Goal: Task Accomplishment & Management: Complete application form

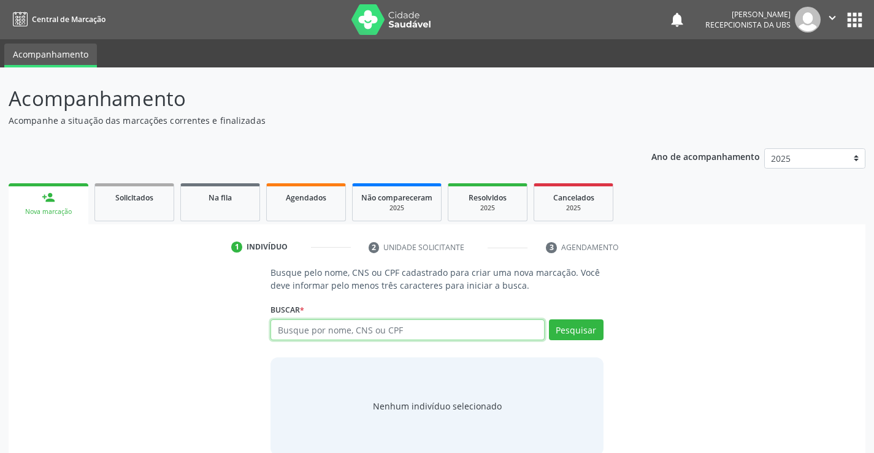
click at [310, 335] on input "text" at bounding box center [406, 329] width 273 height 21
click at [335, 329] on input "text" at bounding box center [406, 329] width 273 height 21
click at [373, 329] on input "text" at bounding box center [406, 329] width 273 height 21
click at [458, 329] on input "text" at bounding box center [406, 329] width 273 height 21
type input "898003456900939"
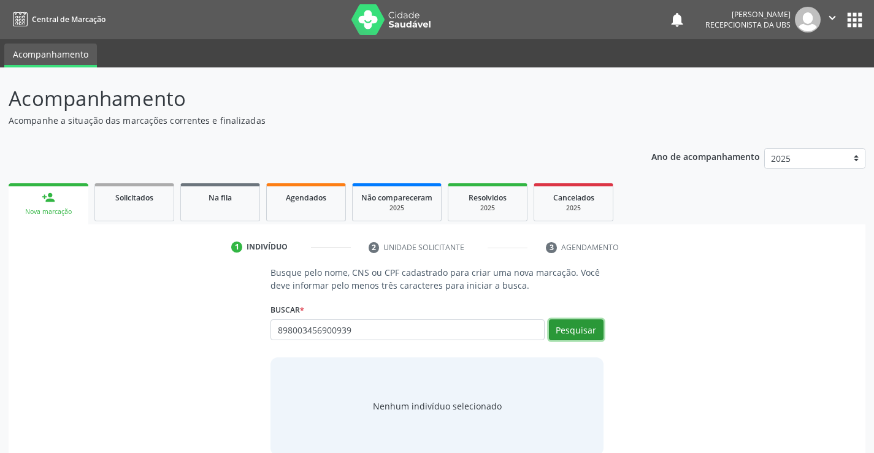
click at [573, 335] on button "Pesquisar" at bounding box center [576, 329] width 55 height 21
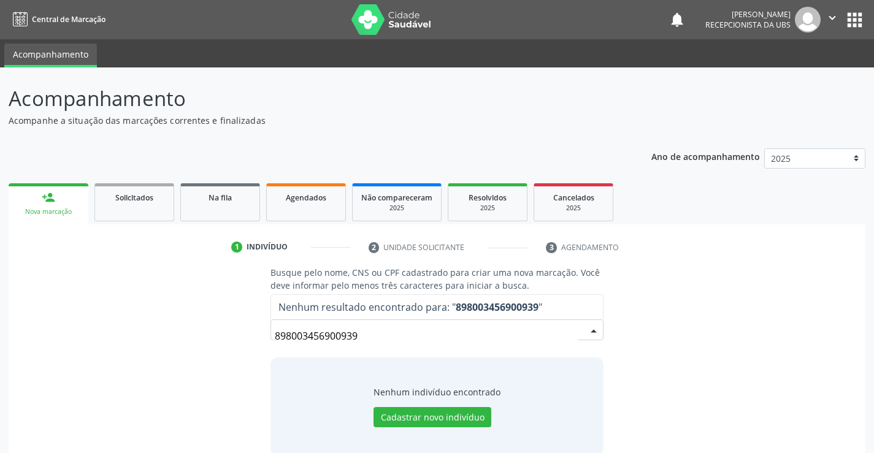
click at [399, 338] on input "898003456900939" at bounding box center [426, 336] width 303 height 25
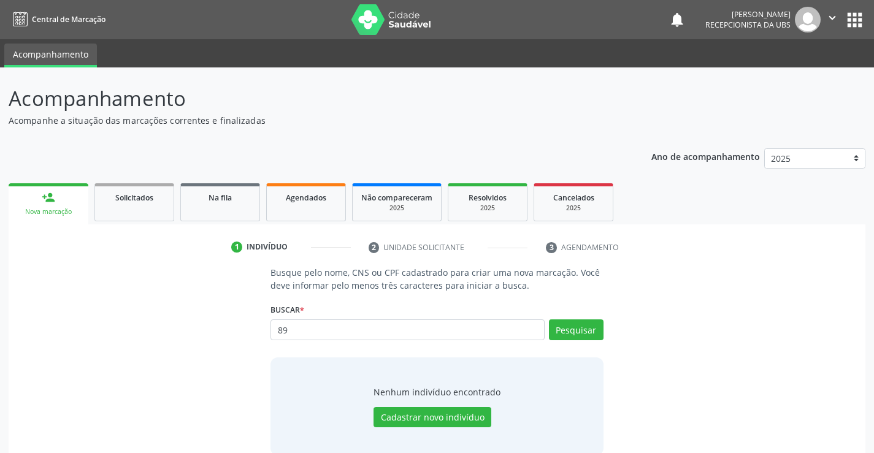
type input "8"
type input "[PERSON_NAME]"
click at [570, 331] on button "Pesquisar" at bounding box center [576, 329] width 55 height 21
type input "[PERSON_NAME]"
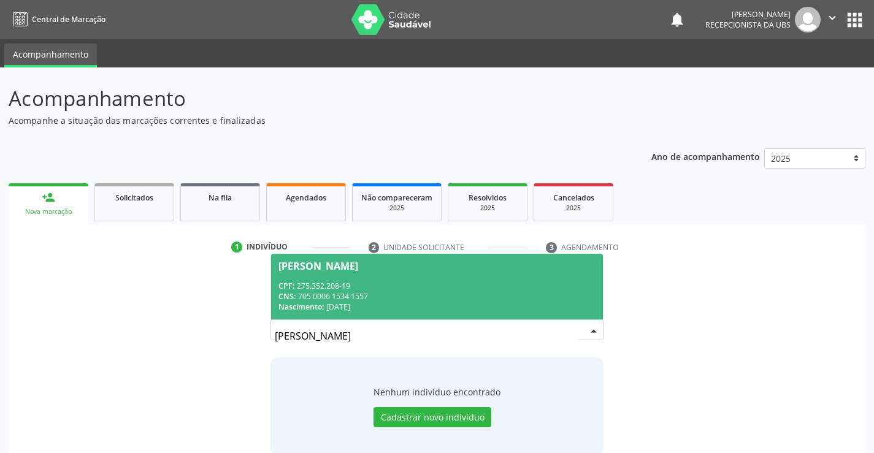
click at [369, 294] on div "CNS: 705 0006 1534 1557" at bounding box center [436, 296] width 316 height 10
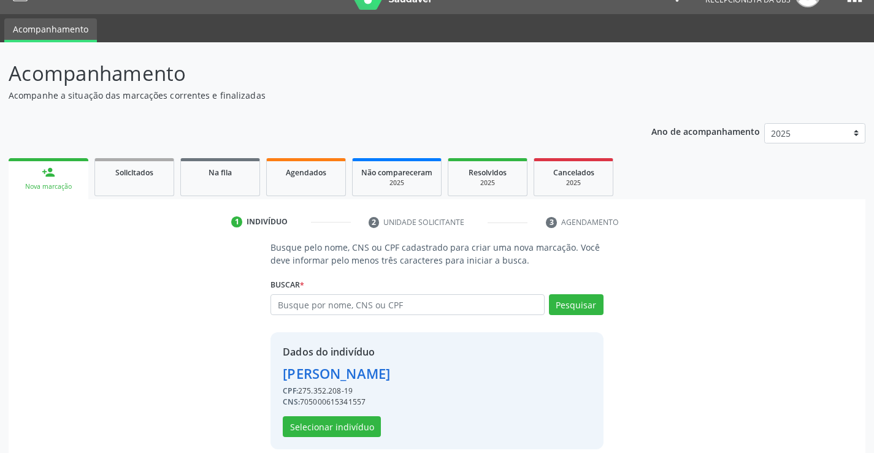
scroll to position [39, 0]
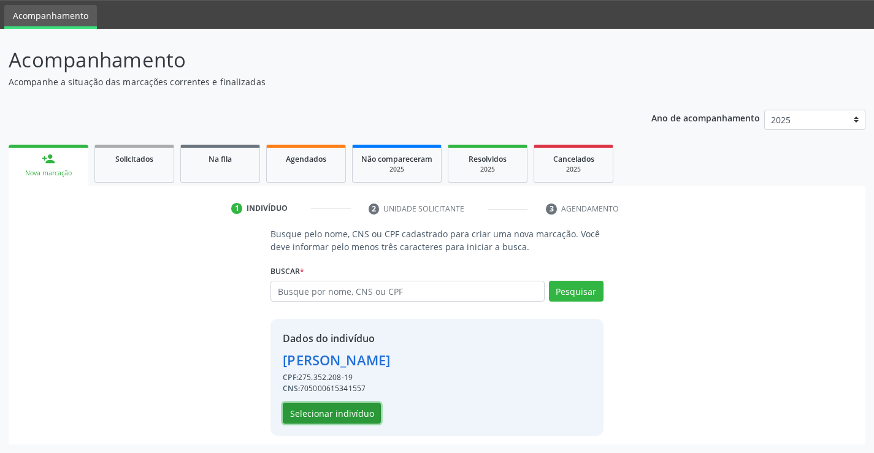
click at [348, 416] on button "Selecionar indivíduo" at bounding box center [332, 413] width 98 height 21
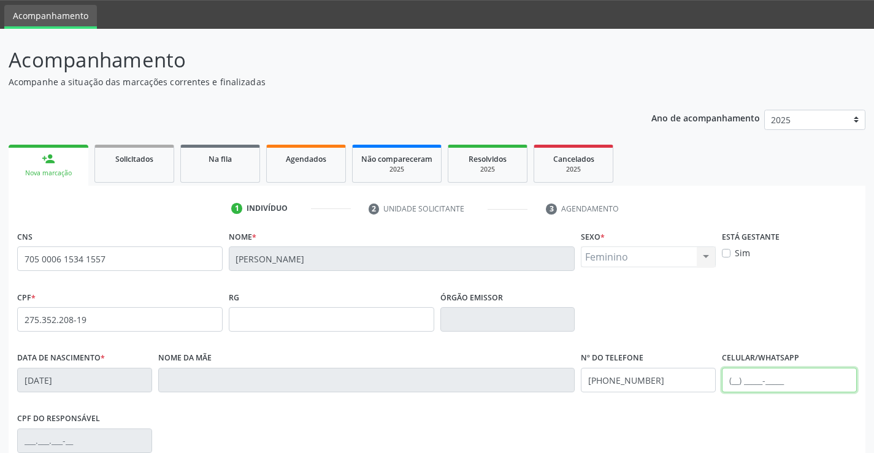
click at [788, 377] on input "text" at bounding box center [789, 380] width 135 height 25
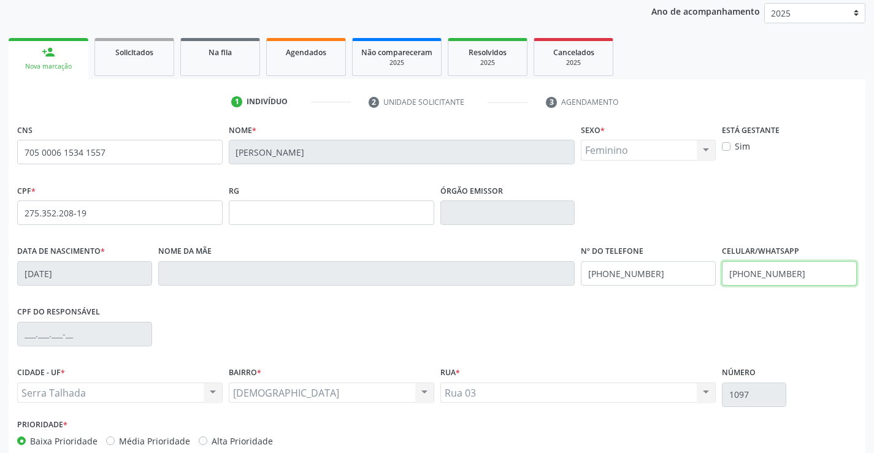
scroll to position [212, 0]
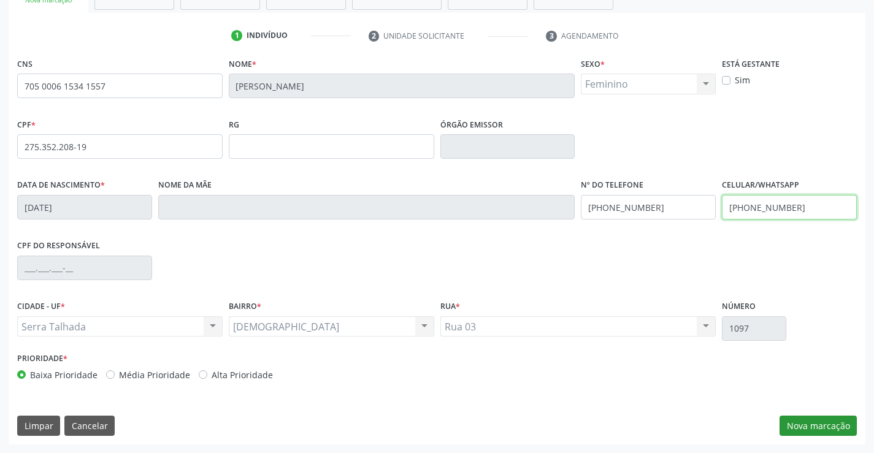
type input "[PHONE_NUMBER]"
click at [821, 427] on button "Nova marcação" at bounding box center [817, 426] width 77 height 21
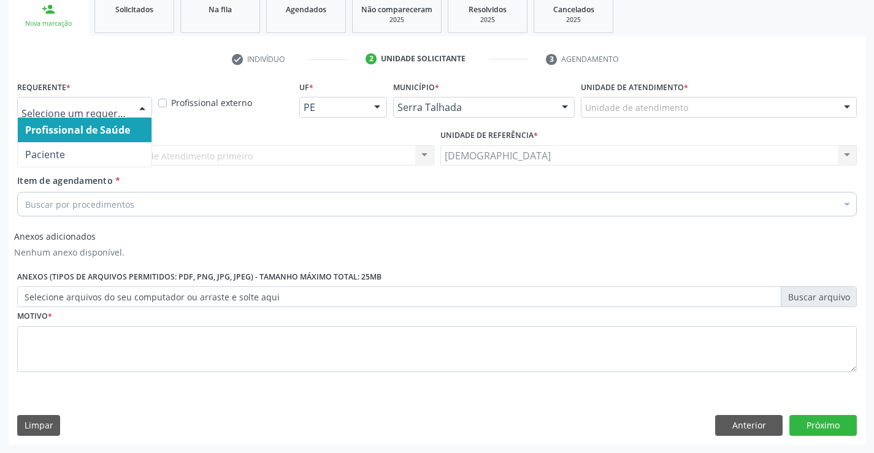
click at [147, 103] on div at bounding box center [142, 107] width 18 height 21
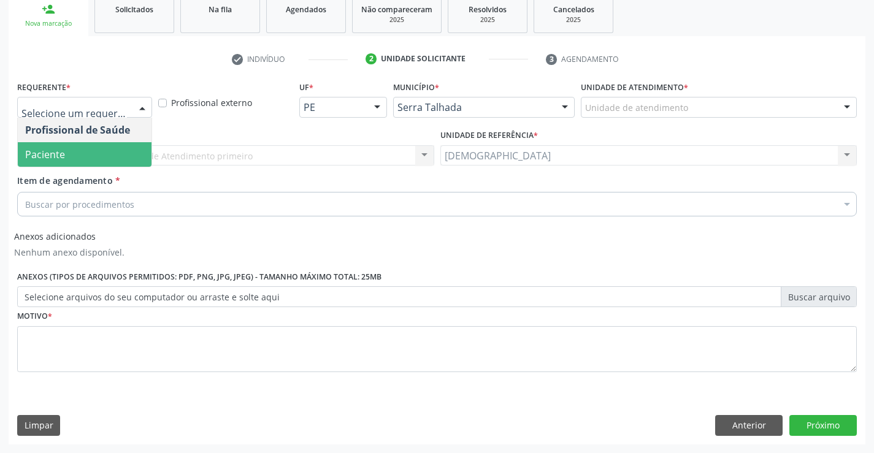
click at [52, 160] on span "Paciente" at bounding box center [45, 154] width 40 height 13
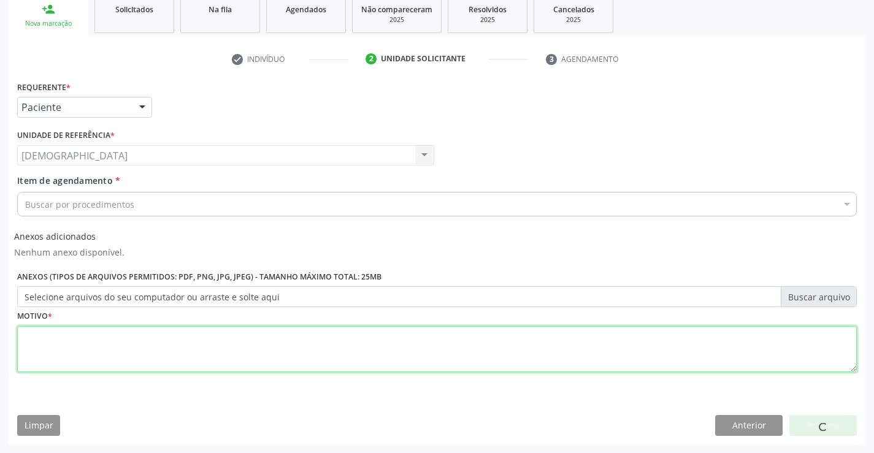
click at [107, 351] on textarea at bounding box center [436, 349] width 839 height 47
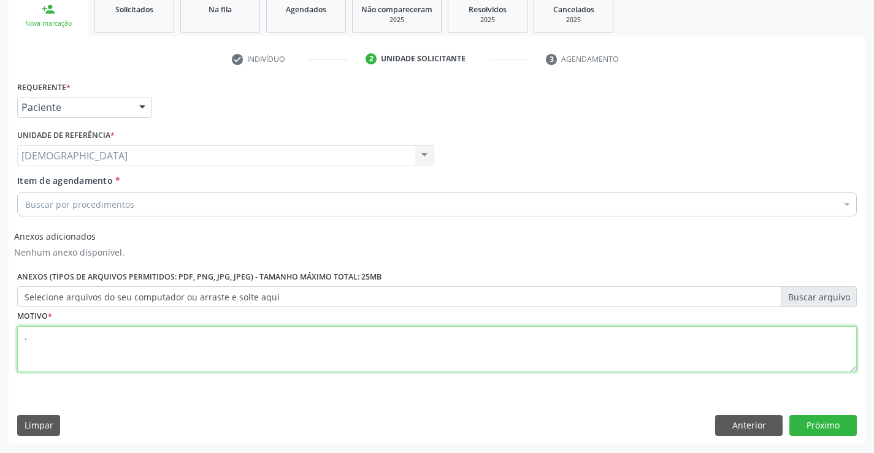
type textarea "."
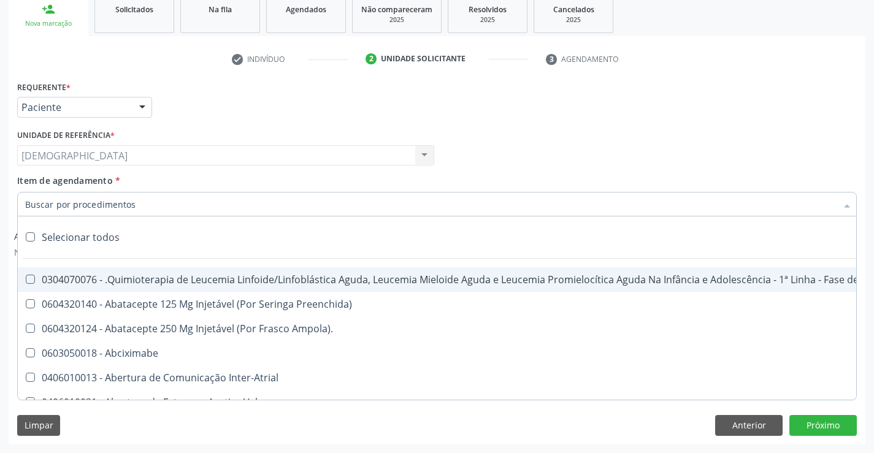
click at [188, 212] on div at bounding box center [436, 204] width 839 height 25
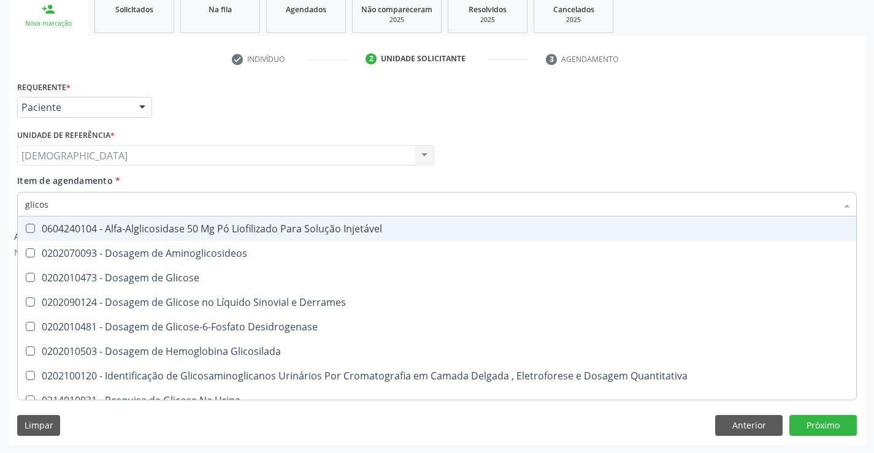
type input "glicose"
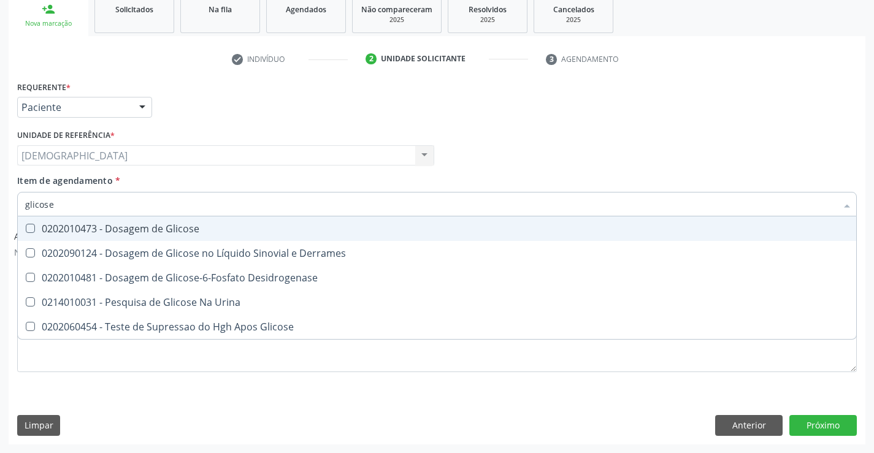
click at [208, 226] on div "0202010473 - Dosagem de Glicose" at bounding box center [437, 229] width 824 height 10
checkbox Glicose "true"
click at [171, 212] on input "glicose" at bounding box center [430, 204] width 811 height 25
type input "glicos"
checkbox Glicose "false"
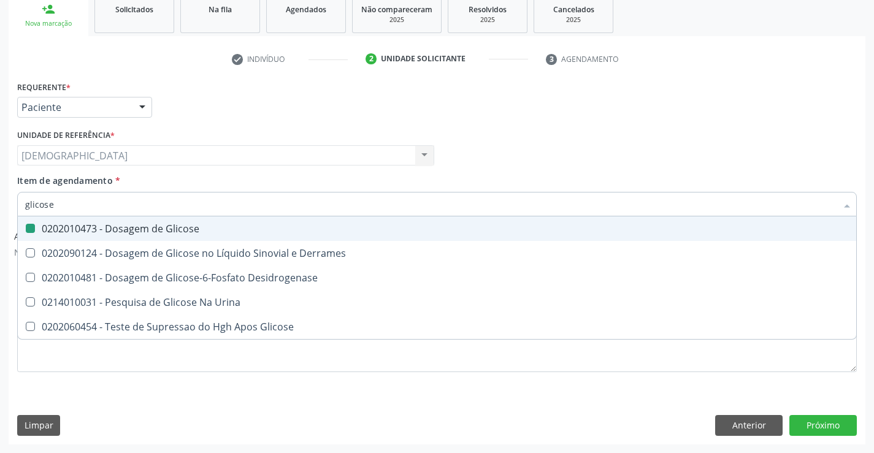
checkbox Desidrogenase "true"
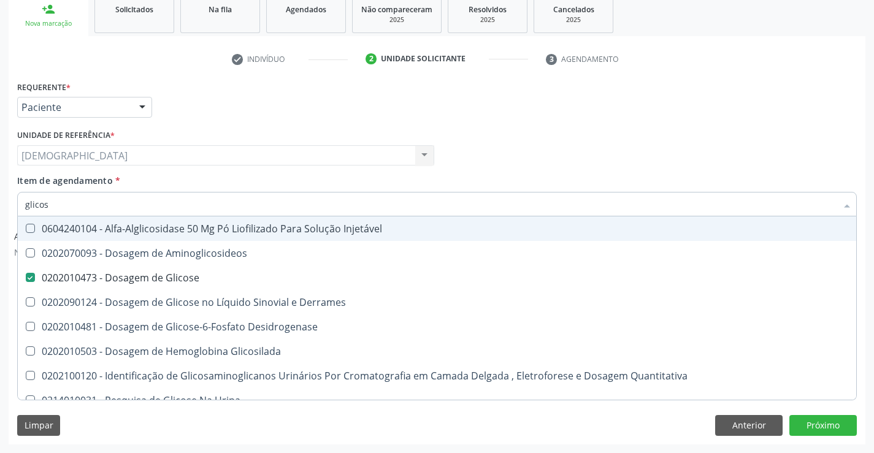
type input "glico"
checkbox Glicose "false"
checkbox Glicosilada "true"
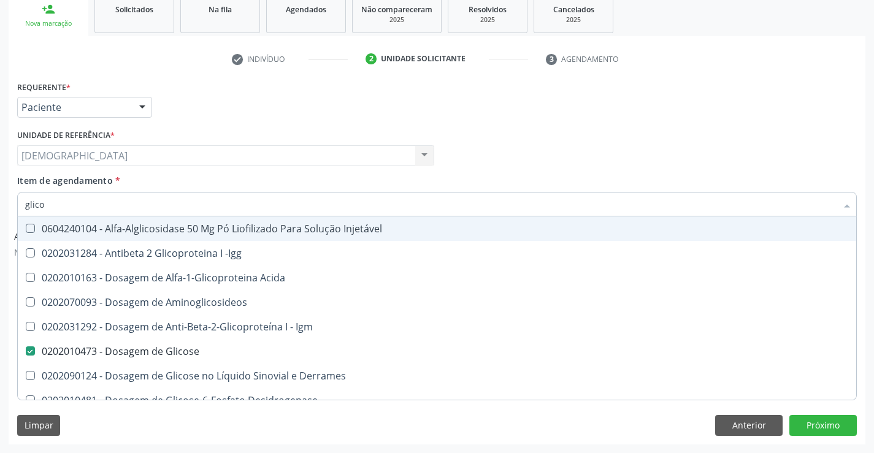
type input "glic"
checkbox Glicose "false"
checkbox Glicose "true"
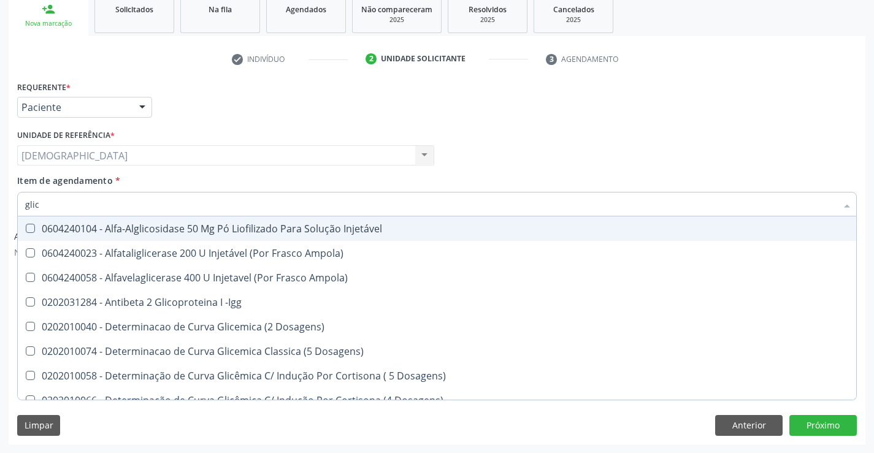
type input "gli"
checkbox Glicose "false"
checkbox Glicosilada "true"
type input "gl"
checkbox Glicose "false"
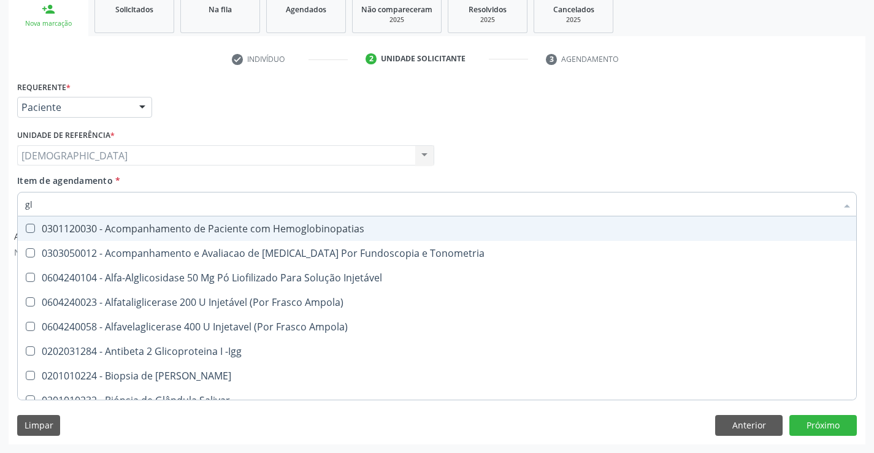
type input "g"
checkbox Glicose "false"
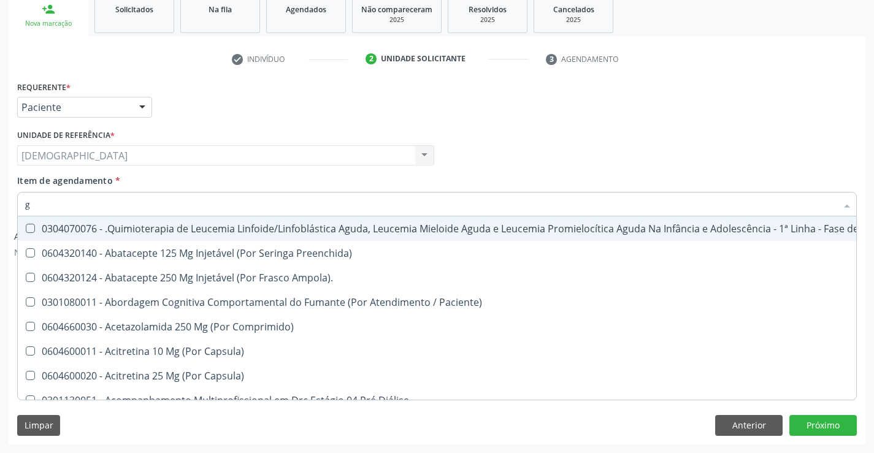
checkbox Glicose "false"
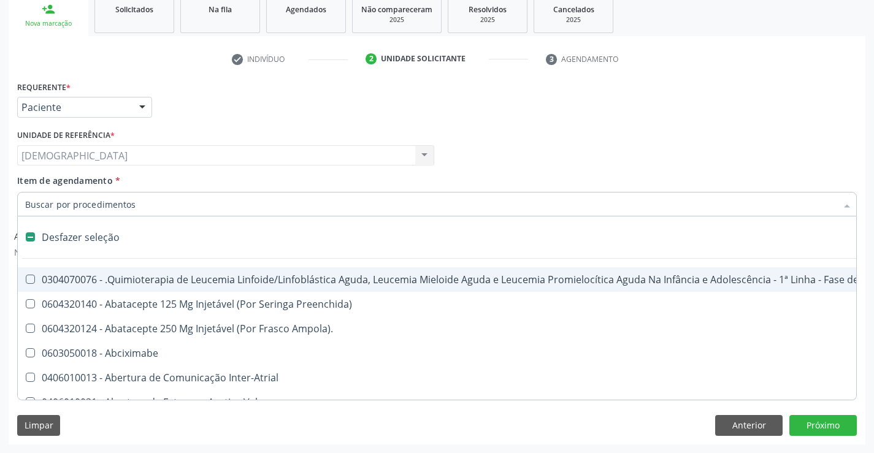
type input "2"
checkbox Transjugular "true"
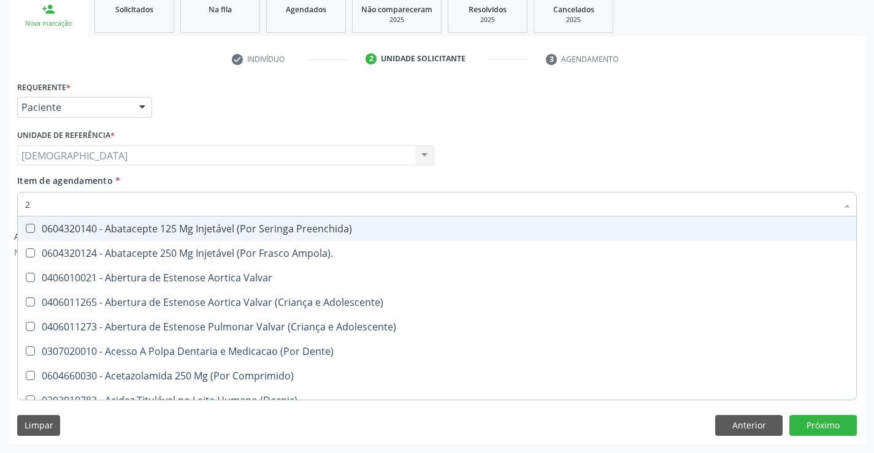
type input "20"
checkbox Coclear "true"
checkbox Glicose "false"
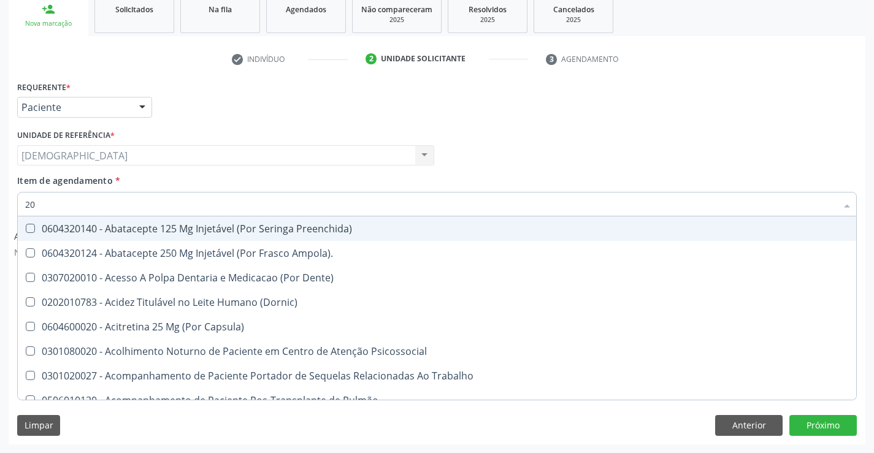
type input "202"
checkbox Boca "true"
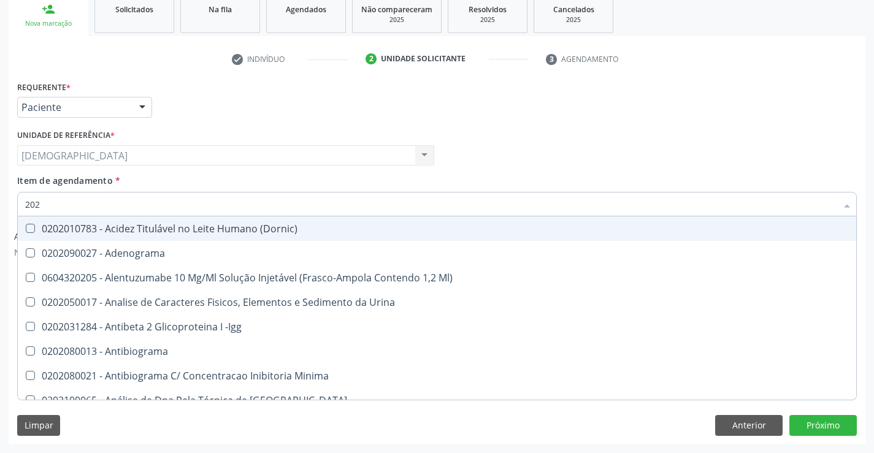
type input "2020"
checkbox X "true"
checkbox Glicose "false"
type input "20201"
checkbox Reumatoide "true"
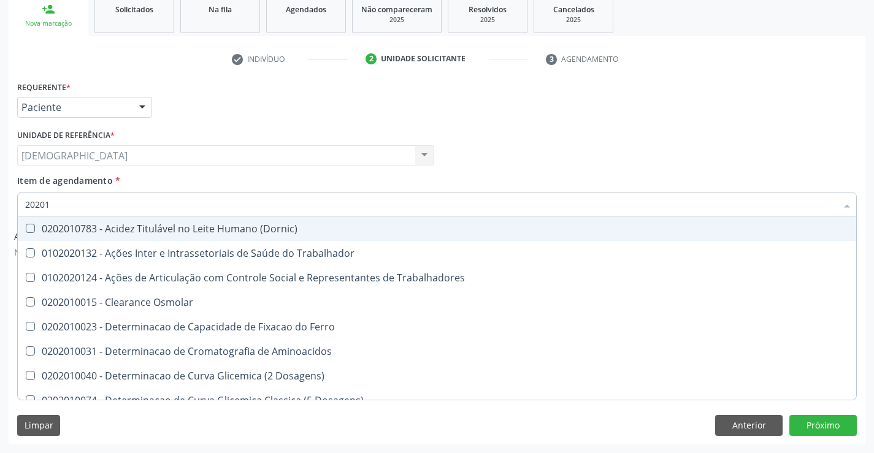
type input "202010"
checkbox II "true"
checkbox Glicose "false"
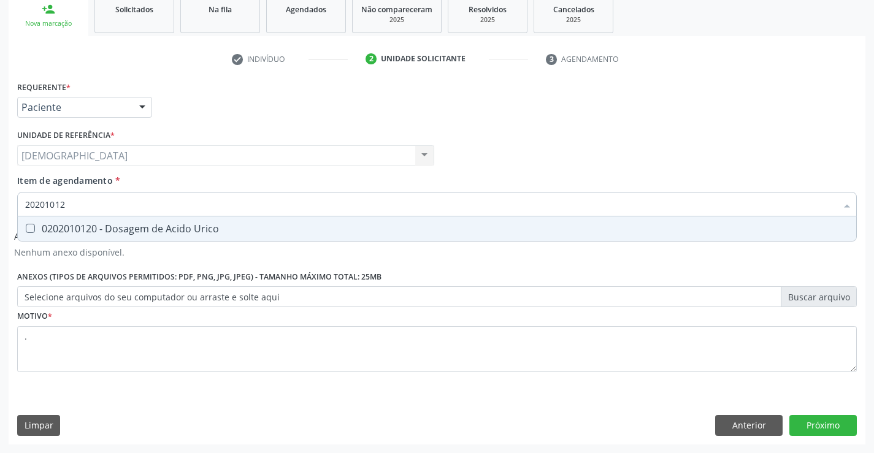
type input "202010120"
click at [238, 226] on div "0202010120 - Dosagem de Acido Urico" at bounding box center [437, 229] width 824 height 10
checkbox Urico "true"
click at [131, 212] on input "202010120" at bounding box center [430, 204] width 811 height 25
type input "2020101"
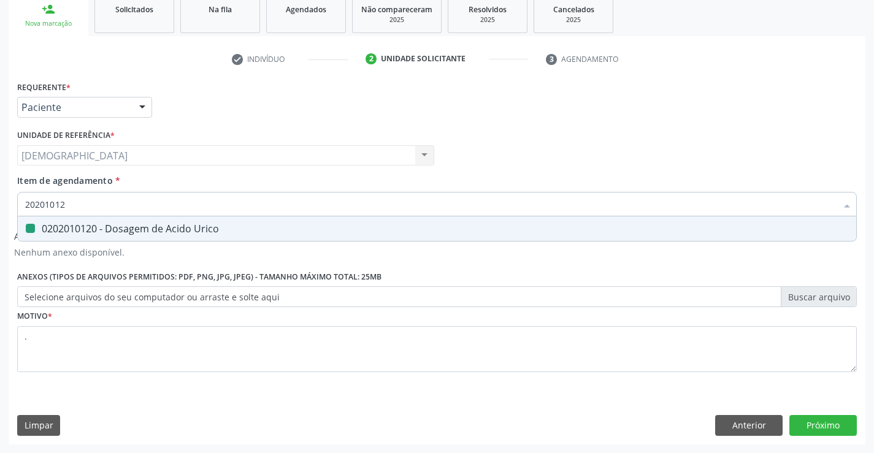
checkbox Urico "false"
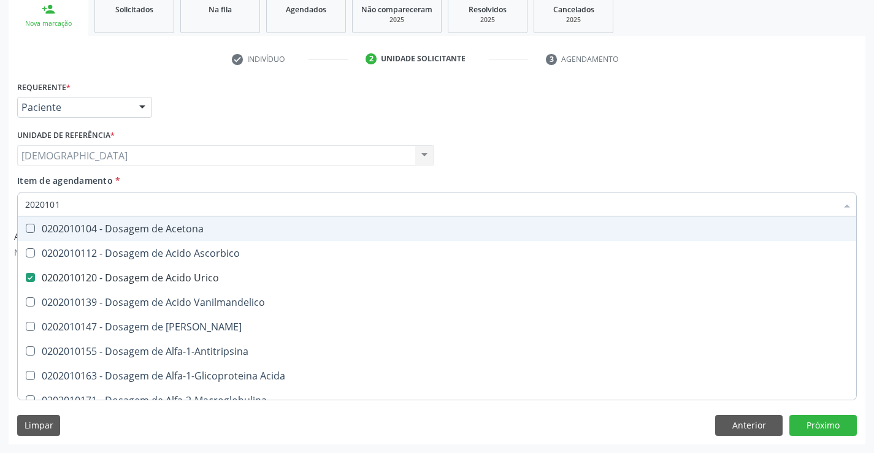
type input "202010"
checkbox Urico "false"
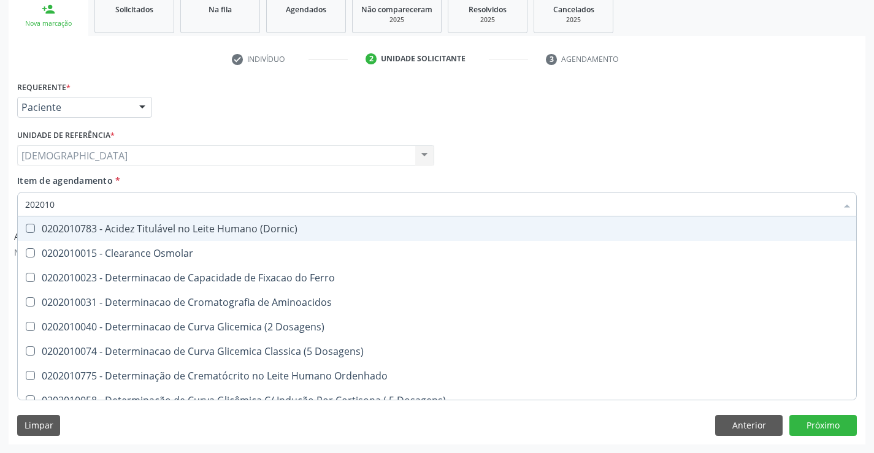
type input "20201"
checkbox Urico "false"
checkbox Amonia "true"
checkbox Glicose "false"
checkbox Nt-Probnp\) "true"
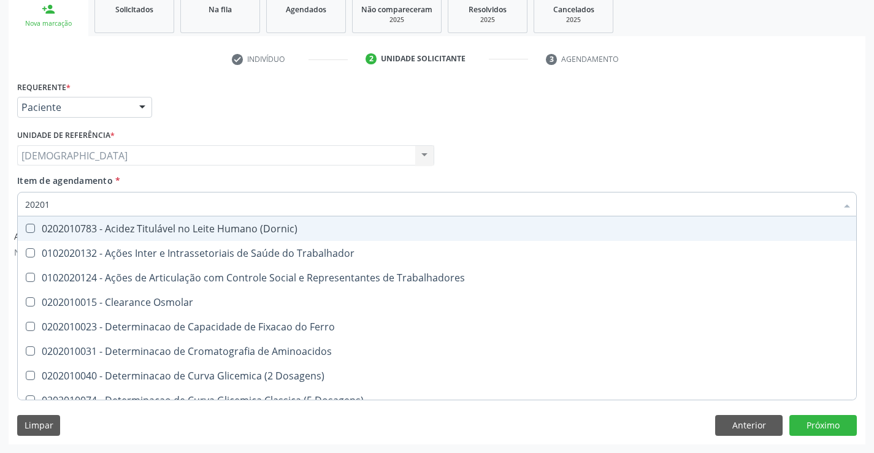
type input "2020"
checkbox Urico "false"
checkbox Glicose "false"
checkbox Orais "true"
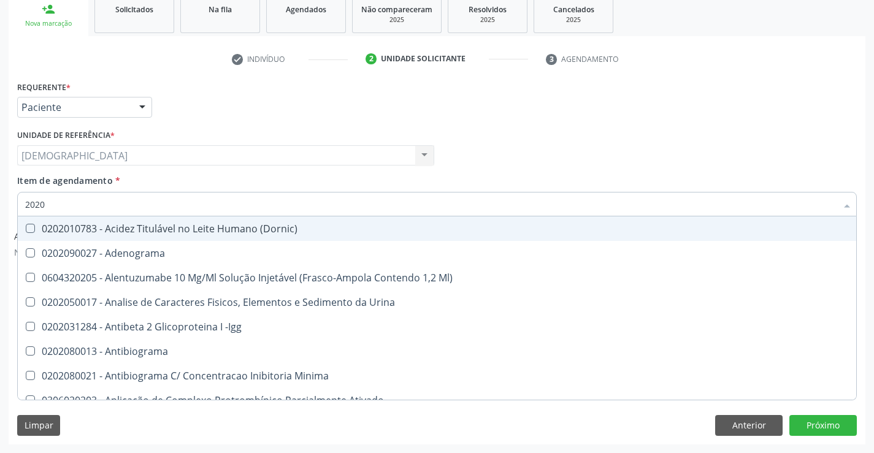
type input "202"
checkbox Urico "false"
checkbox Circulante "true"
checkbox Glicose "false"
checkbox Leucino-Aminopeptidase "true"
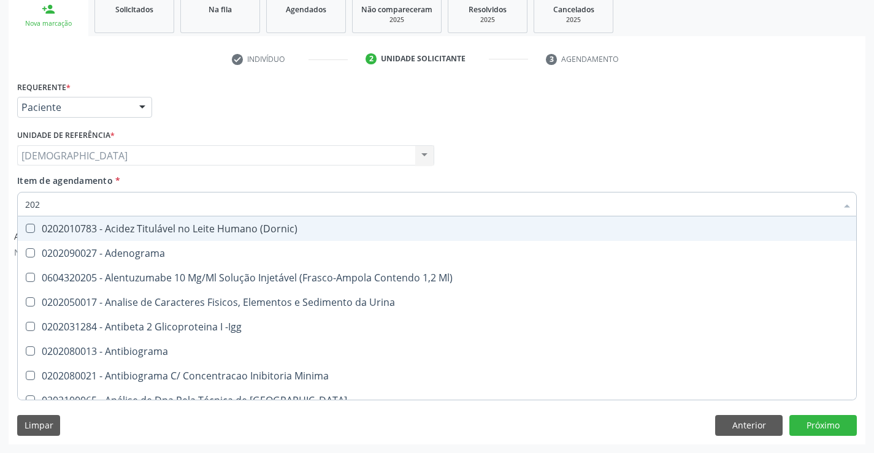
type input "20"
checkbox Urico "false"
checkbox Glicose "false"
checkbox Metacarpianos "true"
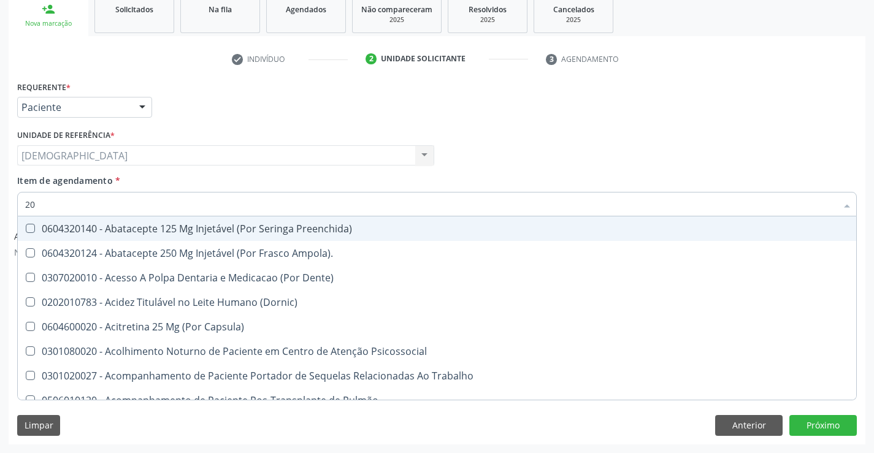
type input "2"
checkbox Urico "false"
checkbox Glicose "false"
checkbox Descompressão "true"
checkbox Linha "true"
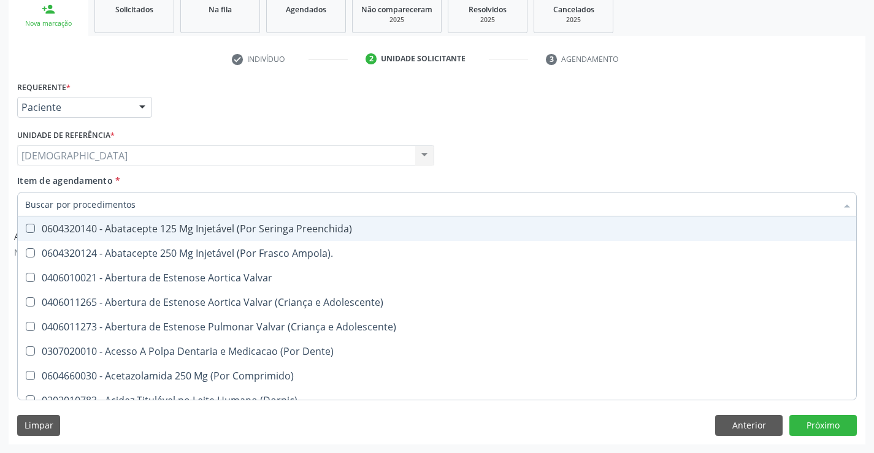
checkbox Urico "false"
checkbox Glicose "false"
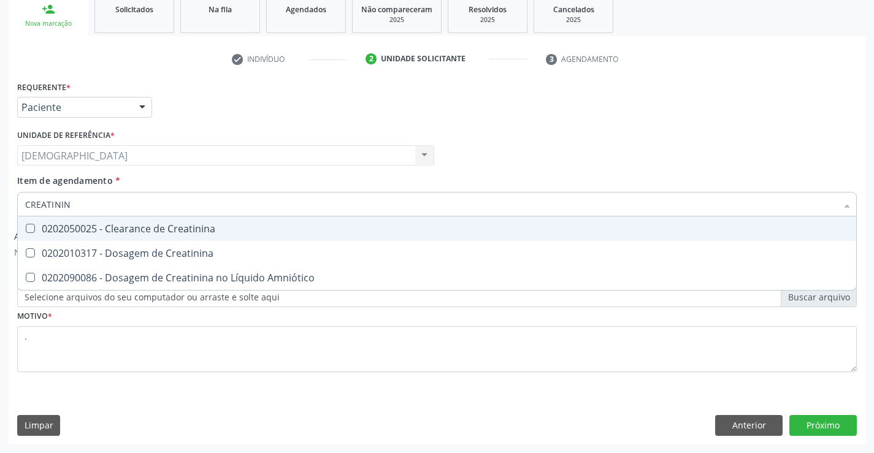
type input "CREATININA"
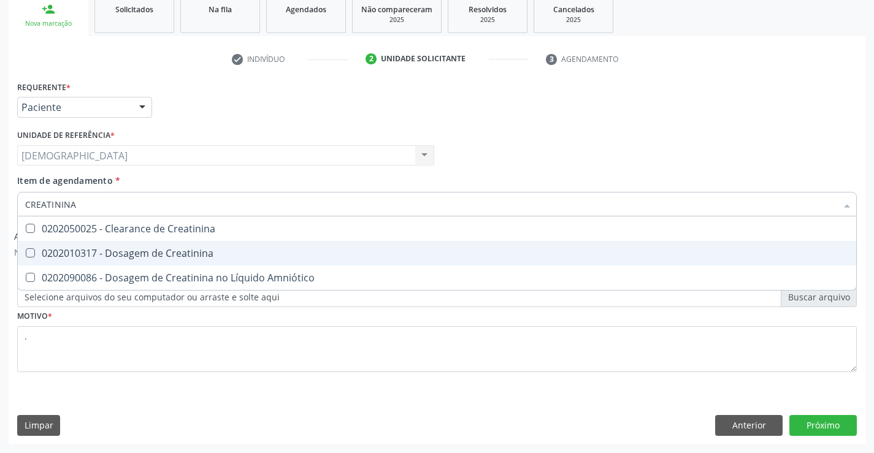
click at [145, 254] on div "0202010317 - Dosagem de Creatinina" at bounding box center [437, 253] width 824 height 10
checkbox Creatinina "true"
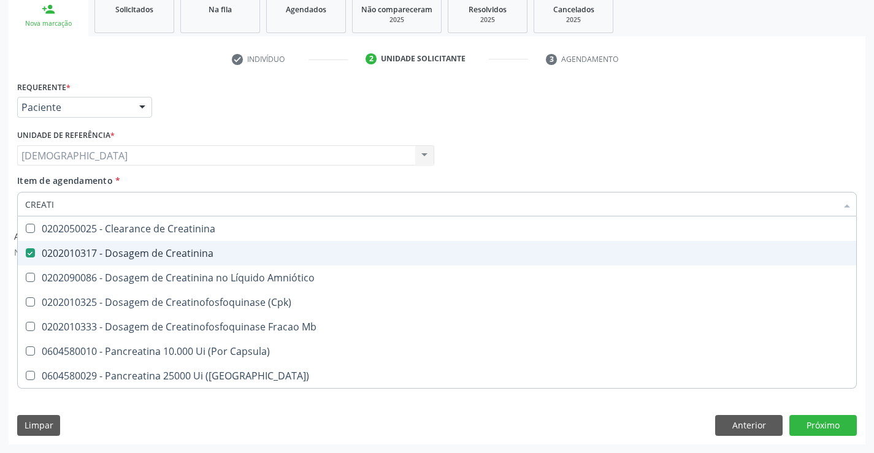
type input "CREAT"
checkbox Creatinina "false"
checkbox \(Cpk\) "true"
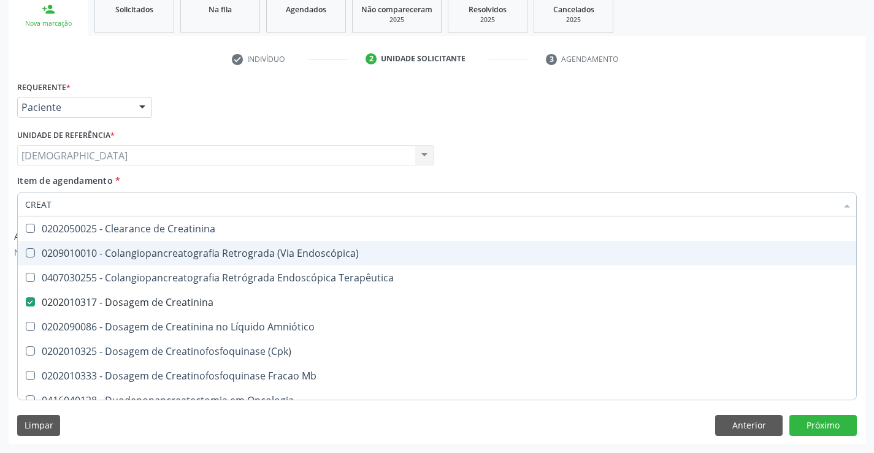
type input "CREA"
checkbox Creatinina "false"
checkbox Mb "true"
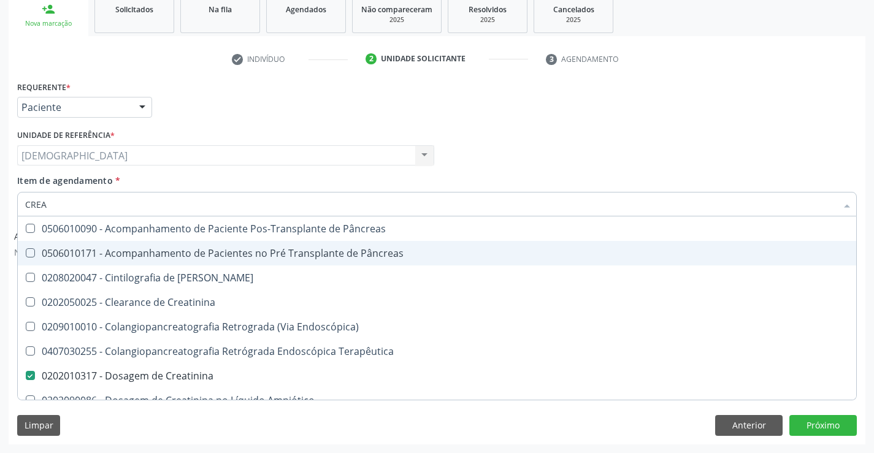
type input "CRE"
checkbox Creatinina "false"
checkbox Oncologia "true"
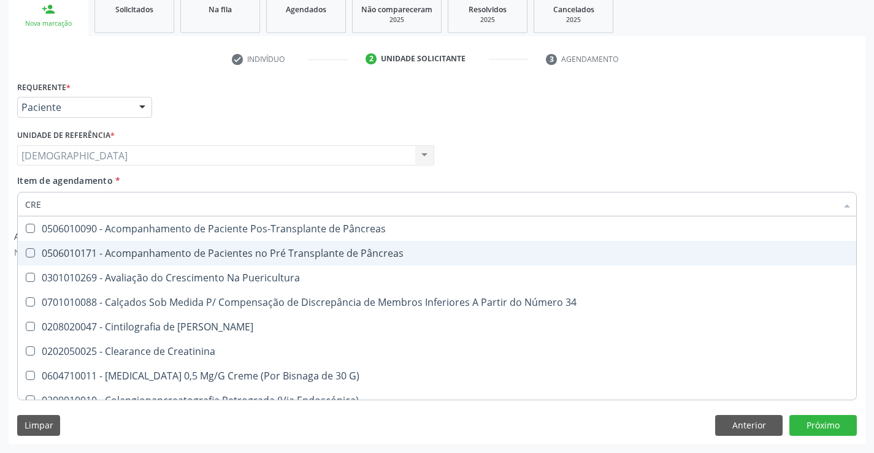
type input "CR"
checkbox Creatinina "false"
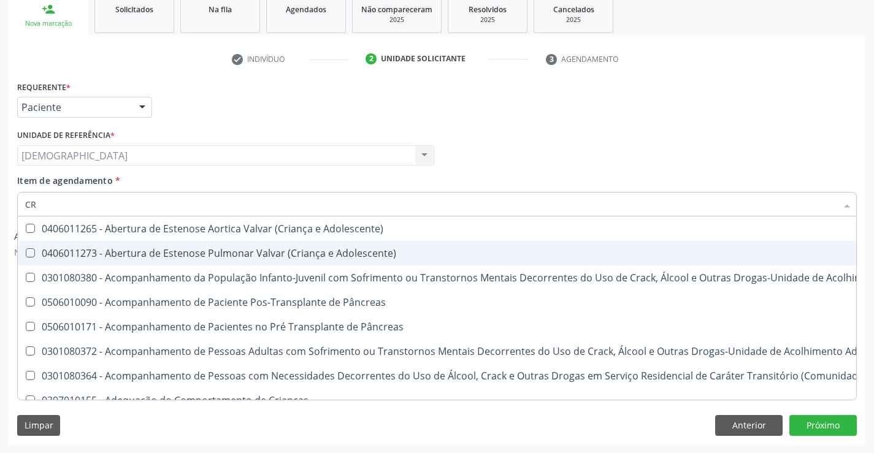
type input "C"
checkbox Creatinina "false"
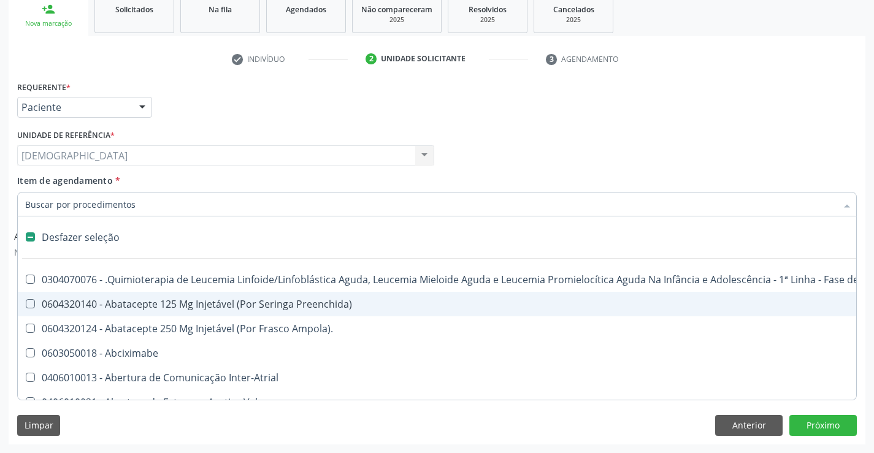
type input "U"
checkbox Cistometro "true"
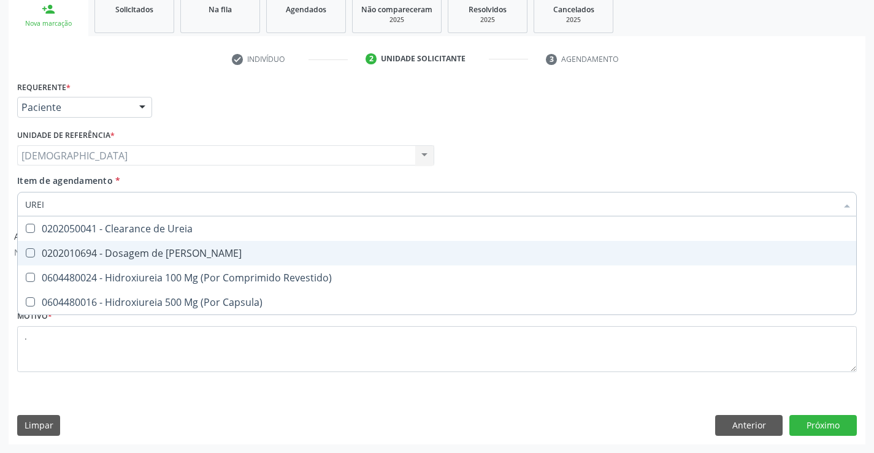
type input "UREIA"
click at [147, 254] on div "0202010694 - Dosagem de [PERSON_NAME]" at bounding box center [437, 253] width 824 height 10
checkbox Ureia "true"
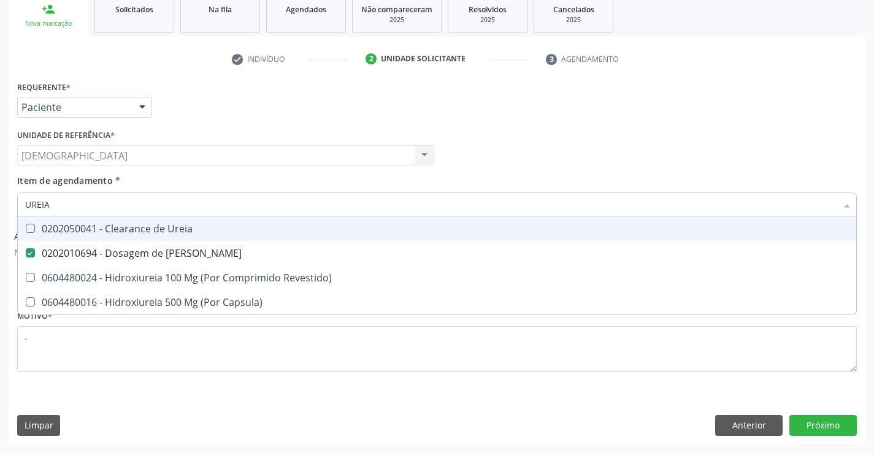
click at [144, 208] on input "UREIA" at bounding box center [430, 204] width 811 height 25
type input "URE"
checkbox Ureia "false"
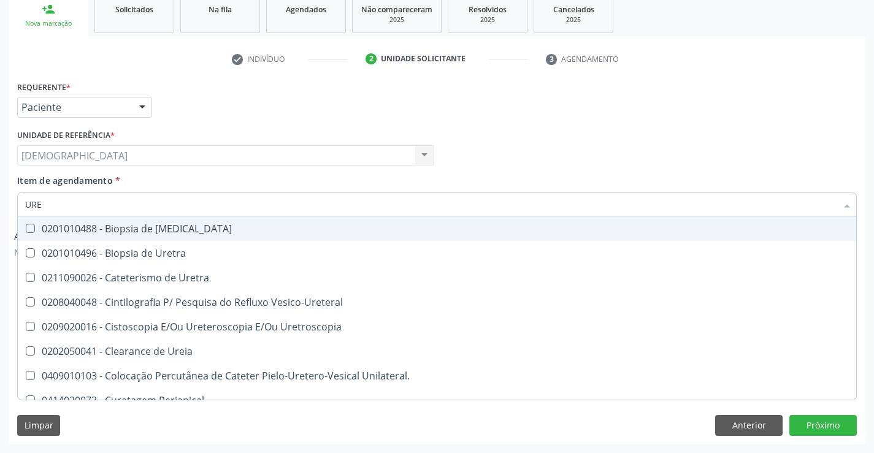
type input "UR"
checkbox Ureia "false"
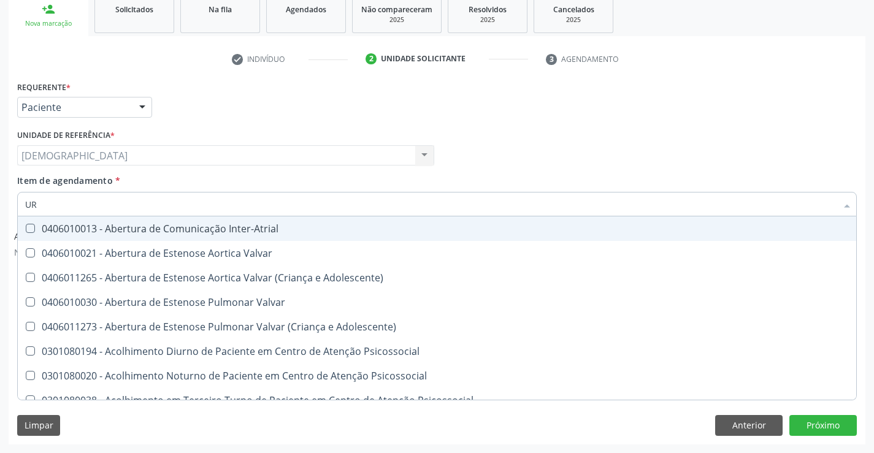
type input "U"
checkbox Urico "false"
checkbox Ureia "false"
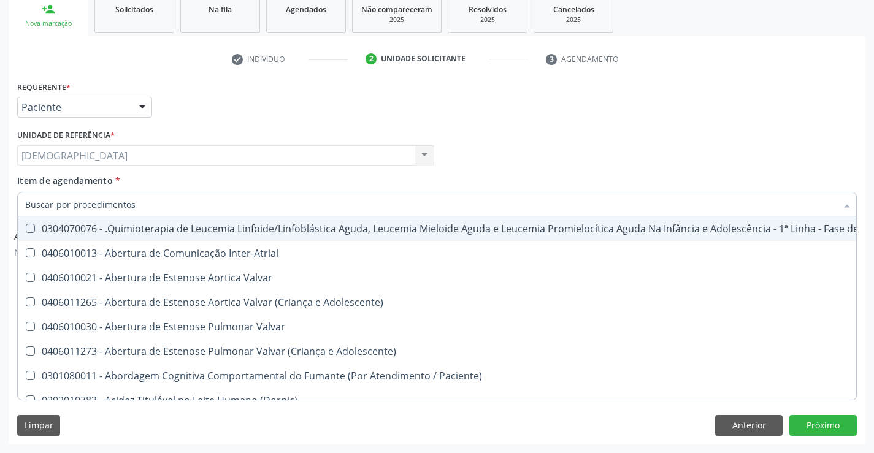
checkbox Urico "false"
checkbox Ureia "false"
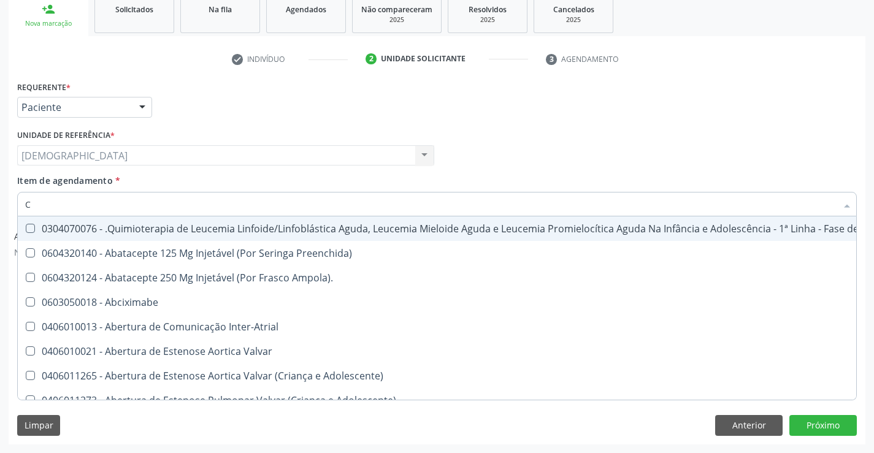
type input "CO"
checkbox Coclear "true"
checkbox Tempo "true"
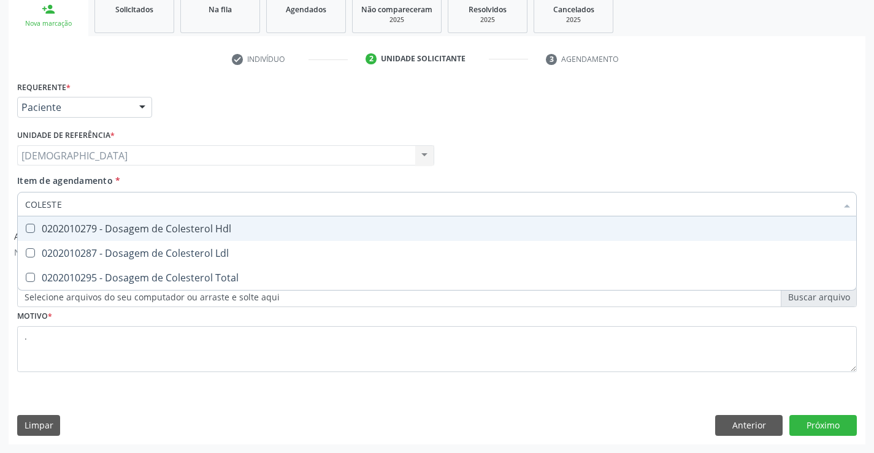
type input "COLESTER"
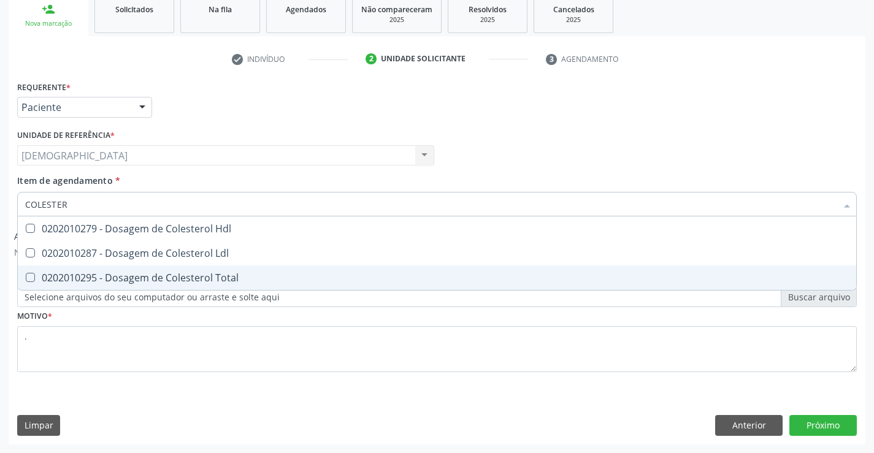
click at [198, 278] on div "0202010295 - Dosagem de Colesterol Total" at bounding box center [437, 278] width 824 height 10
checkbox Total "true"
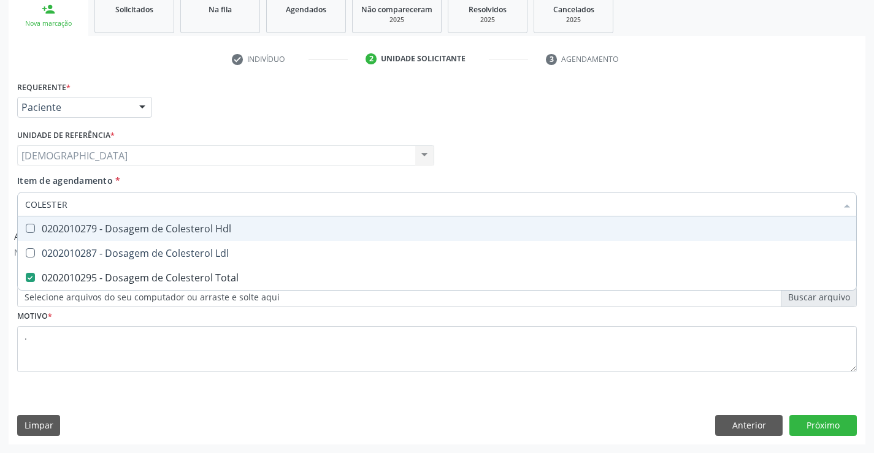
click at [104, 214] on input "COLESTER" at bounding box center [430, 204] width 811 height 25
type input "COLE"
checkbox Total "false"
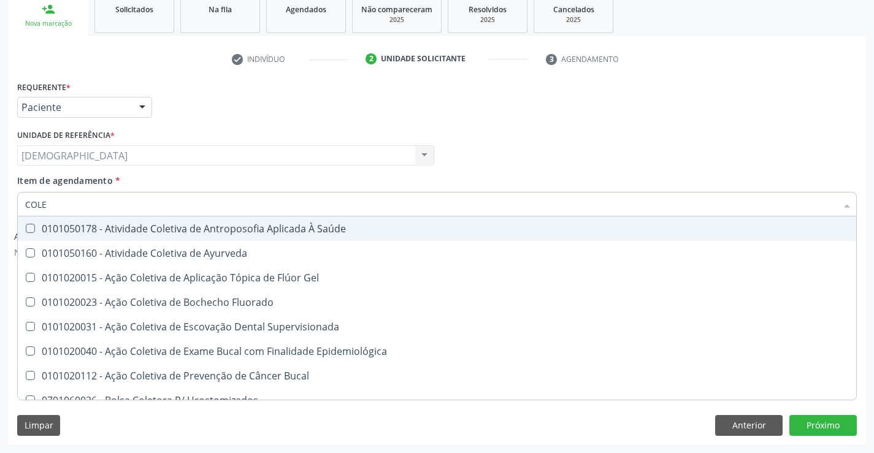
type input "COL"
checkbox Total "false"
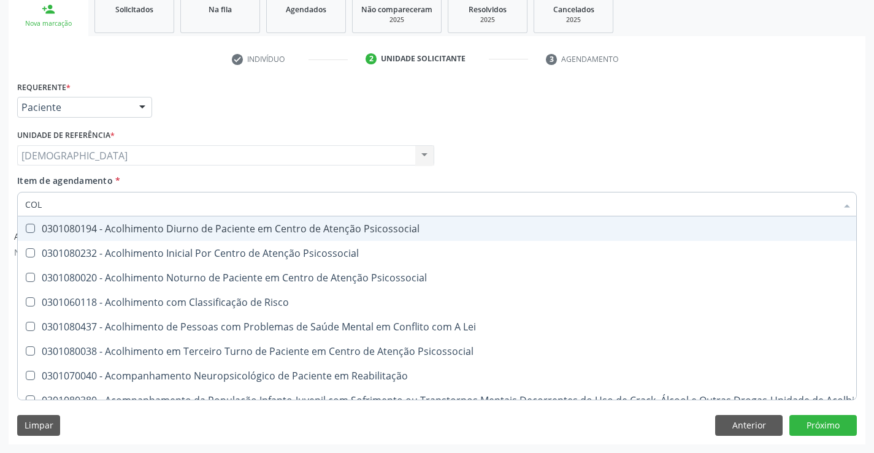
type input "CO"
checkbox Total "false"
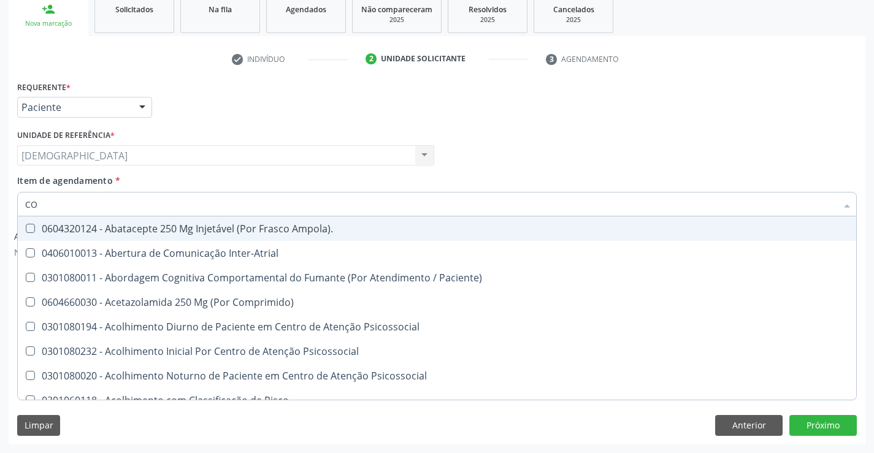
type input "C"
checkbox Urico "false"
checkbox Total "false"
checkbox Glicose "false"
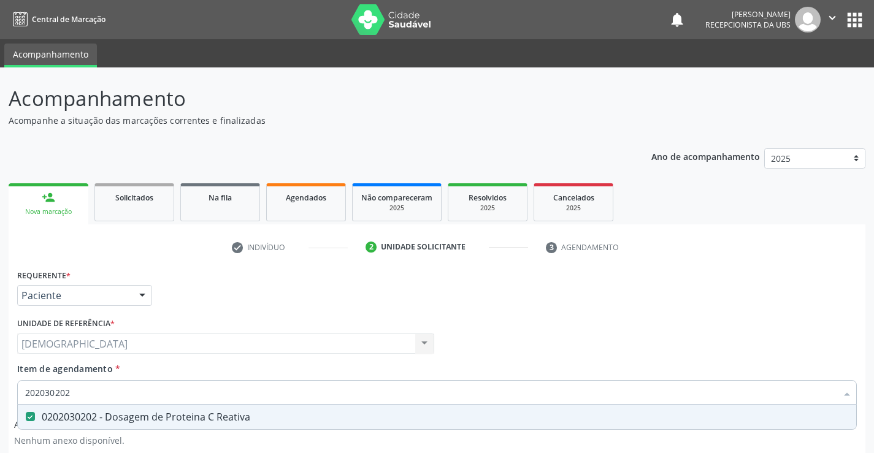
scroll to position [188, 0]
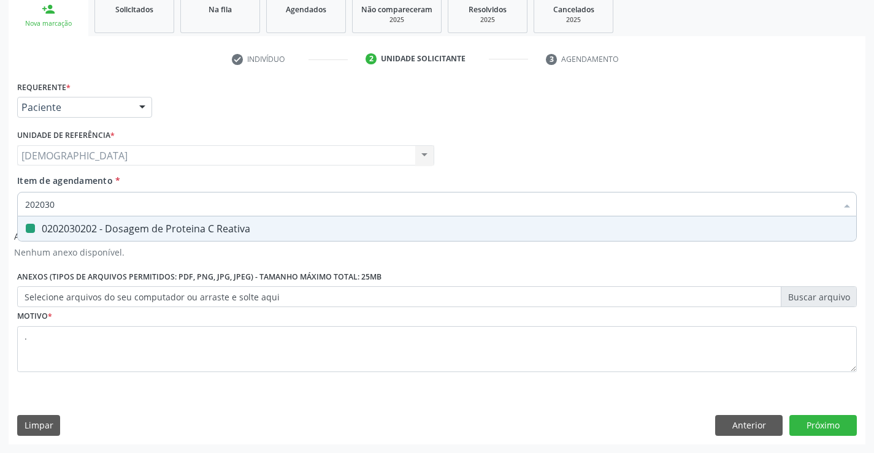
type input "20203"
checkbox Reativa "false"
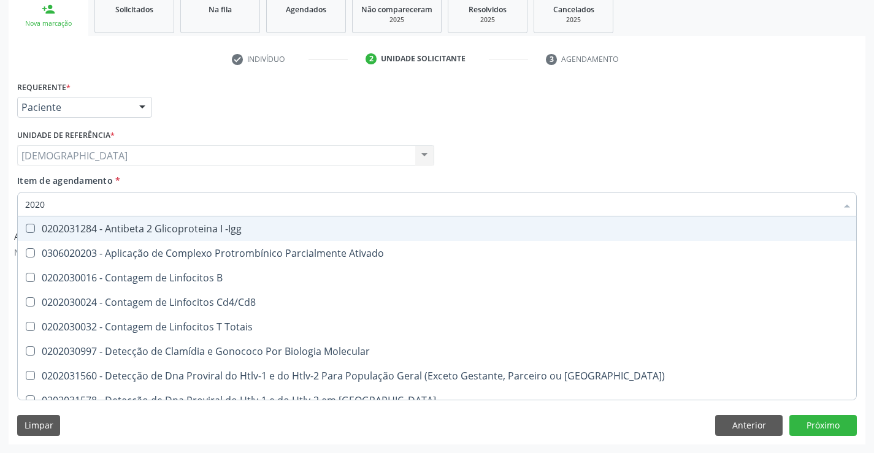
type input "202"
checkbox Reumatoide "false"
checkbox Reativa "false"
checkbox Completo "false"
checkbox Parceria\) "false"
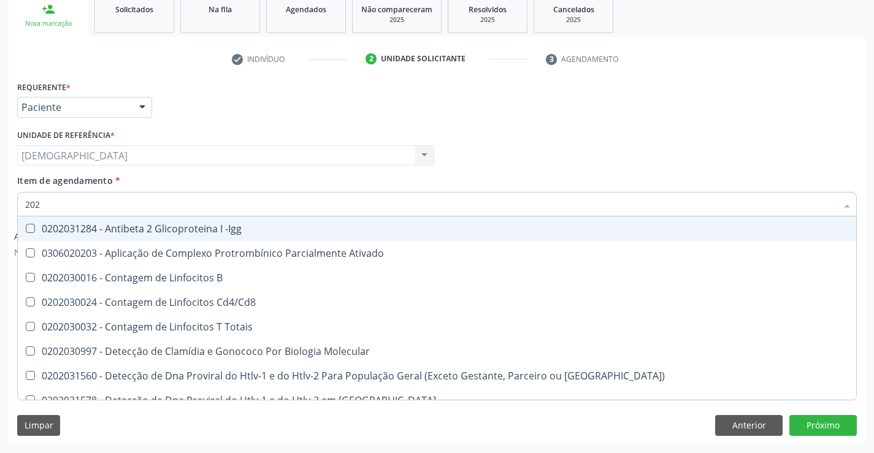
checkbox Antiamebas "true"
checkbox Antimitocondria "false"
checkbox Arbovirus "true"
checkbox C "false"
checkbox Parceria\) "false"
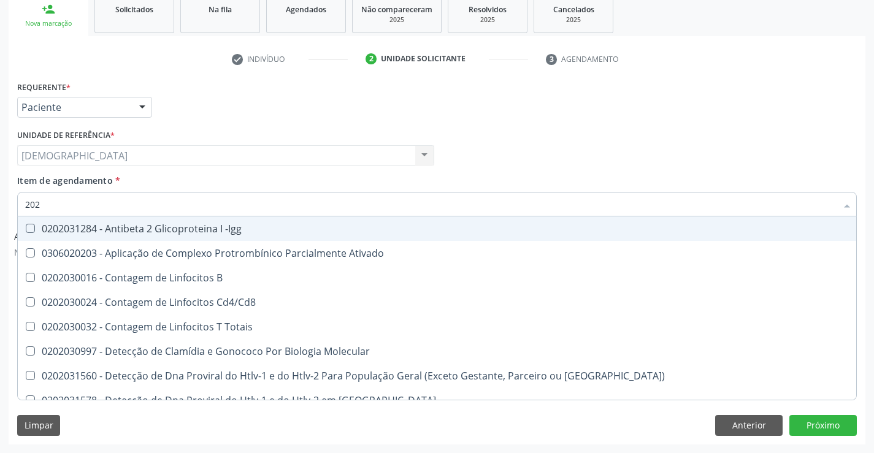
type input "20"
checkbox Antiamebas "false"
checkbox Arbovirus "false"
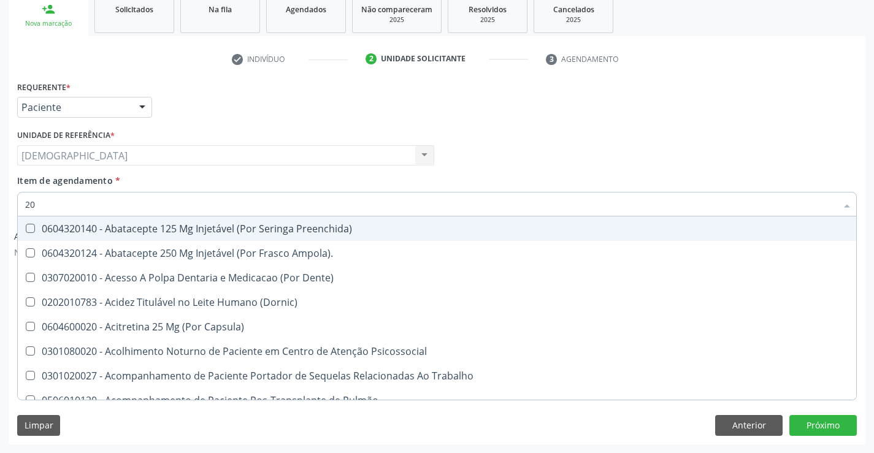
type input "2"
checkbox Reumatoide "false"
checkbox Urico "false"
checkbox Total "false"
checkbox Creatinina "false"
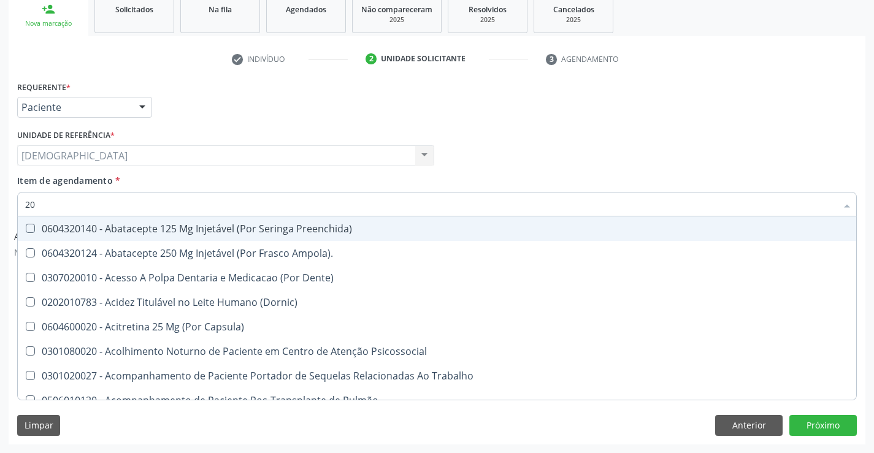
checkbox Glicose "false"
checkbox Reativa "false"
checkbox \(Tgo\) "false"
checkbox Triglicerideos "false"
checkbox Ureia "false"
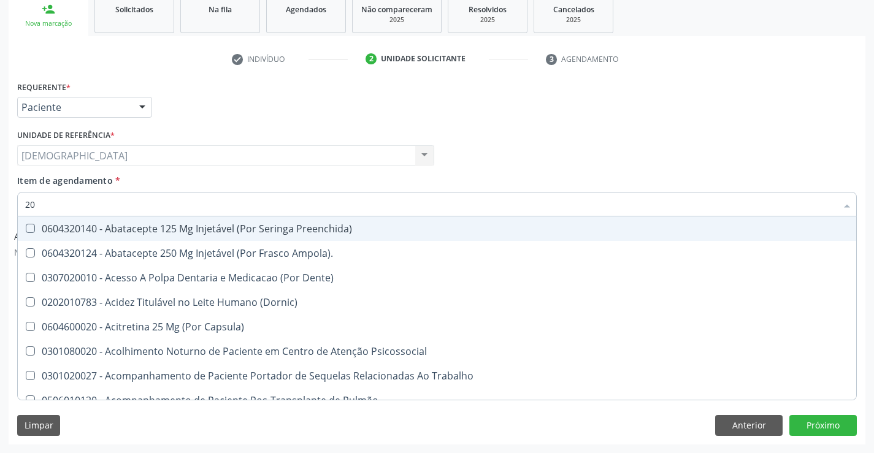
checkbox Organico "true"
checkbox Descompressão "true"
checkbox Sextante\) "true"
checkbox Gerontólogo "true"
checkbox Completo "false"
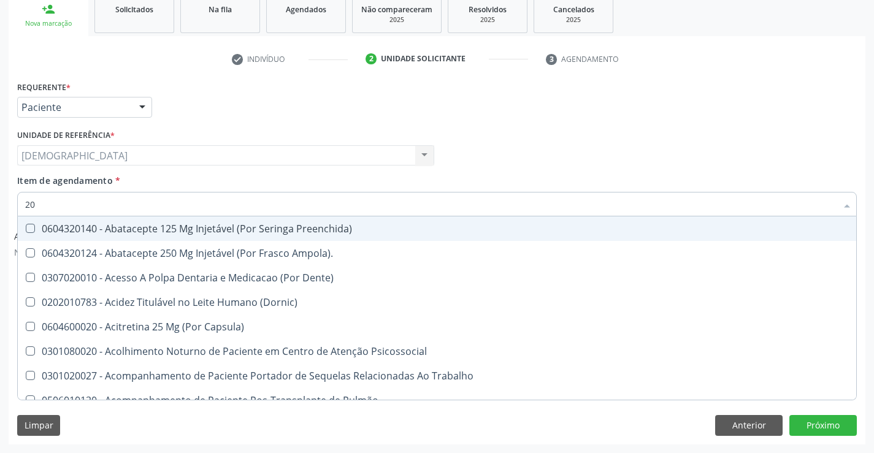
checkbox Linha "true"
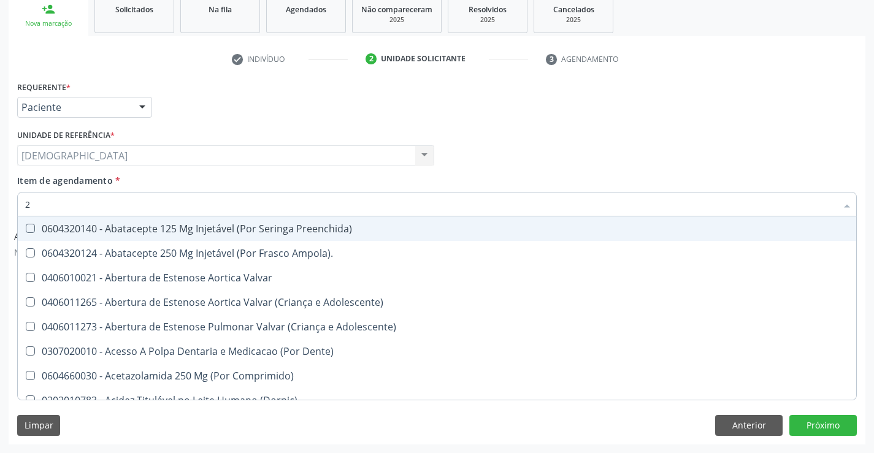
checkbox Reumatoide "false"
checkbox Urico "false"
checkbox Total "false"
checkbox Creatinina "false"
checkbox Glicose "false"
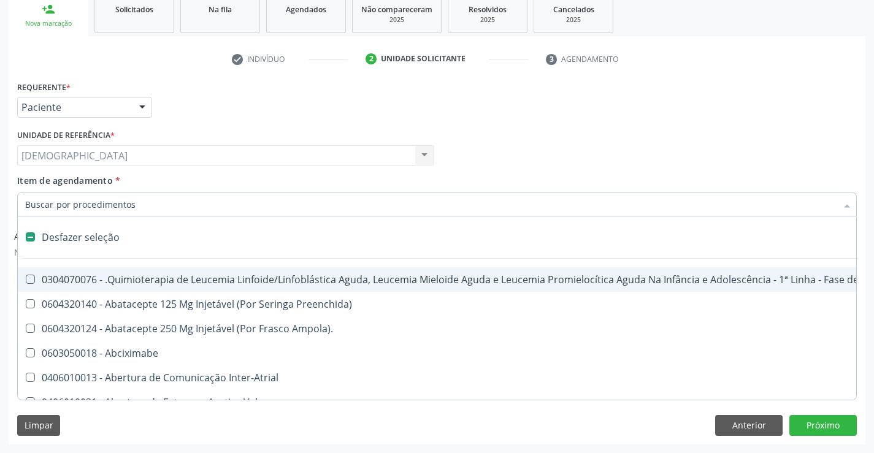
type input "2"
checkbox Escrotal "true"
checkbox Embolizante "true"
checkbox Colpoperineocleise "true"
checkbox Anterior "true"
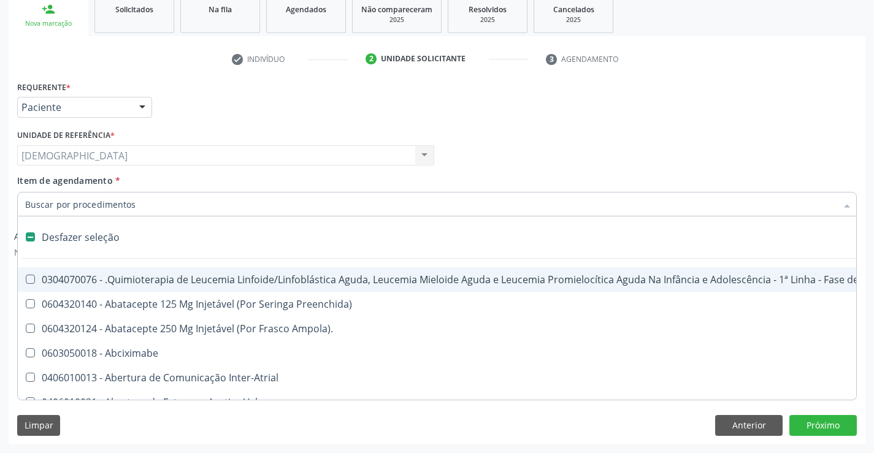
checkbox Transjugular "true"
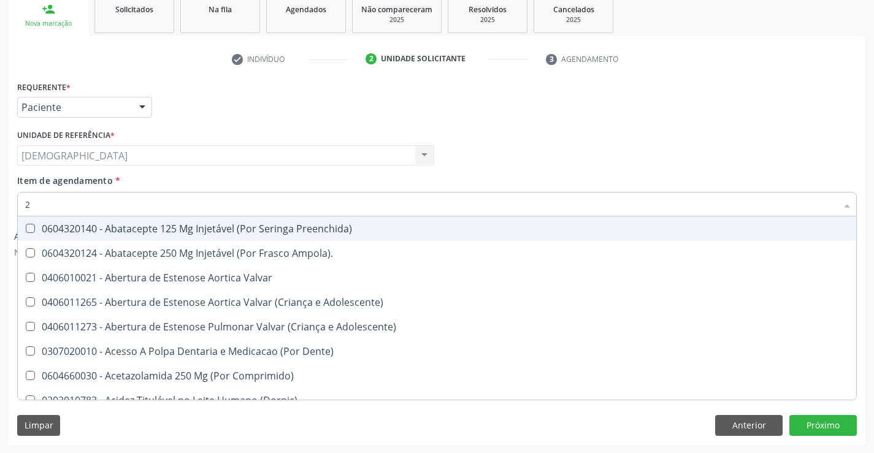
type input "20"
checkbox Gastro-Esofagico "true"
checkbox Herpesvirus "true"
checkbox Colpectomia "true"
checkbox Revisão "true"
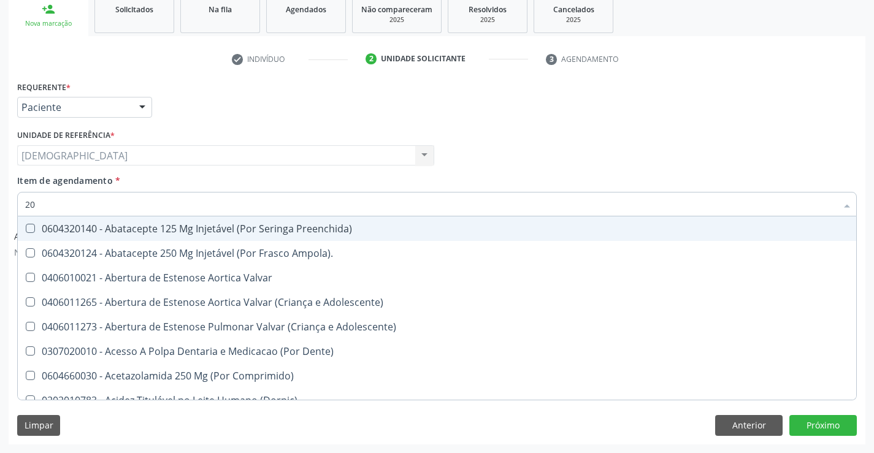
checkbox Coclear "true"
checkbox Récem-Nascido "true"
checkbox Biomecanico "true"
checkbox Medidas\) "true"
checkbox Comprimido\) "true"
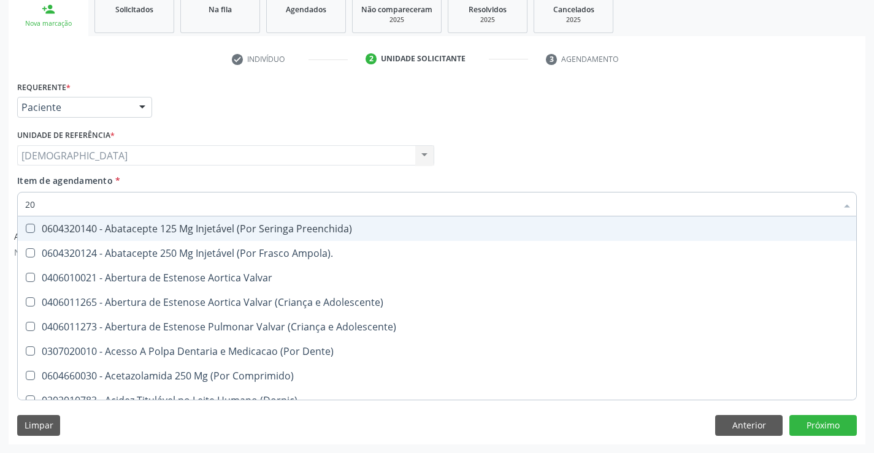
checkbox Reumatoide "false"
checkbox Urico "false"
checkbox Total "false"
checkbox Creatinina "false"
checkbox Fibrinogenio "true"
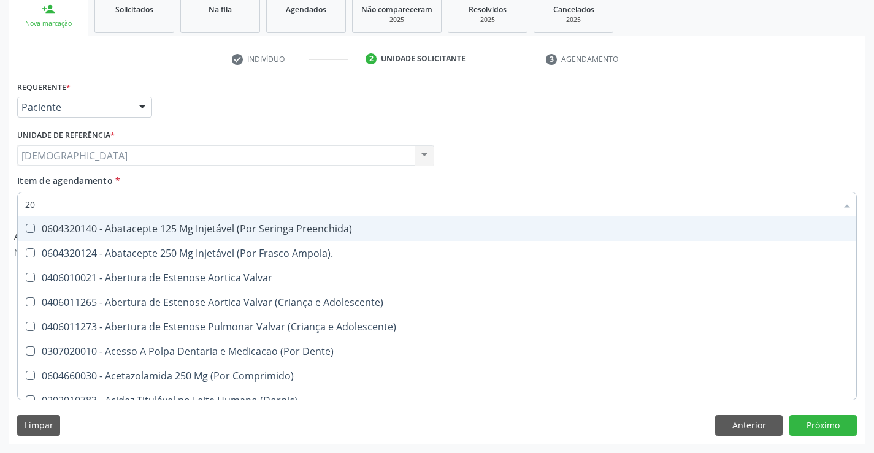
checkbox Glicose "false"
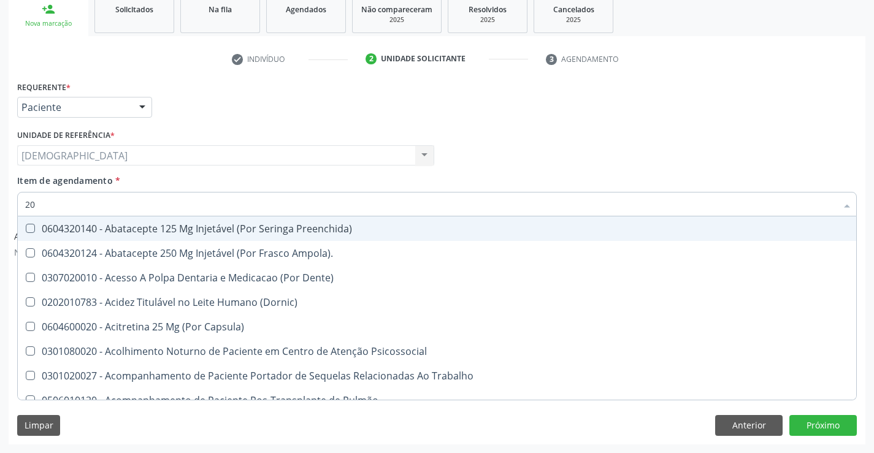
type input "202"
checkbox Dente\) "true"
checkbox Sistêmico "true"
checkbox Tireoide "true"
checkbox Aspiracao "true"
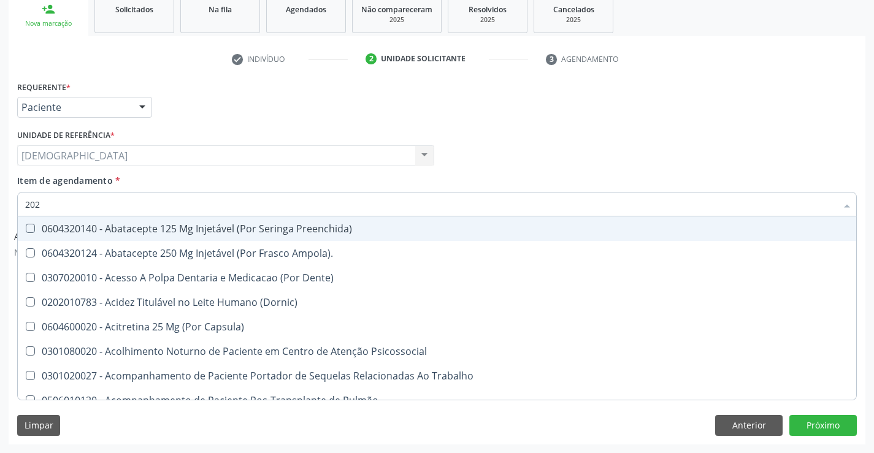
checkbox Boca "true"
checkbox Etc\) "true"
checkbox Antibiotico "true"
checkbox \(Liquido\) "true"
checkbox Gastro-Esofagico "true"
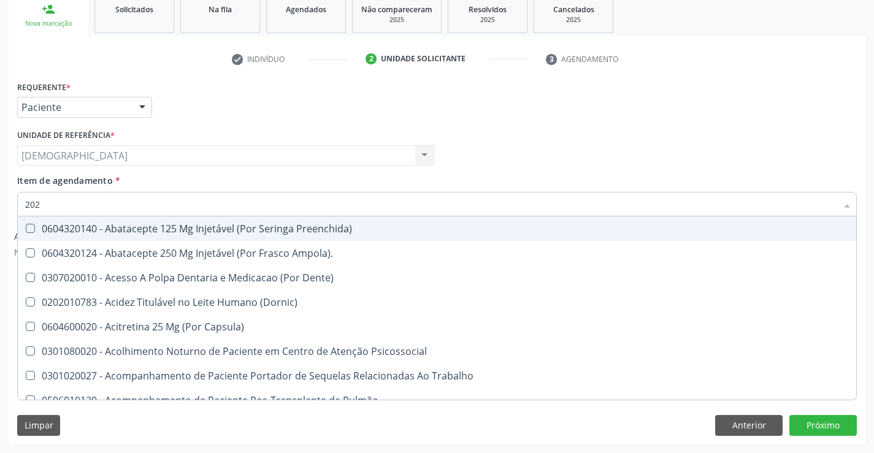
checkbox Herpesvirus "true"
checkbox Reumatoide "false"
checkbox Urico "false"
checkbox Total "false"
checkbox Creatinina "false"
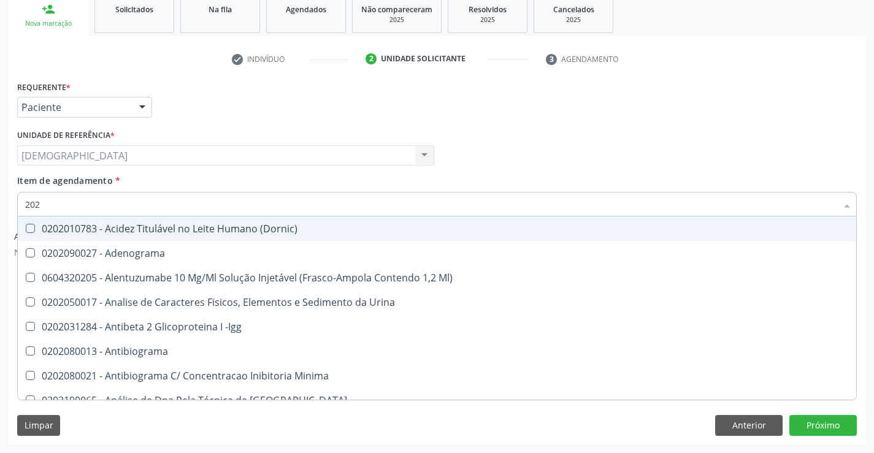
type input "2020"
checkbox Bandas\) "true"
checkbox Reumatoide "false"
checkbox Noturna "true"
checkbox Urico "false"
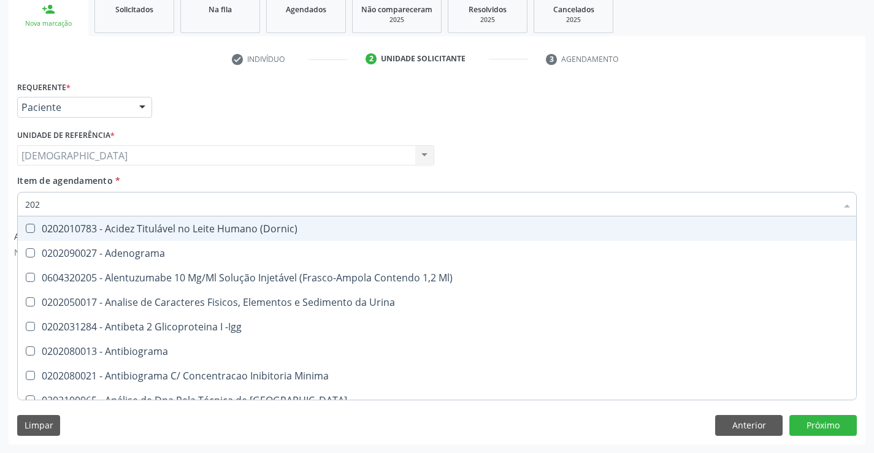
checkbox III "true"
checkbox Cadmio "true"
checkbox Total "false"
checkbox Creatinina "false"
checkbox X "true"
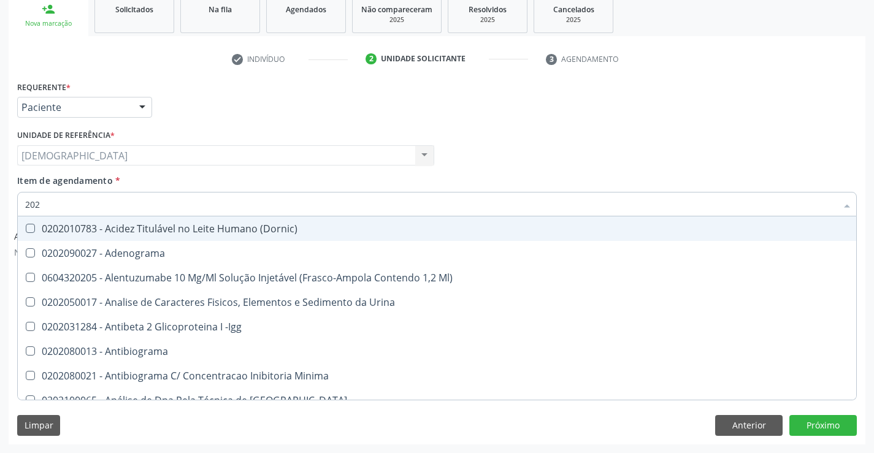
checkbox Glicose "false"
checkbox C1-Esterase "true"
checkbox Progesterona "true"
checkbox Fracoes "true"
checkbox \(Tgo\) "false"
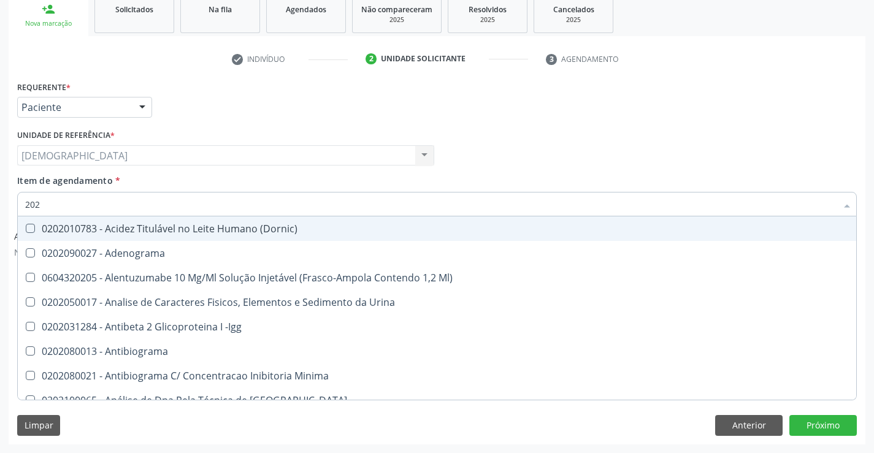
checkbox Triglicerideos "false"
checkbox Ureia "false"
checkbox B12 "true"
checkbox Completo "false"
type input "20202"
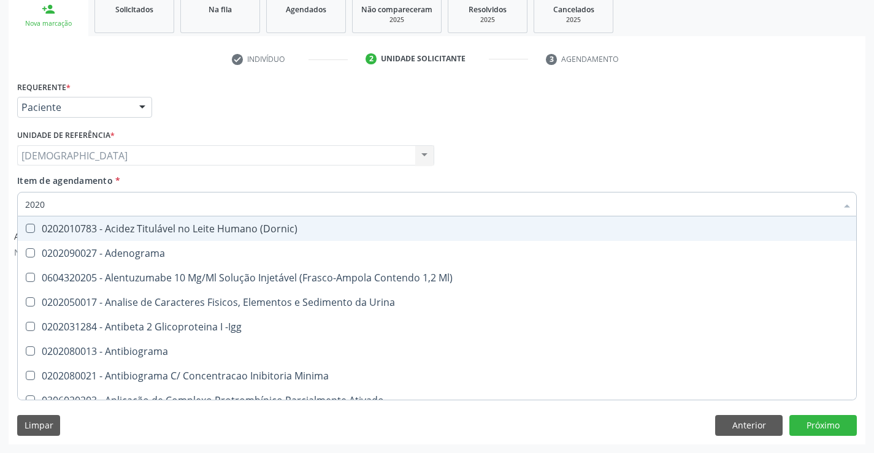
checkbox \(Pos-Pasteurização\) "true"
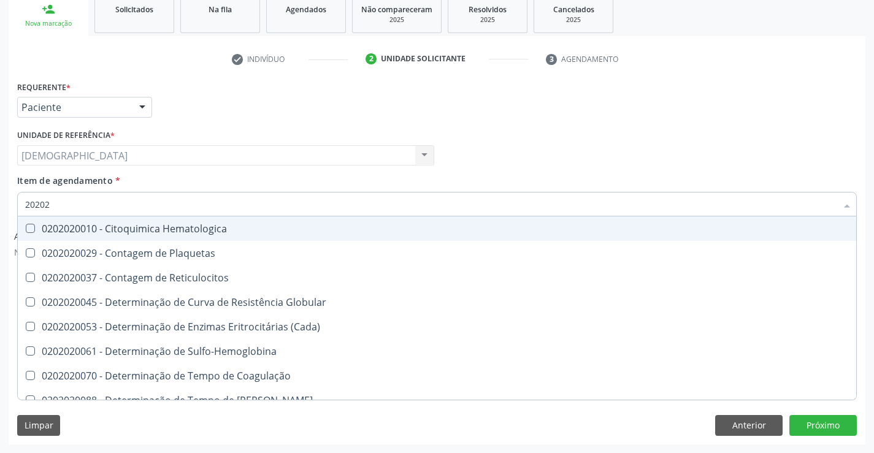
type input "202020"
checkbox Hematocrito "true"
checkbox Completo "false"
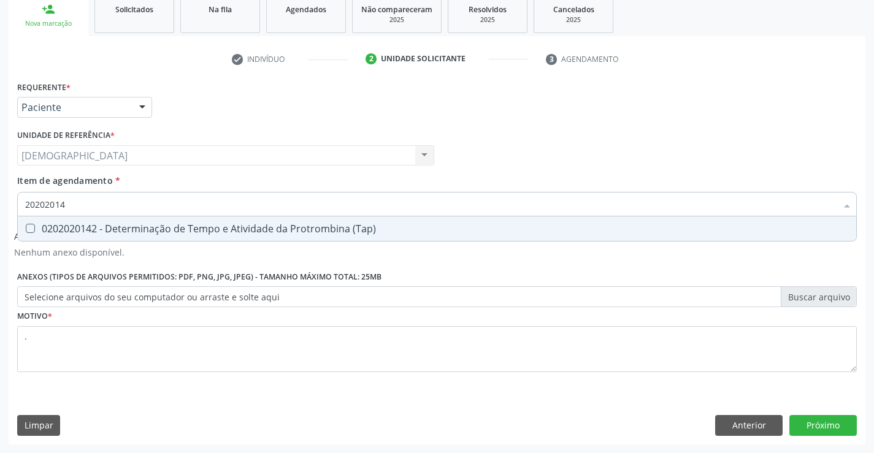
type input "202020142"
click at [71, 229] on div "0202020142 - Determinação de Tempo e Atividade da Protrombina (Tap)" at bounding box center [437, 229] width 824 height 10
checkbox \(Tap\) "true"
type input "2020201"
checkbox \(Tap\) "false"
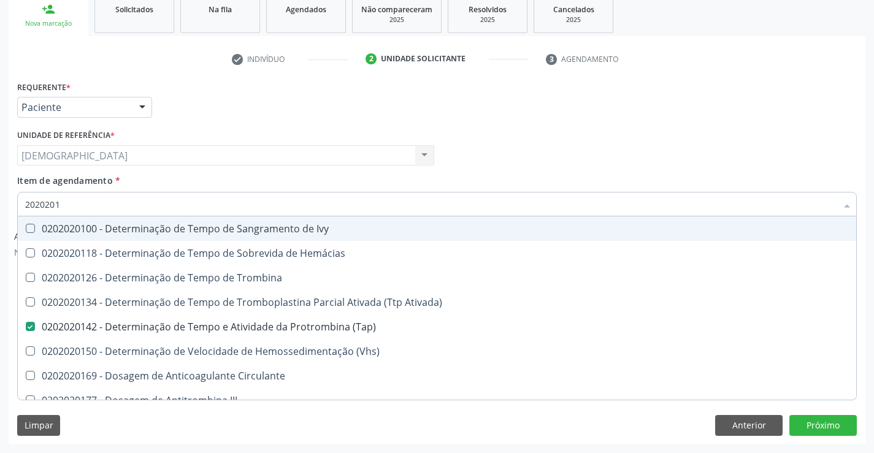
type input "202020"
checkbox \(Tap\) "false"
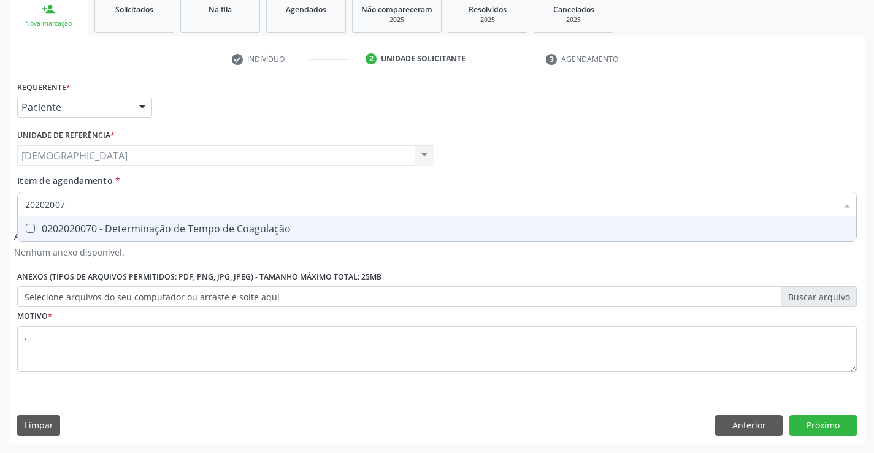
type input "202020070"
click at [97, 224] on div "0202020070 - Determinação de Tempo de Coagulação" at bounding box center [437, 229] width 824 height 10
checkbox Coagulação "true"
click at [99, 206] on input "202020070" at bounding box center [430, 204] width 811 height 25
type input "2020200"
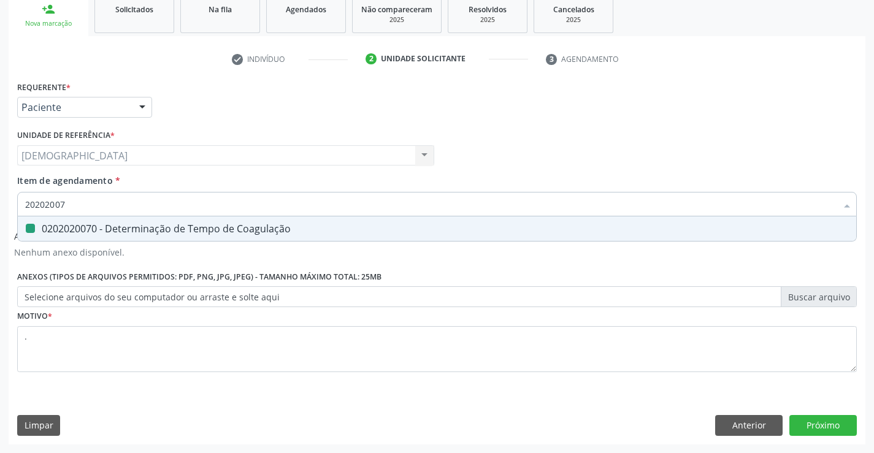
checkbox Coagulação "false"
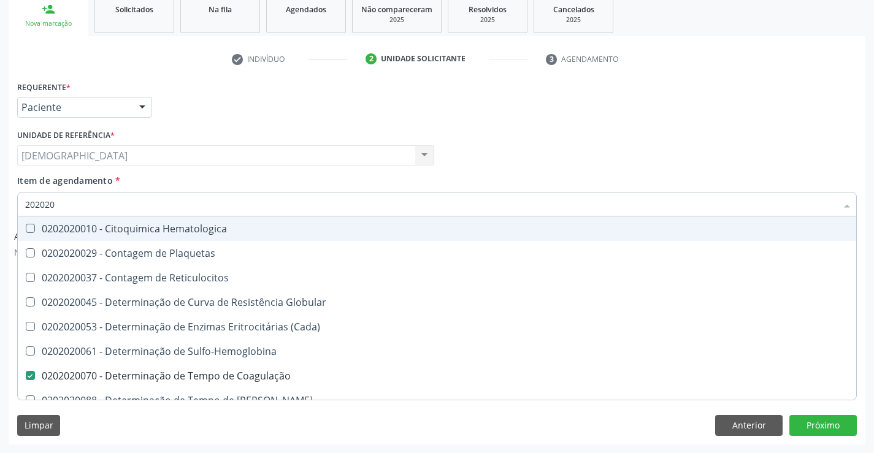
type input "20202"
checkbox Completo "false"
checkbox Leucograma "true"
type input "202020"
checkbox Hematocrito "true"
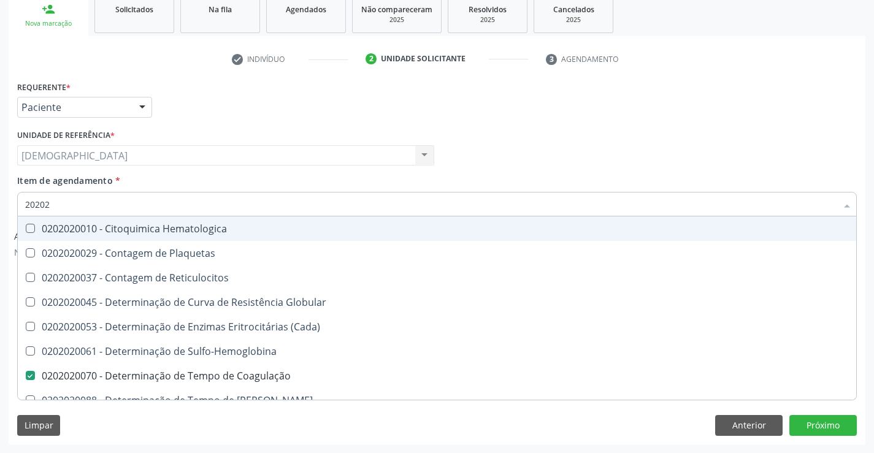
checkbox Completo "false"
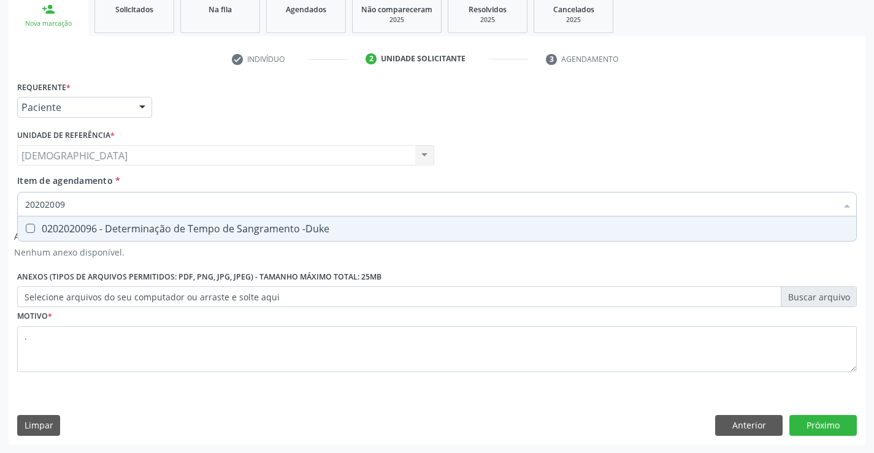
type input "202020096"
click at [833, 419] on button "Próximo" at bounding box center [822, 425] width 67 height 21
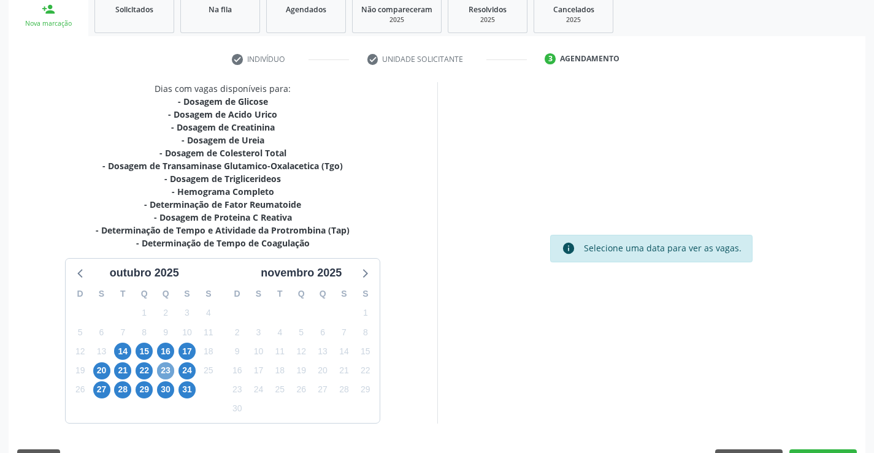
click at [165, 372] on span "23" at bounding box center [165, 370] width 17 height 17
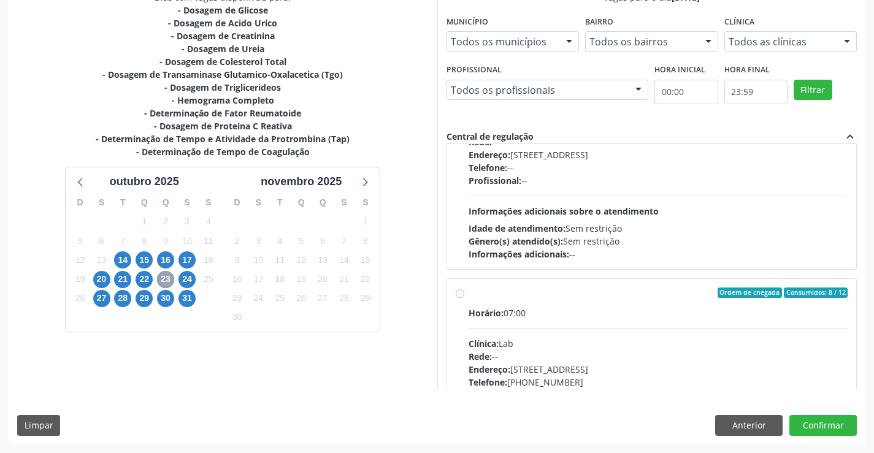
scroll to position [91, 0]
click at [557, 292] on div "Ordem de chegada Consumidos: 8 / 12" at bounding box center [658, 291] width 380 height 11
click at [464, 292] on input "Ordem de chegada Consumidos: 8 / 12 Horário: 07:00 Clínica: Lab Rede: -- Endere…" at bounding box center [460, 291] width 9 height 11
radio input "true"
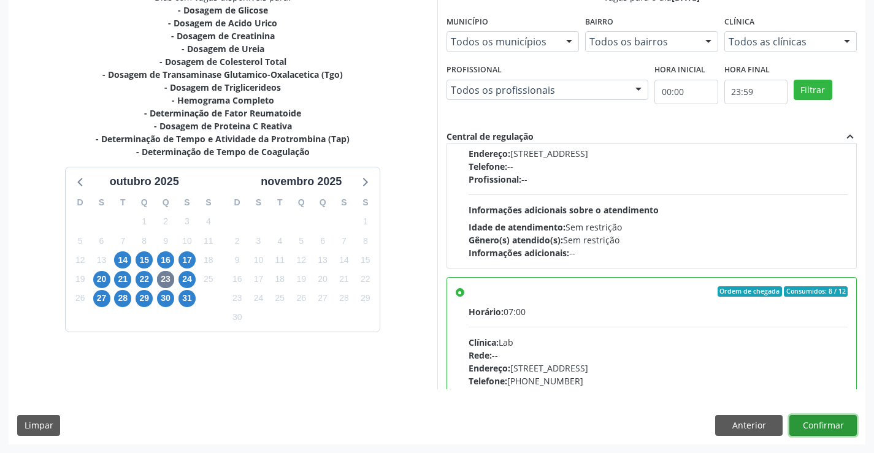
click at [829, 426] on button "Confirmar" at bounding box center [822, 425] width 67 height 21
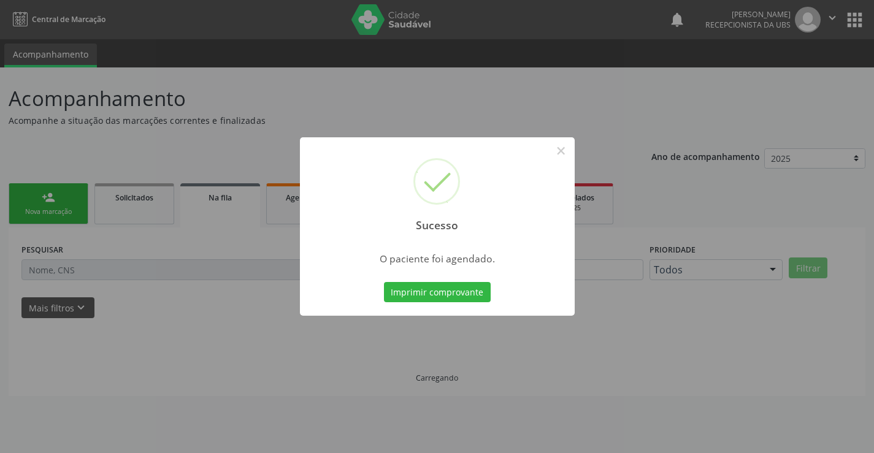
scroll to position [0, 0]
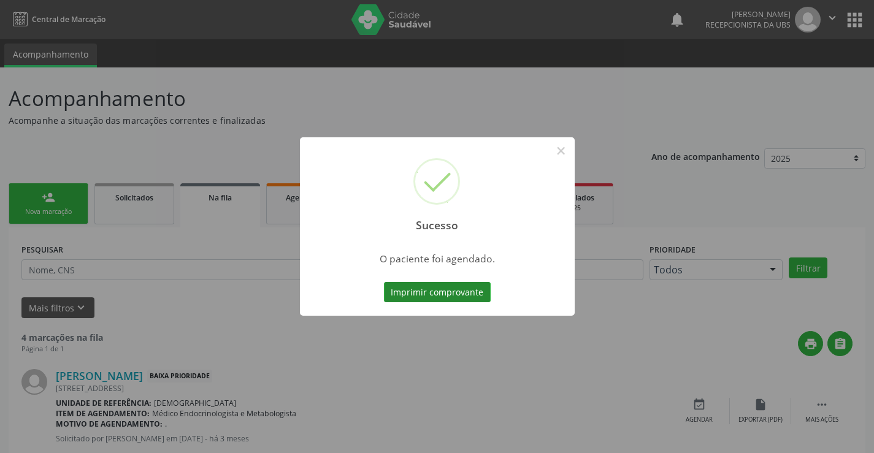
click at [442, 297] on button "Imprimir comprovante" at bounding box center [437, 292] width 107 height 21
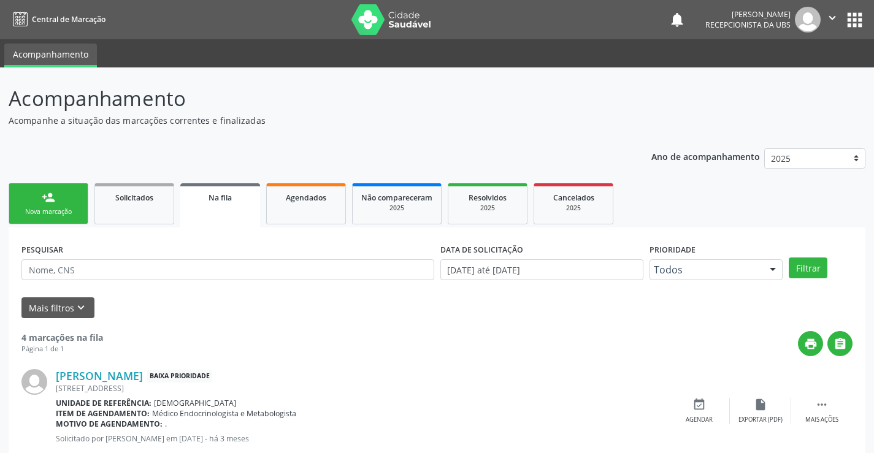
click at [55, 190] on link "person_add Nova marcação" at bounding box center [49, 203] width 80 height 41
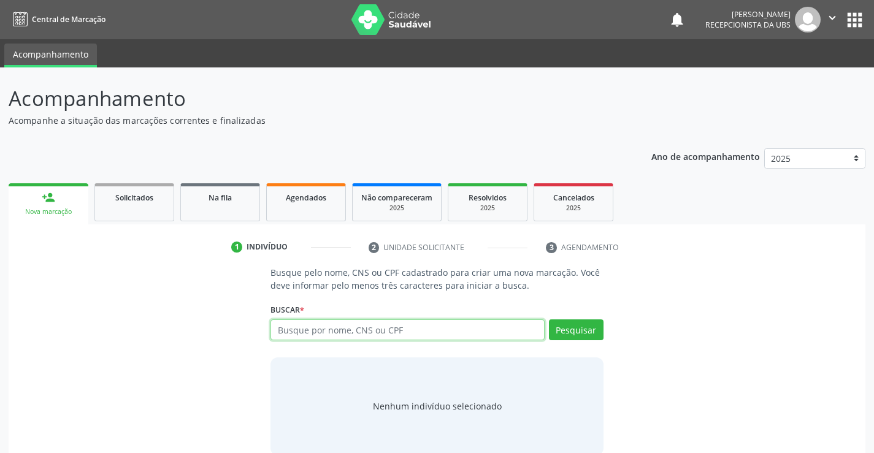
click at [439, 325] on input "text" at bounding box center [406, 329] width 273 height 21
type input "898003456900939"
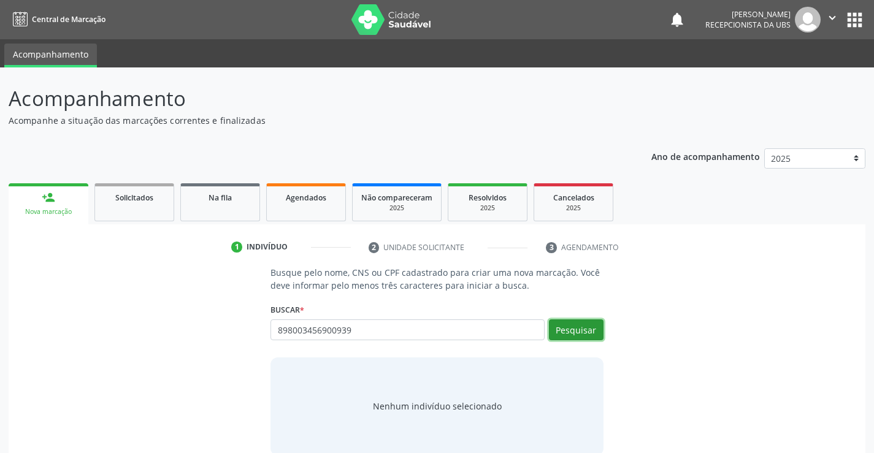
click at [562, 330] on button "Pesquisar" at bounding box center [576, 329] width 55 height 21
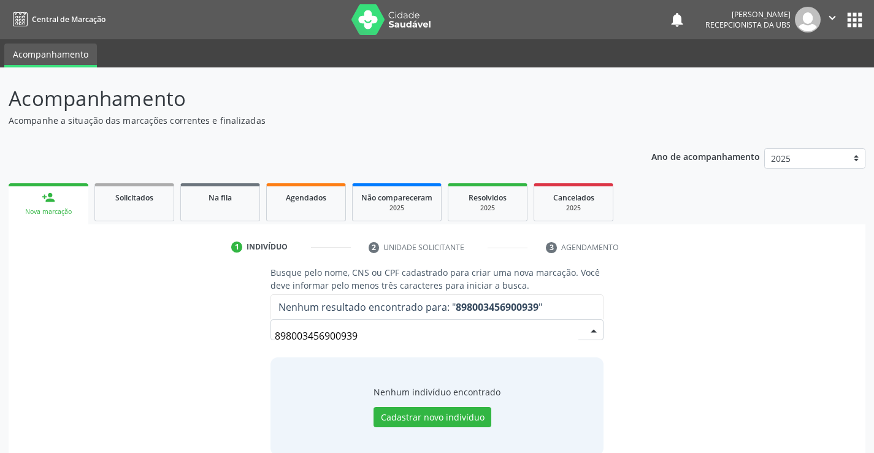
click at [502, 340] on input "898003456900939" at bounding box center [426, 336] width 303 height 25
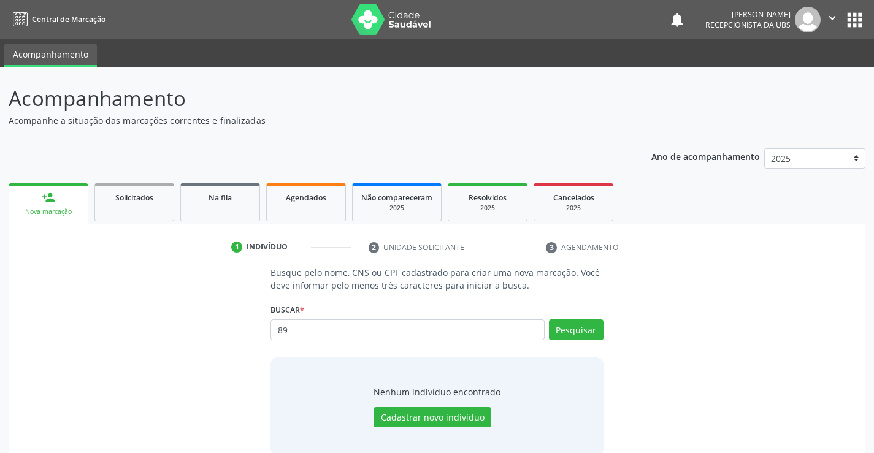
type input "8"
type input "CARLA LOPES DE SIQUEIRA"
click at [580, 328] on button "Pesquisar" at bounding box center [576, 329] width 55 height 21
type input "CARLA LOPES DE SIQUEIRA"
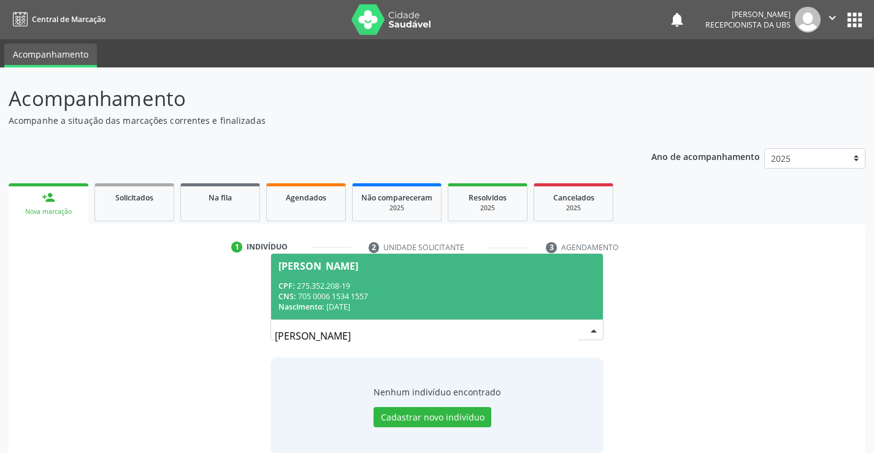
click at [400, 303] on div "Nascimento: 09/05/1976" at bounding box center [436, 307] width 316 height 10
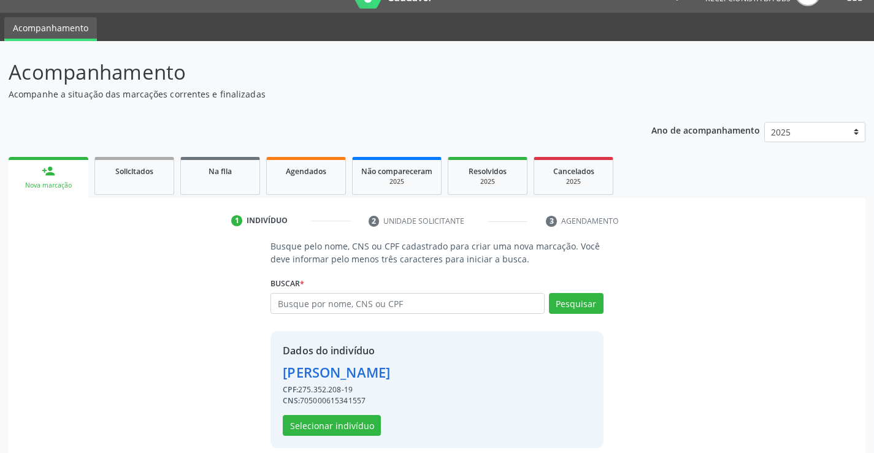
scroll to position [39, 0]
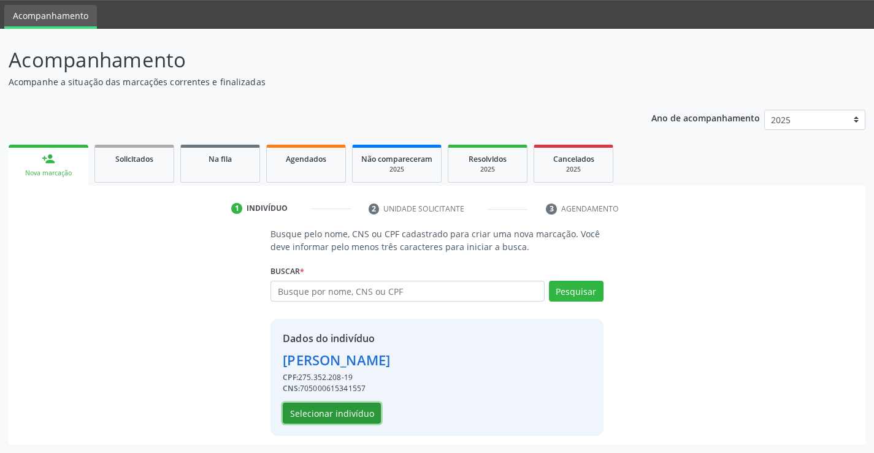
click at [311, 410] on button "Selecionar indivíduo" at bounding box center [332, 413] width 98 height 21
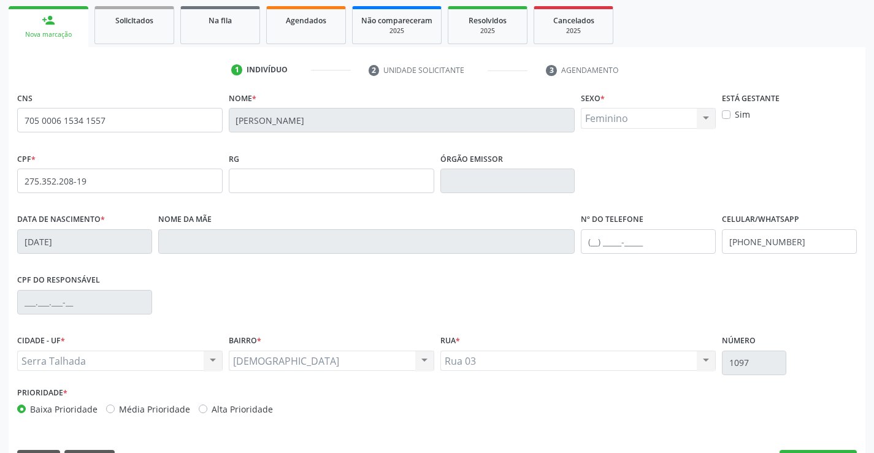
scroll to position [212, 0]
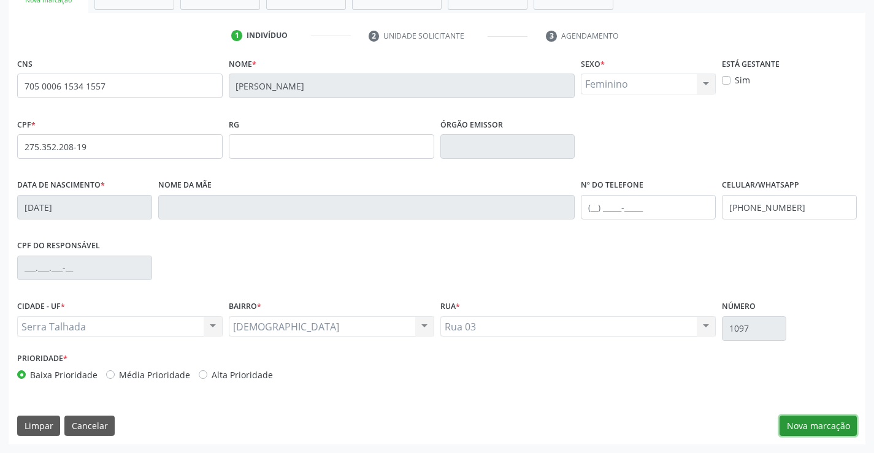
click at [821, 422] on button "Nova marcação" at bounding box center [817, 426] width 77 height 21
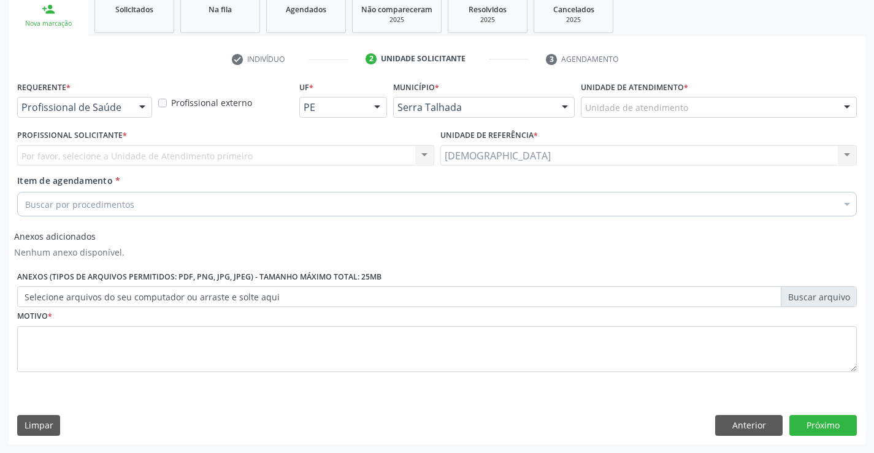
scroll to position [188, 0]
click at [147, 104] on div at bounding box center [142, 107] width 18 height 21
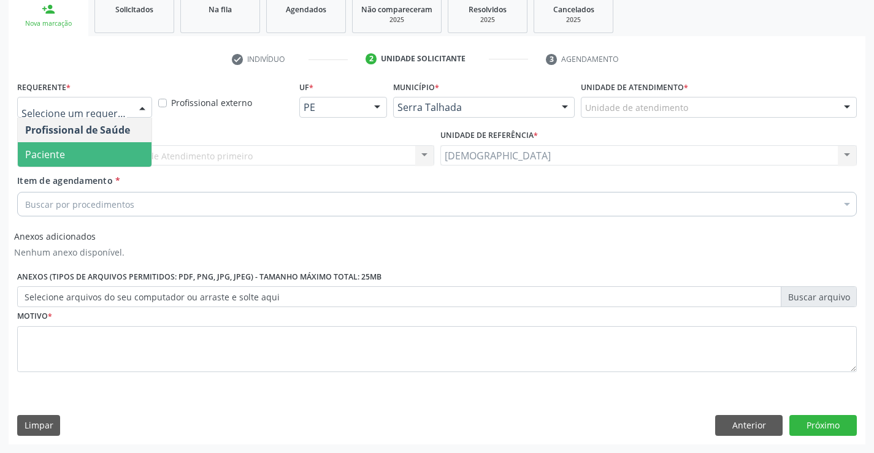
click at [79, 155] on span "Paciente" at bounding box center [85, 154] width 134 height 25
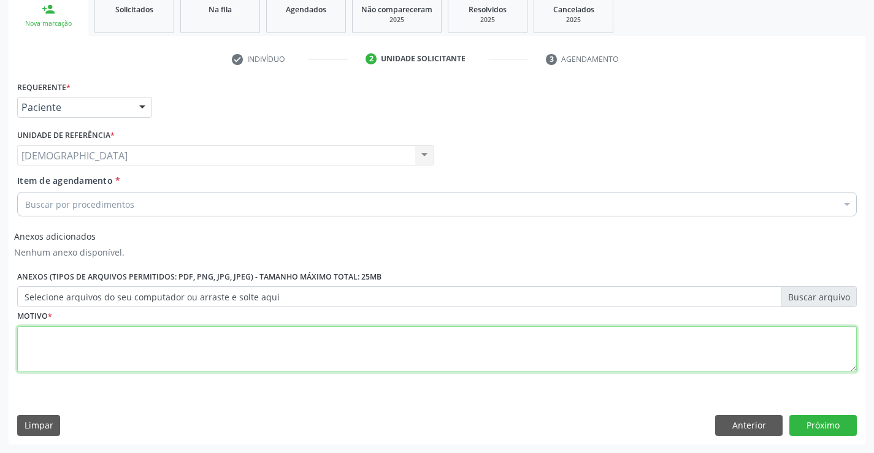
click at [76, 356] on textarea at bounding box center [436, 349] width 839 height 47
type textarea "."
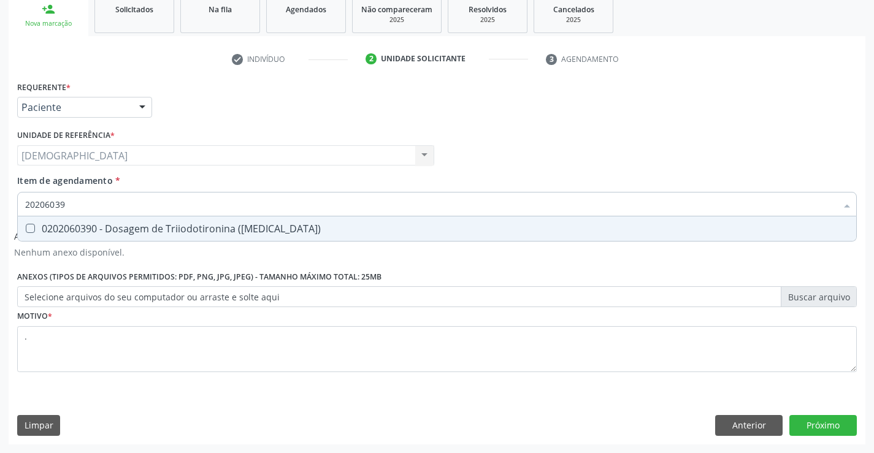
type input "202060390"
click at [117, 224] on div "0202060390 - Dosagem de Triiodotironina ([MEDICAL_DATA])" at bounding box center [437, 229] width 824 height 10
checkbox \(T3\) "true"
type input "2020603"
checkbox \(T3\) "false"
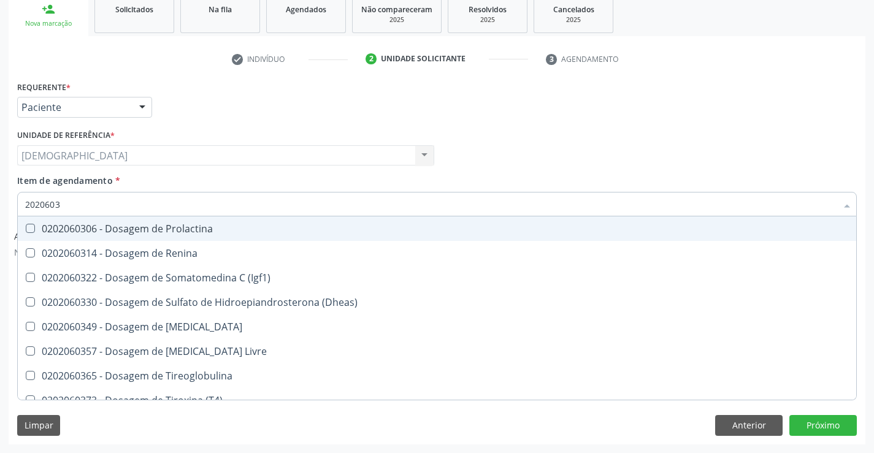
type input "202060"
checkbox \(T3\) "false"
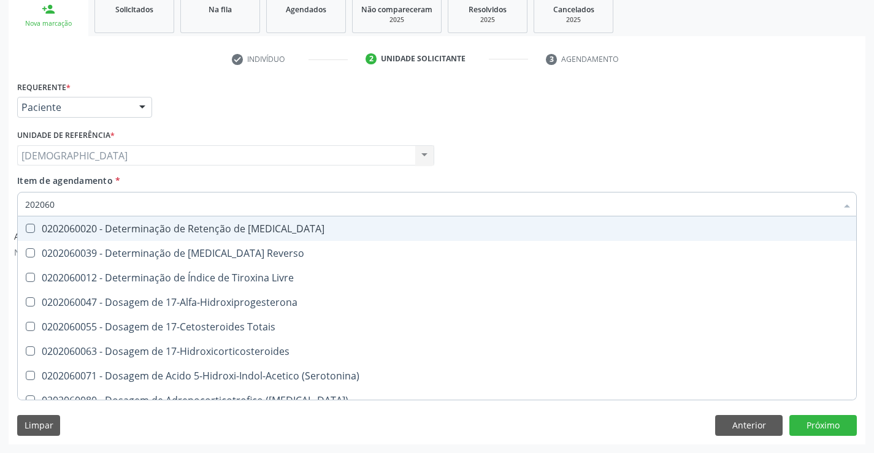
type input "2020603"
checkbox Ciclico "true"
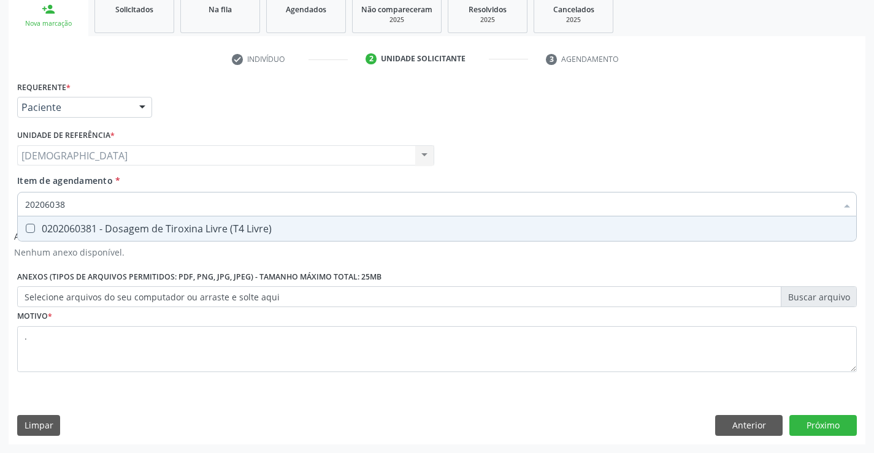
type input "202060381"
click at [97, 228] on div "0202060381 - Dosagem de Tiroxina Livre (T4 Livre)" at bounding box center [437, 229] width 824 height 10
checkbox Livre\) "true"
type input "2020603"
checkbox Livre\) "false"
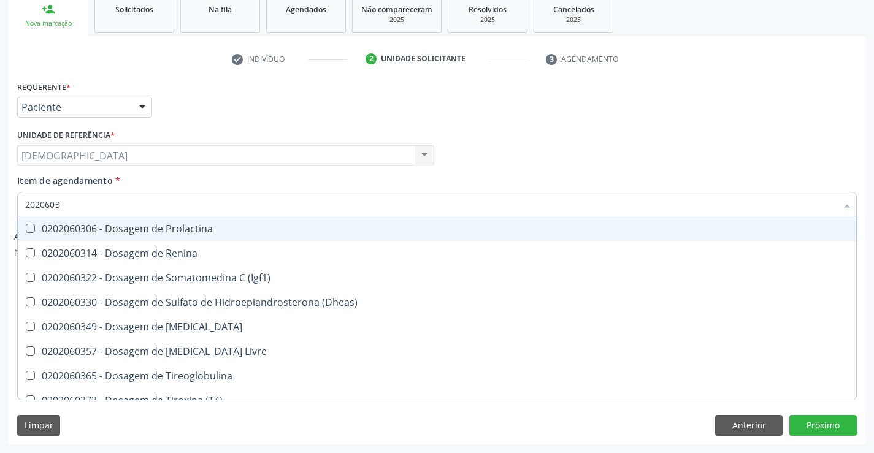
type input "202060"
checkbox Livre\) "false"
checkbox \(T3\) "false"
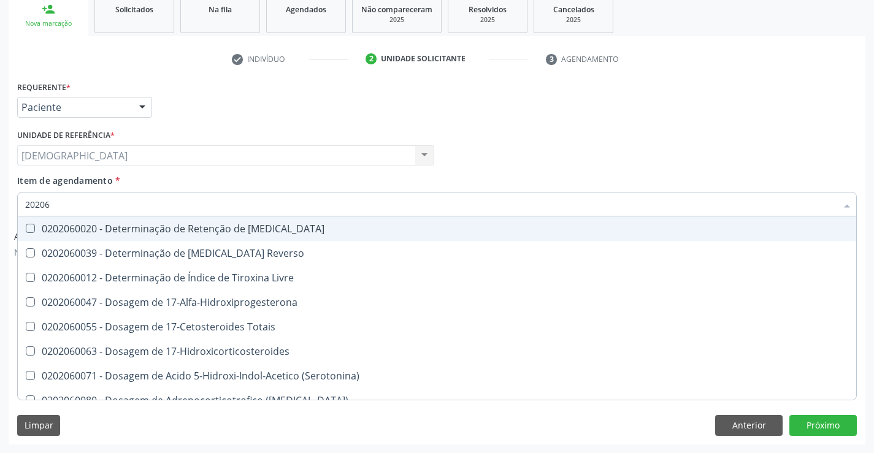
type input "2020"
checkbox Livre\) "false"
checkbox \(T3\) "false"
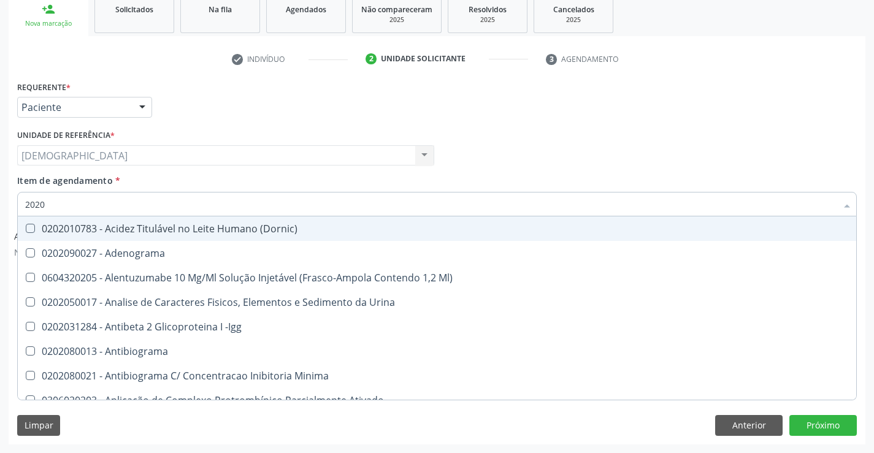
type input "20206"
checkbox Fungos "true"
checkbox Micobactérias "true"
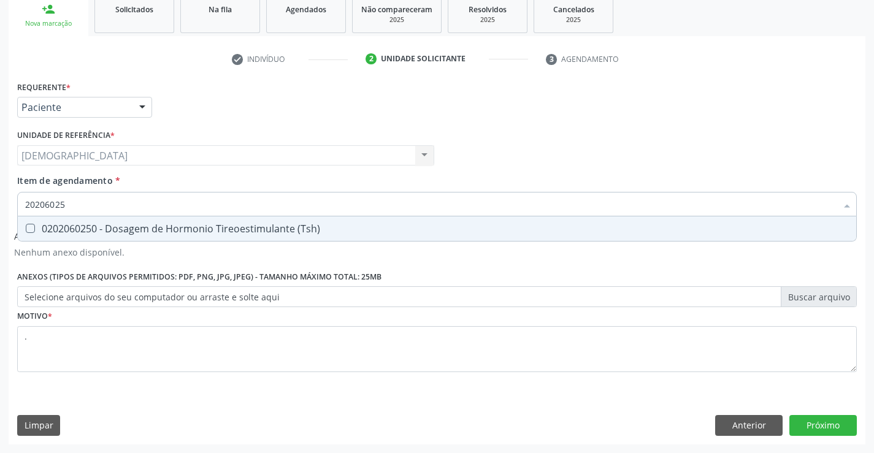
type input "202060250"
click at [118, 226] on div "0202060250 - Dosagem de Hormonio Tireoestimulante (Tsh)" at bounding box center [437, 229] width 824 height 10
checkbox \(Tsh\) "true"
click at [834, 426] on button "Próximo" at bounding box center [822, 425] width 67 height 21
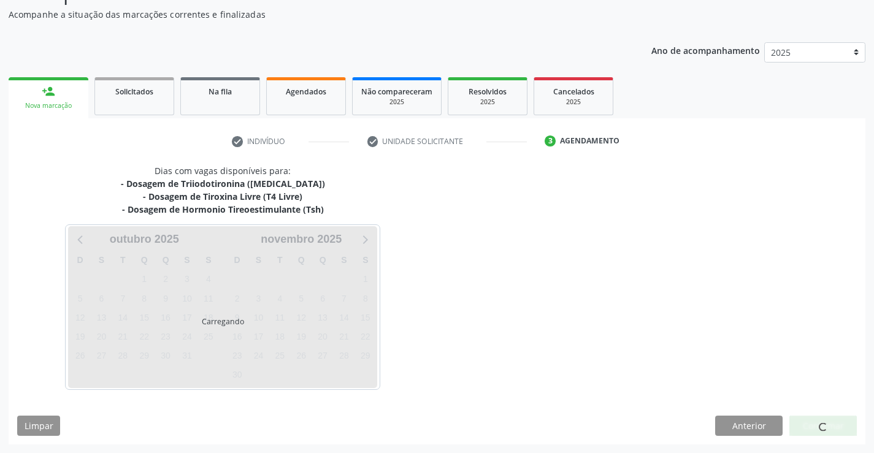
scroll to position [106, 0]
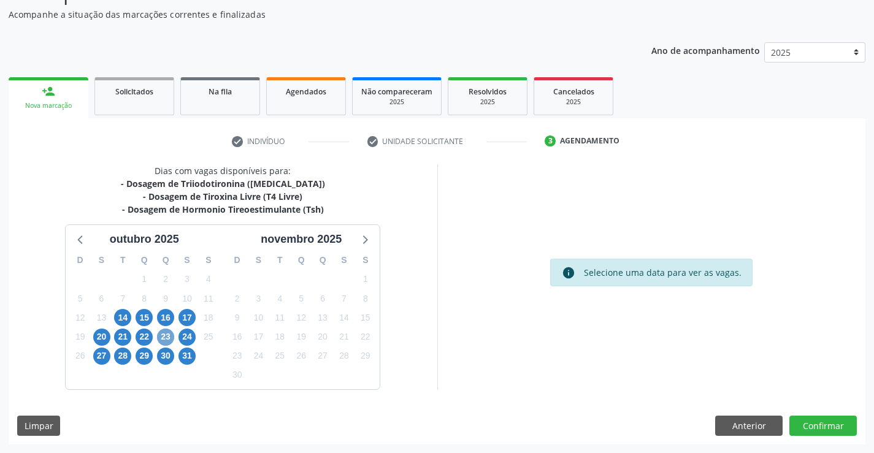
click at [172, 335] on span "23" at bounding box center [165, 337] width 17 height 17
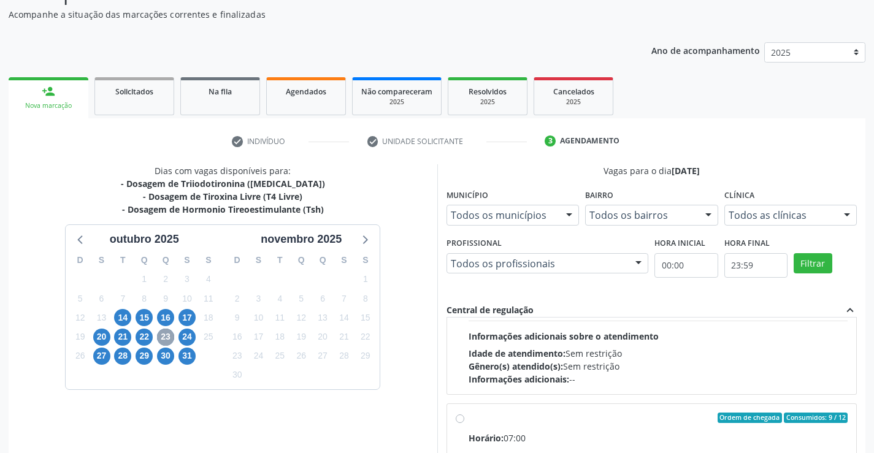
scroll to position [184, 0]
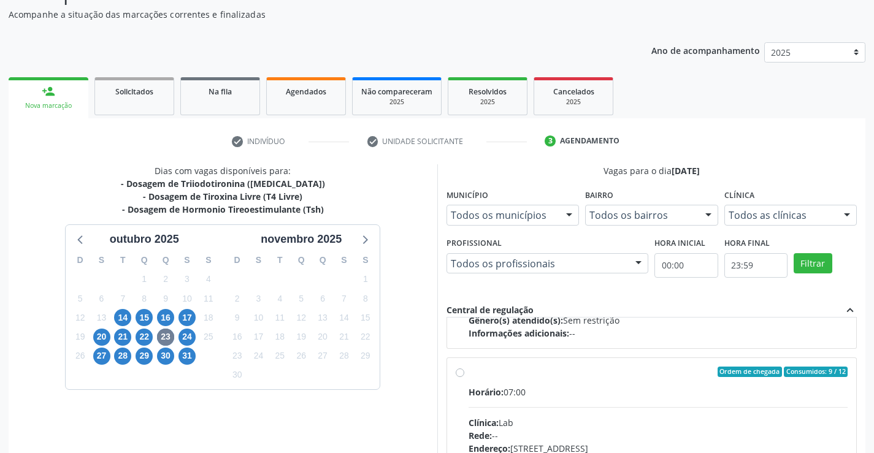
click at [492, 375] on div "Ordem de chegada Consumidos: 9 / 12" at bounding box center [658, 372] width 380 height 11
click at [464, 375] on input "Ordem de chegada Consumidos: 9 / 12 Horário: 07:00 Clínica: Lab Rede: -- Endere…" at bounding box center [460, 372] width 9 height 11
radio input "true"
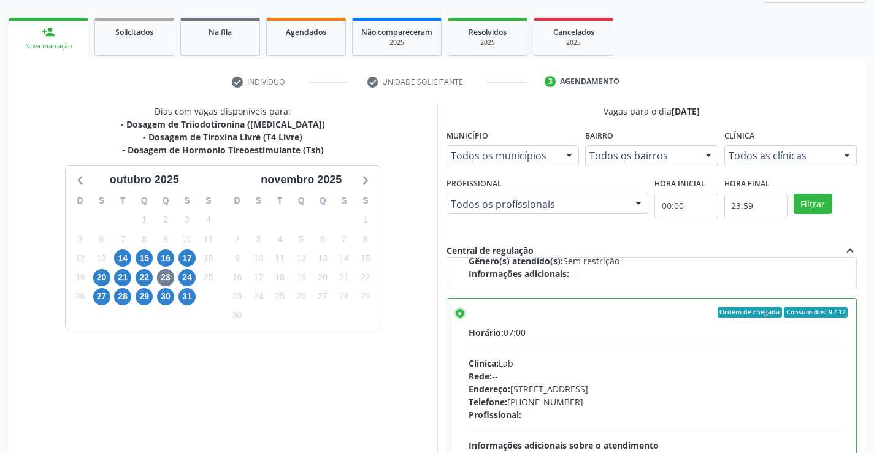
scroll to position [280, 0]
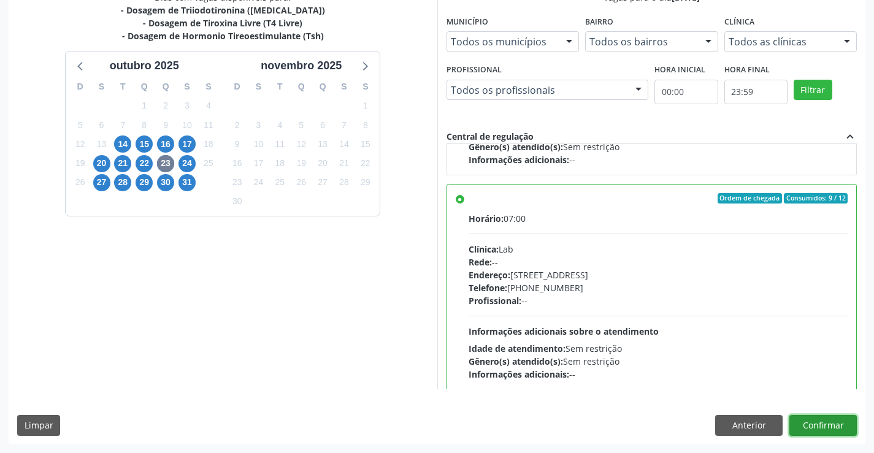
click at [827, 418] on button "Confirmar" at bounding box center [822, 425] width 67 height 21
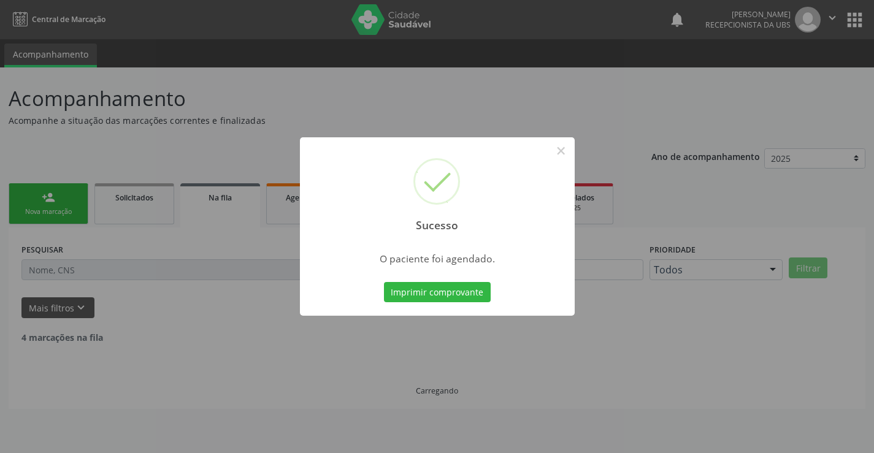
scroll to position [0, 0]
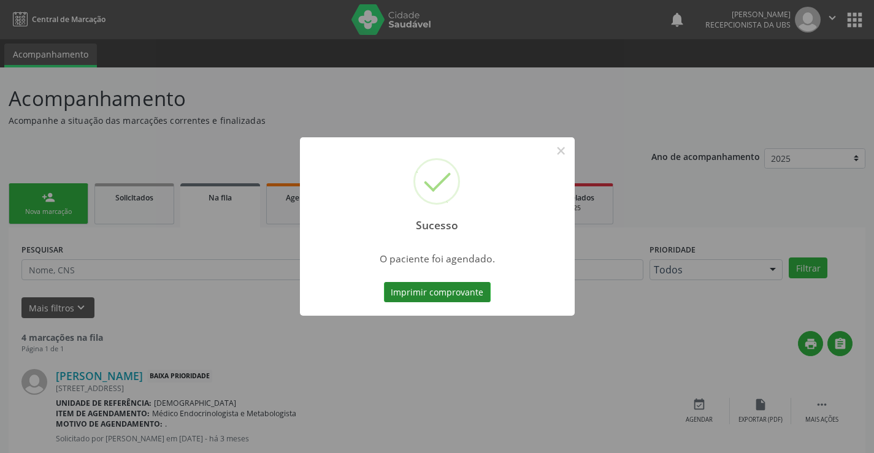
click at [449, 292] on button "Imprimir comprovante" at bounding box center [437, 292] width 107 height 21
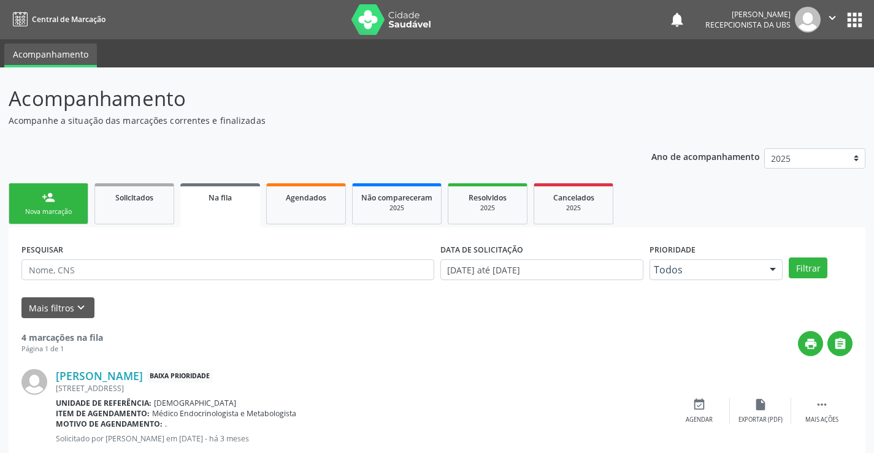
click at [38, 199] on link "person_add Nova marcação" at bounding box center [49, 203] width 80 height 41
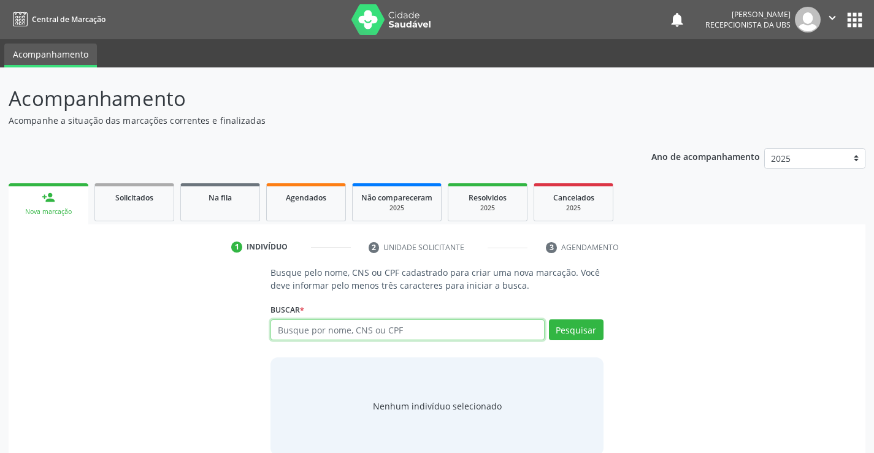
click at [294, 334] on input "text" at bounding box center [406, 329] width 273 height 21
type input "704708752007333"
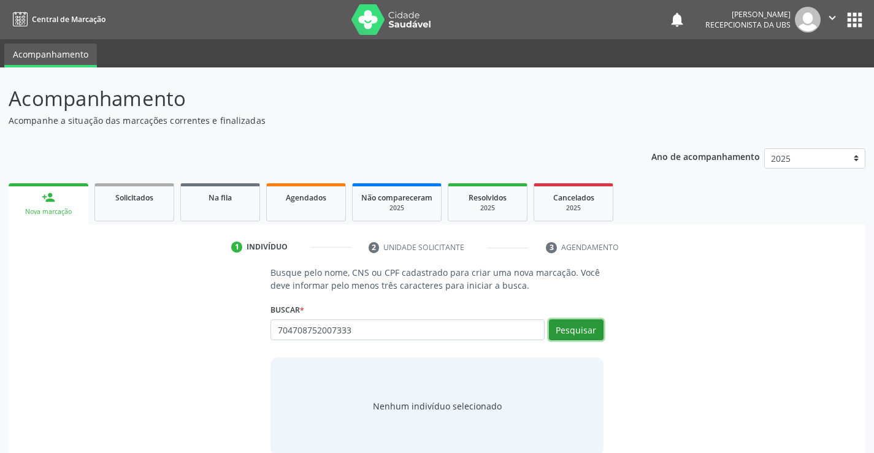
click at [585, 334] on button "Pesquisar" at bounding box center [576, 329] width 55 height 21
type input "704708752007333"
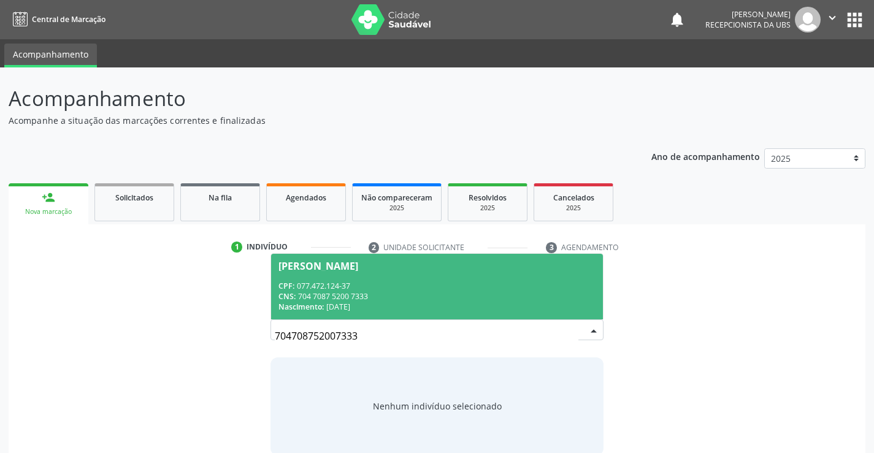
click at [358, 295] on div "CNS: 704 7087 5200 7333" at bounding box center [436, 296] width 316 height 10
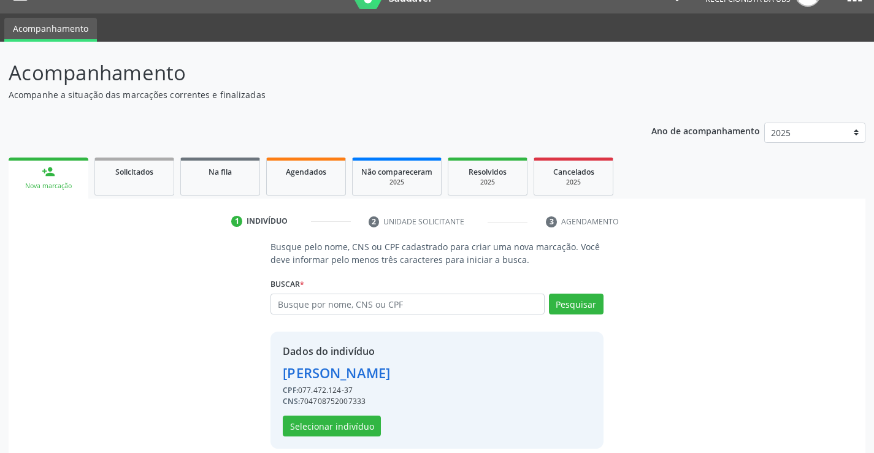
scroll to position [39, 0]
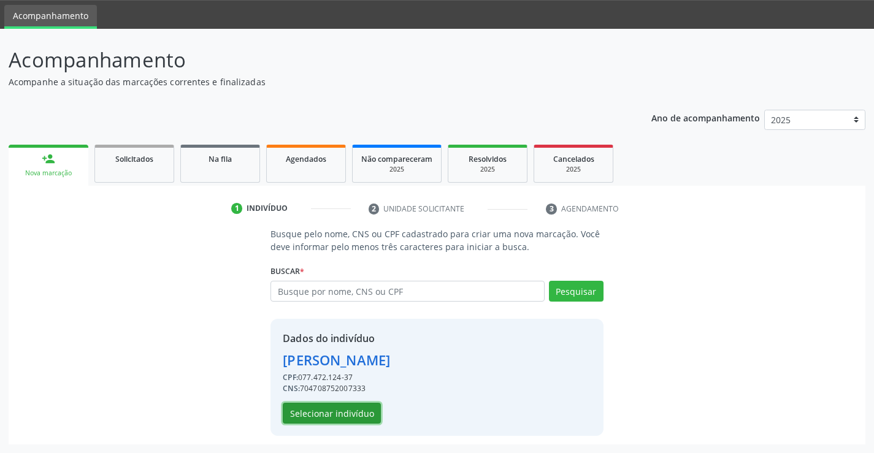
click at [331, 410] on button "Selecionar indivíduo" at bounding box center [332, 413] width 98 height 21
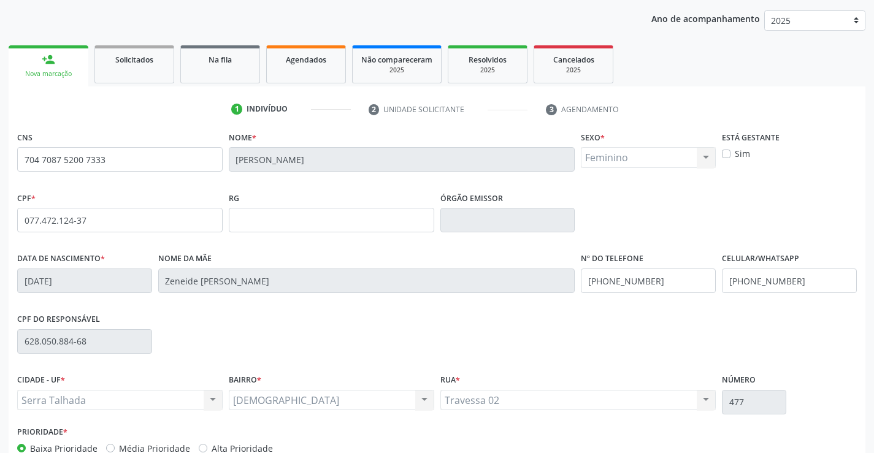
scroll to position [212, 0]
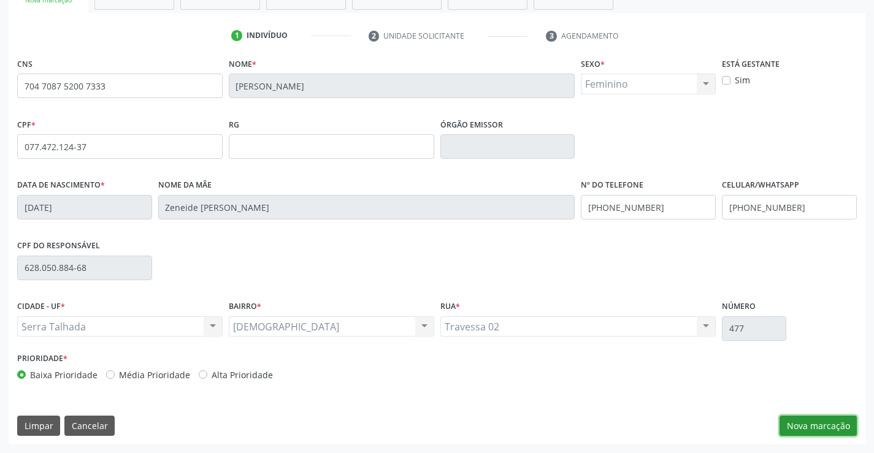
click at [806, 426] on button "Nova marcação" at bounding box center [817, 426] width 77 height 21
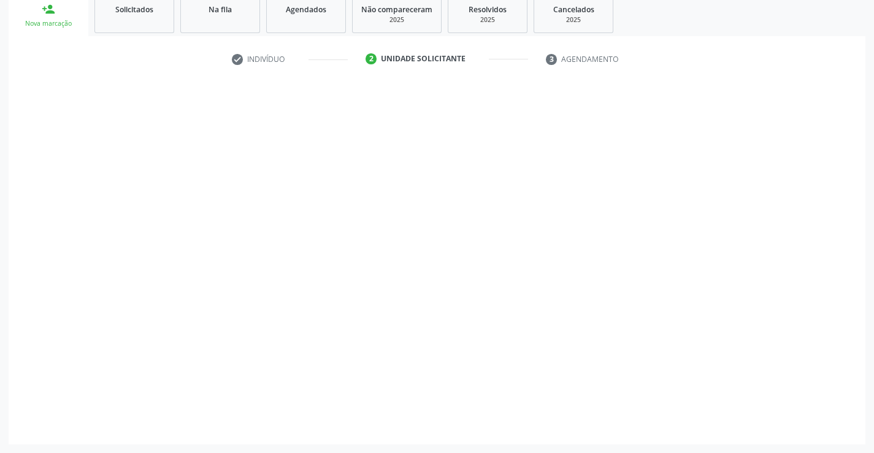
scroll to position [188, 0]
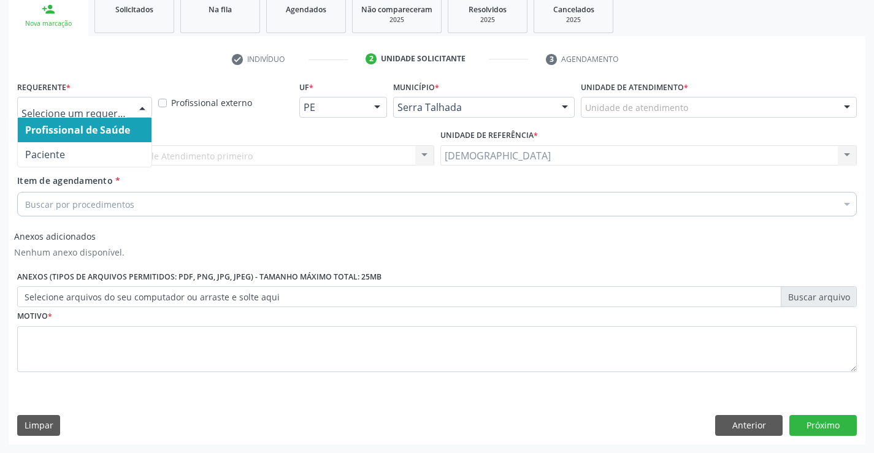
click at [139, 102] on div at bounding box center [142, 107] width 18 height 21
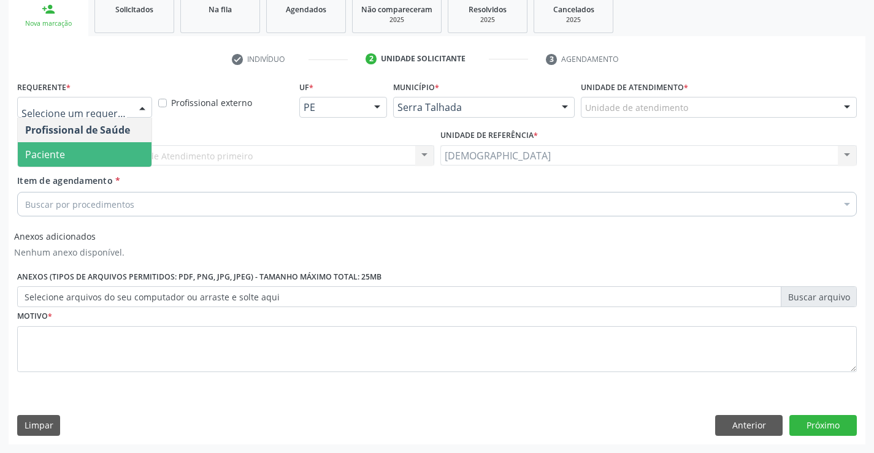
click at [91, 157] on span "Paciente" at bounding box center [85, 154] width 134 height 25
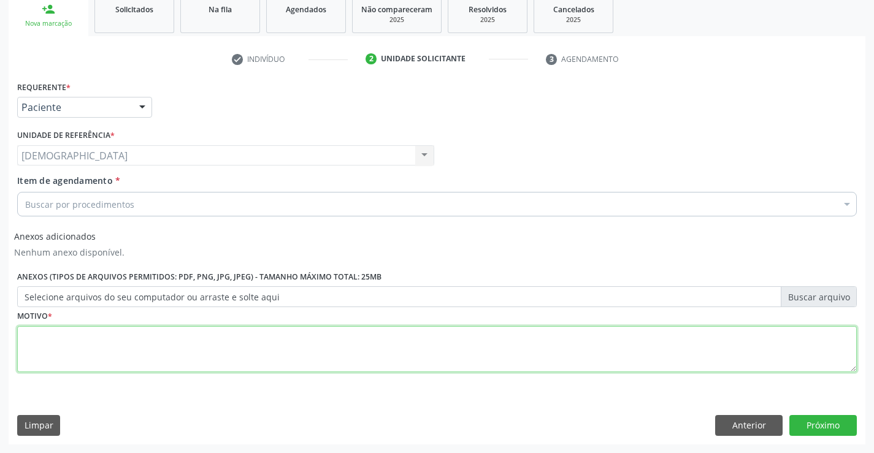
click at [58, 353] on textarea at bounding box center [436, 349] width 839 height 47
type textarea "."
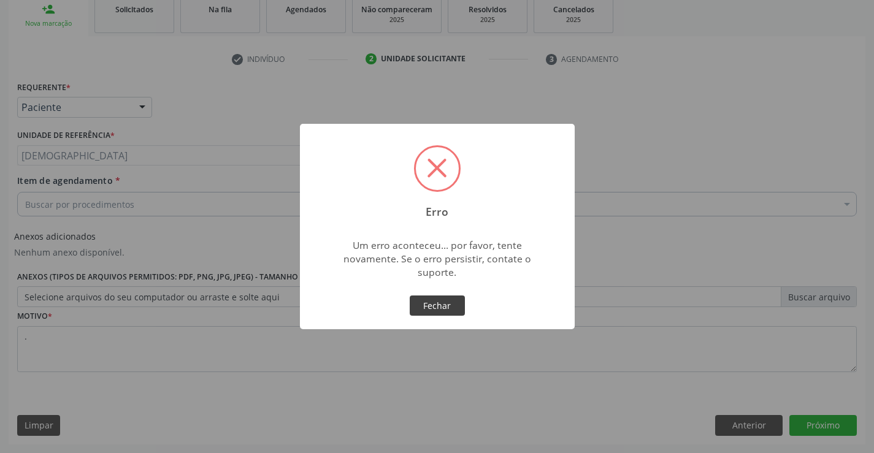
click at [432, 308] on button "Fechar" at bounding box center [437, 306] width 55 height 21
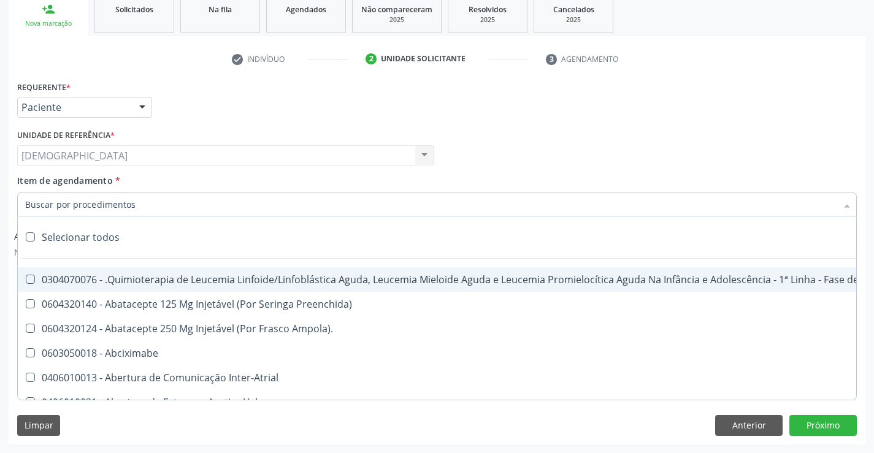
click at [140, 104] on div at bounding box center [142, 107] width 18 height 21
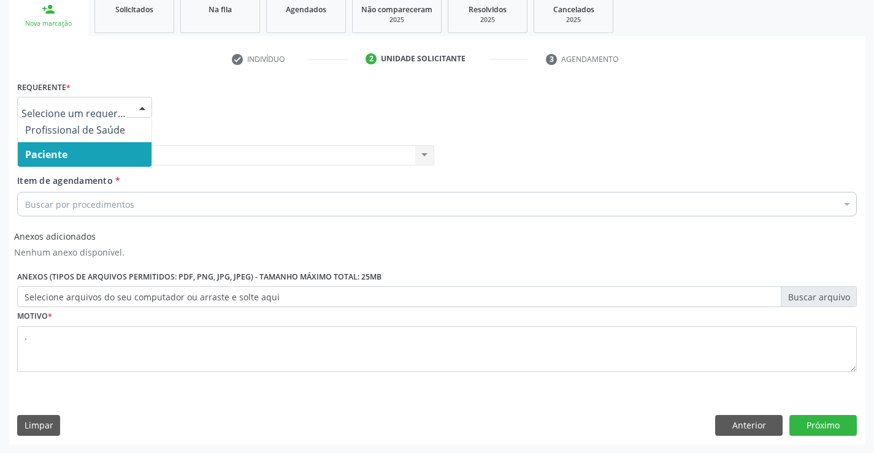
click at [94, 156] on span "Paciente" at bounding box center [85, 154] width 134 height 25
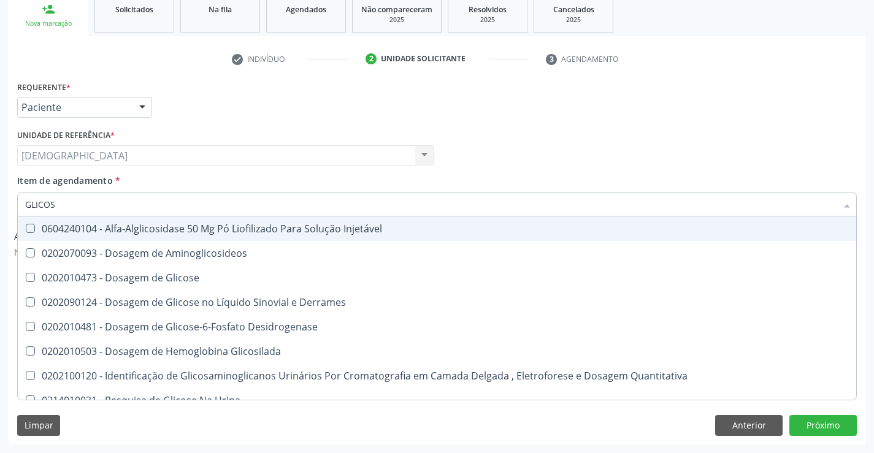
type input "GLICOSE"
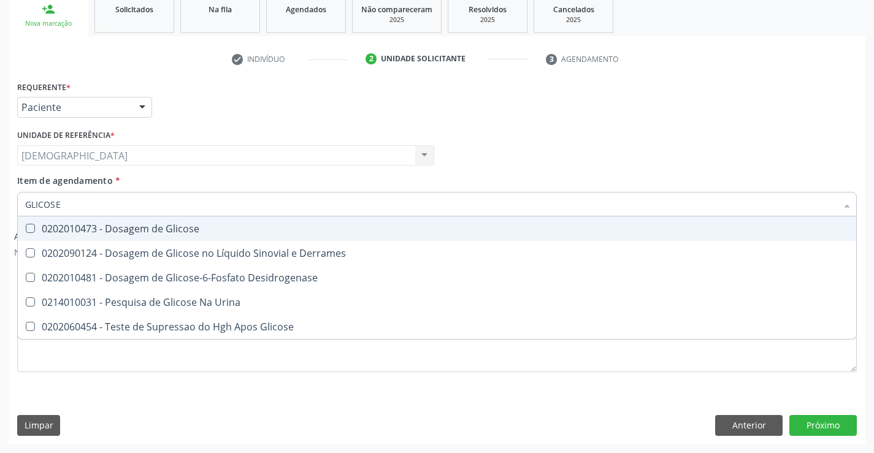
click at [122, 235] on span "0202010473 - Dosagem de Glicose" at bounding box center [437, 228] width 838 height 25
checkbox Glicose "true"
type input "GLICOS"
checkbox Glicose "false"
checkbox Desidrogenase "true"
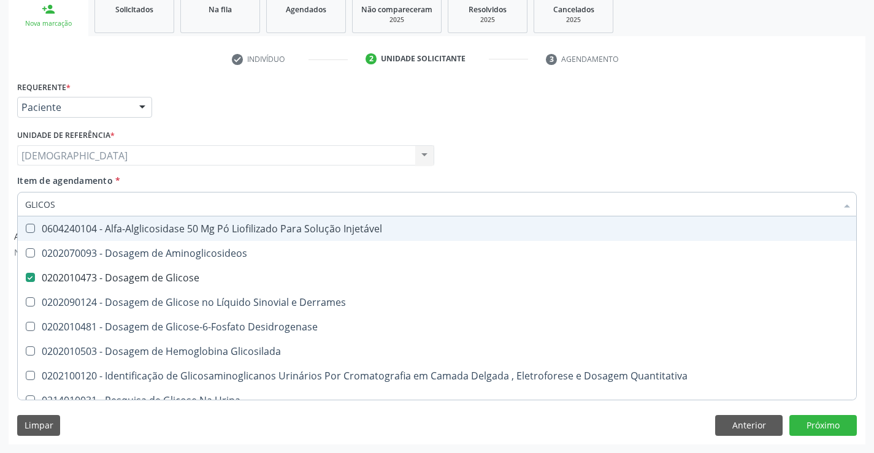
type input "GLICO"
checkbox Glicose "false"
checkbox Glicosilada "true"
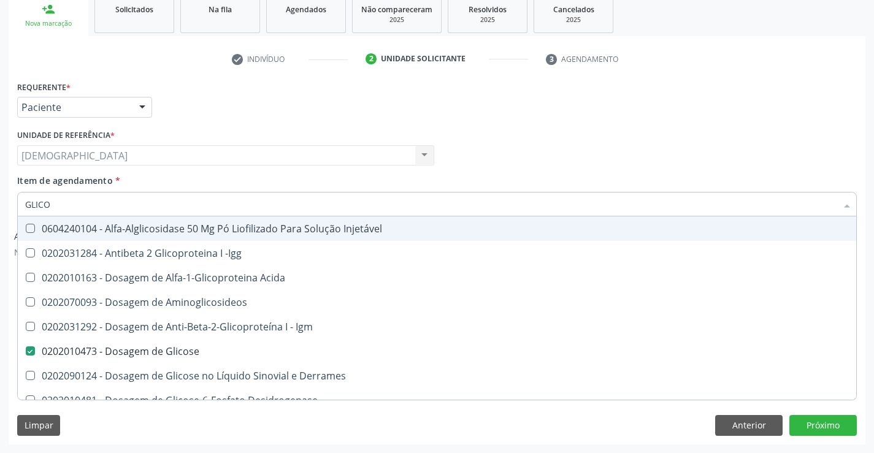
type input "GLIC"
checkbox Glicose "false"
checkbox Glicose "true"
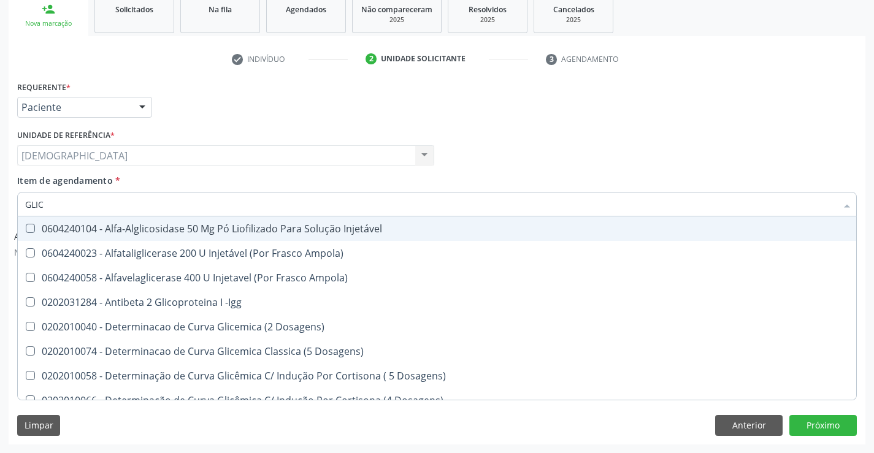
type input "GLI"
checkbox Glicose "false"
checkbox Glicosilada "true"
type input "GL"
checkbox Glicose "false"
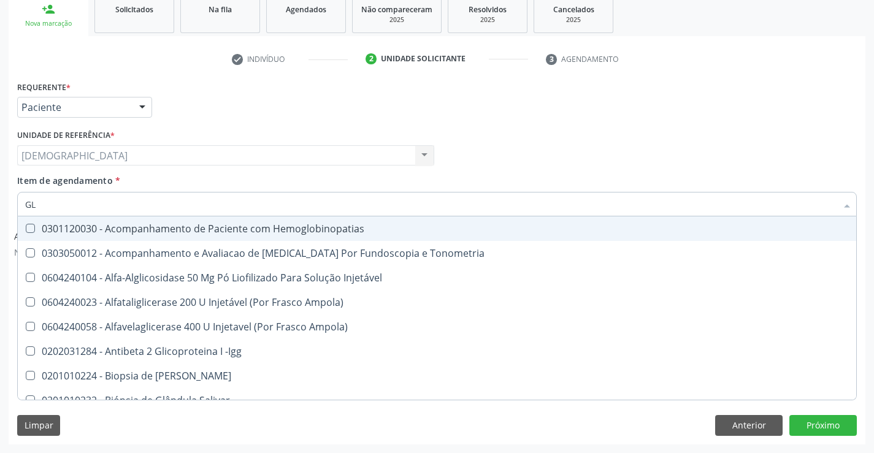
type input "G"
checkbox Glicose "false"
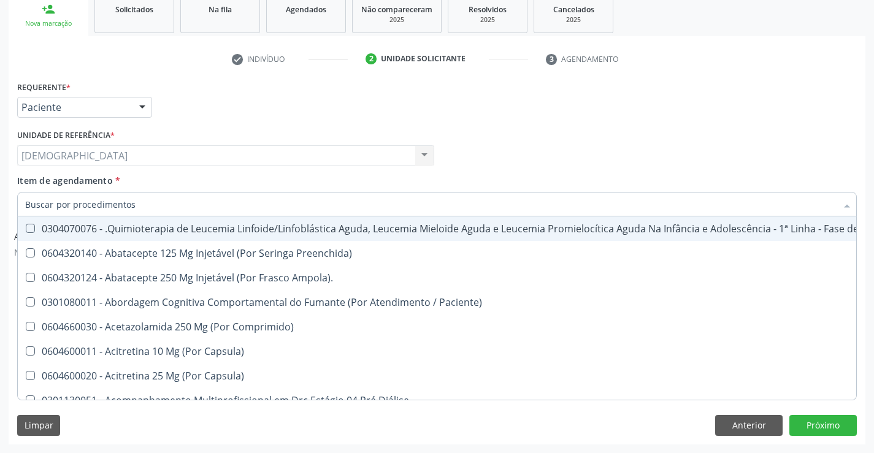
checkbox Glicose "false"
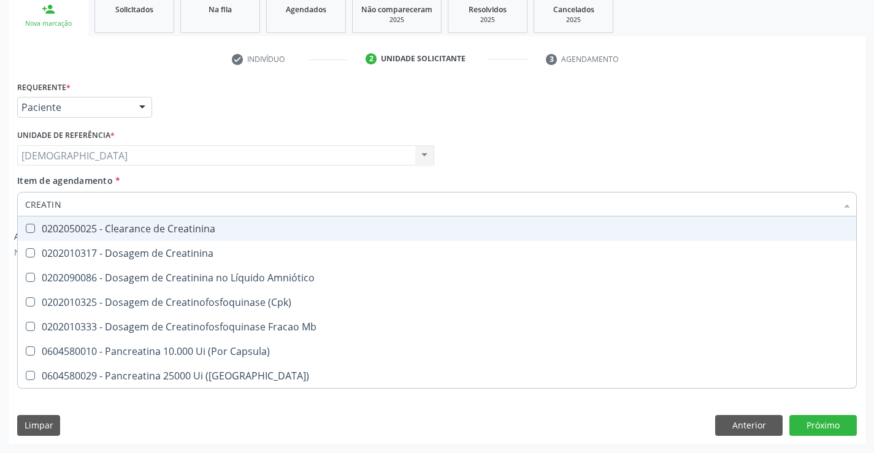
type input "CREATINI"
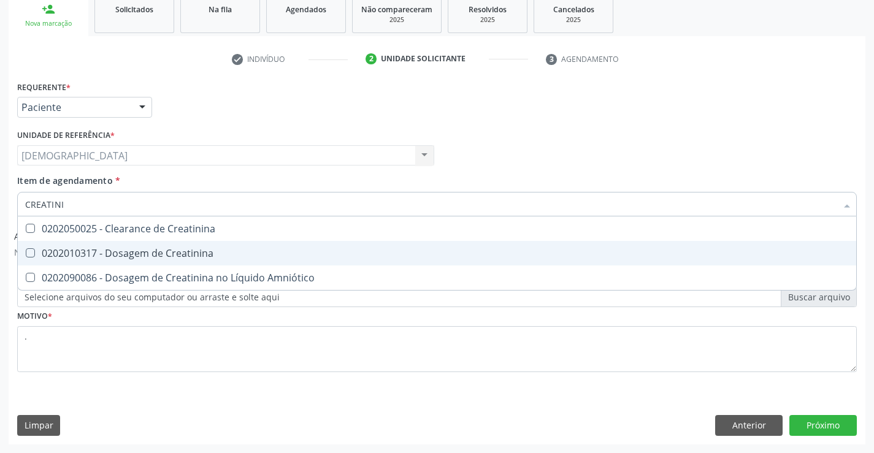
click at [179, 253] on div "0202010317 - Dosagem de Creatinina" at bounding box center [437, 253] width 824 height 10
checkbox Creatinina "true"
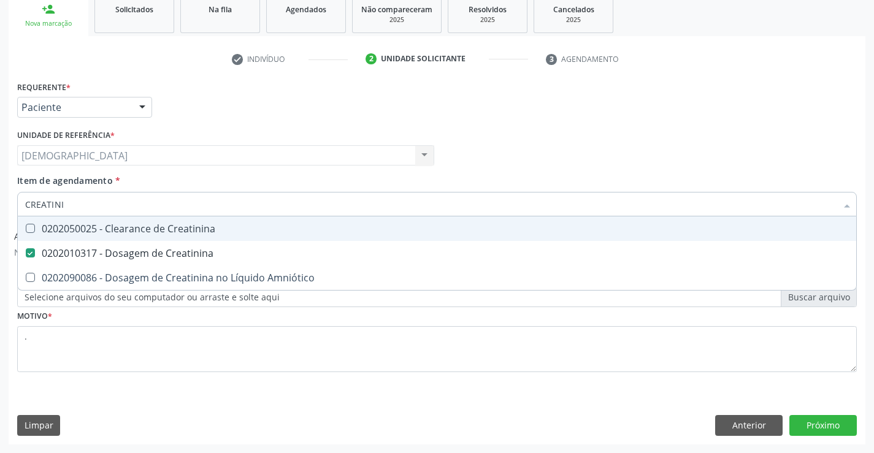
click at [113, 199] on input "CREATINI" at bounding box center [430, 204] width 811 height 25
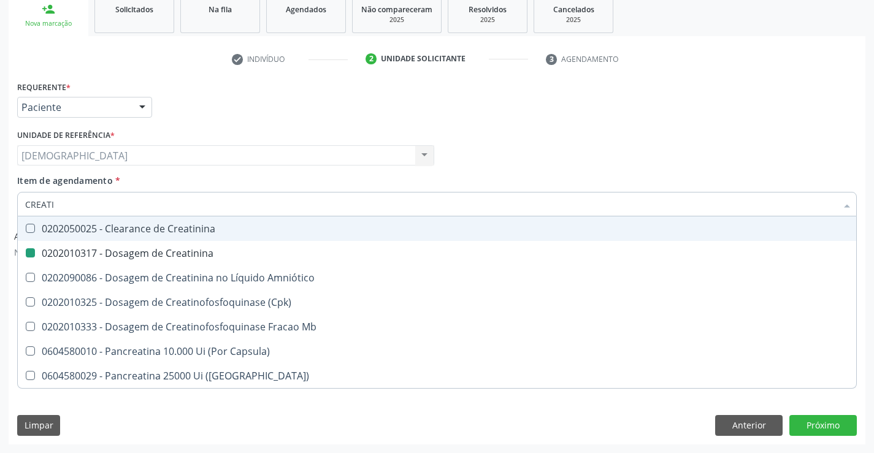
type input "CREAT"
checkbox Creatinina "false"
checkbox \(Cpk\) "true"
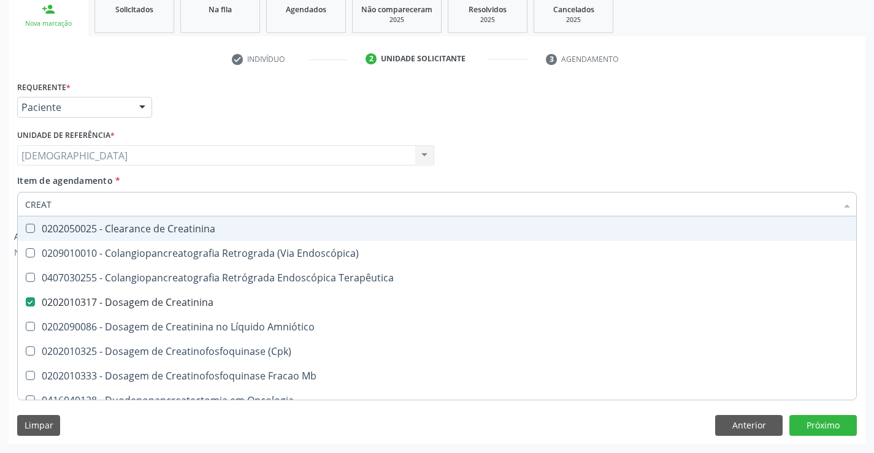
type input "CREA"
checkbox Creatinina "false"
checkbox Mb "true"
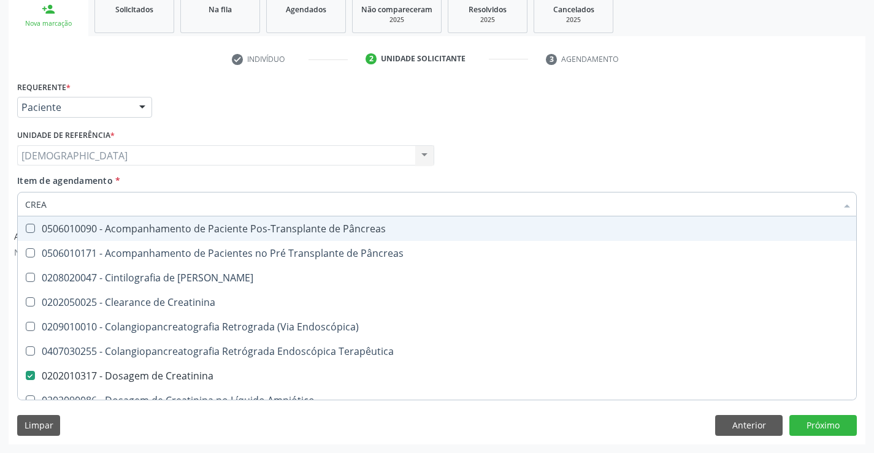
type input "CRE"
checkbox Creatinina "false"
checkbox Oncologia "true"
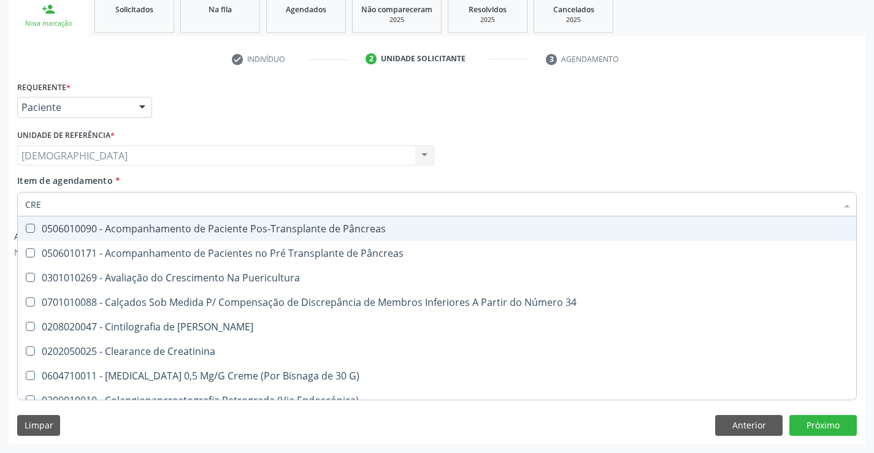
type input "CR"
checkbox Creatinina "false"
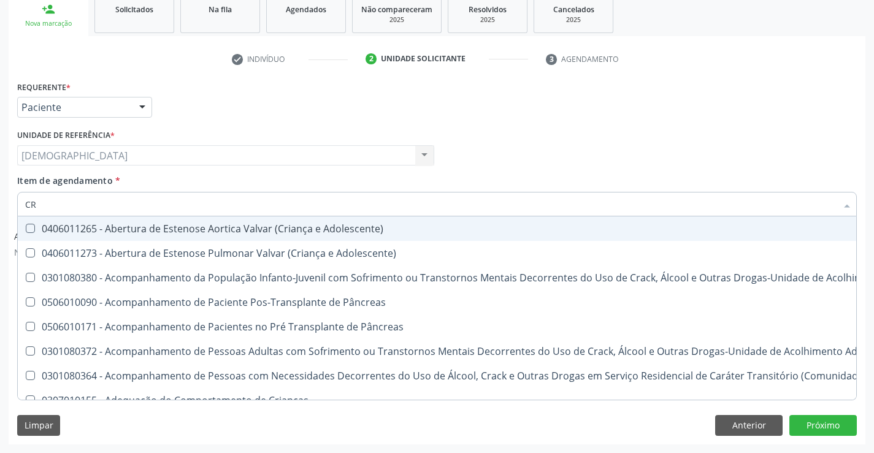
type input "C"
checkbox Creatinina "false"
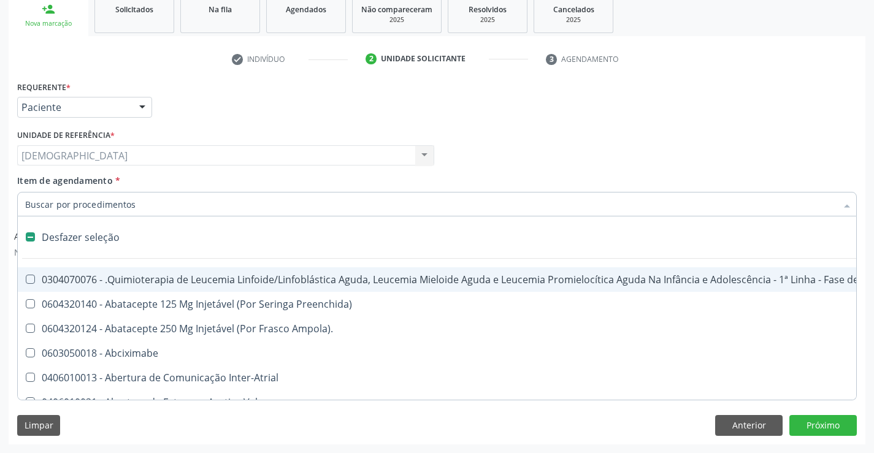
type input "U"
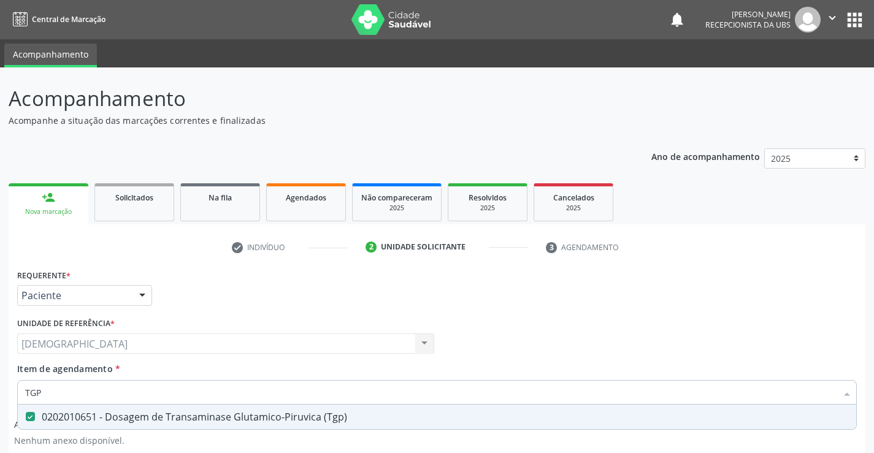
scroll to position [188, 0]
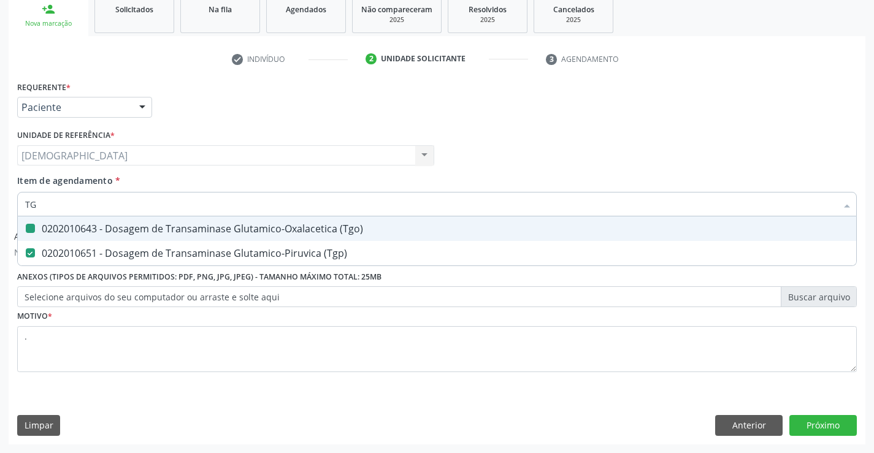
type input "T"
checkbox \(Tgo\) "false"
checkbox \(Tgp\) "false"
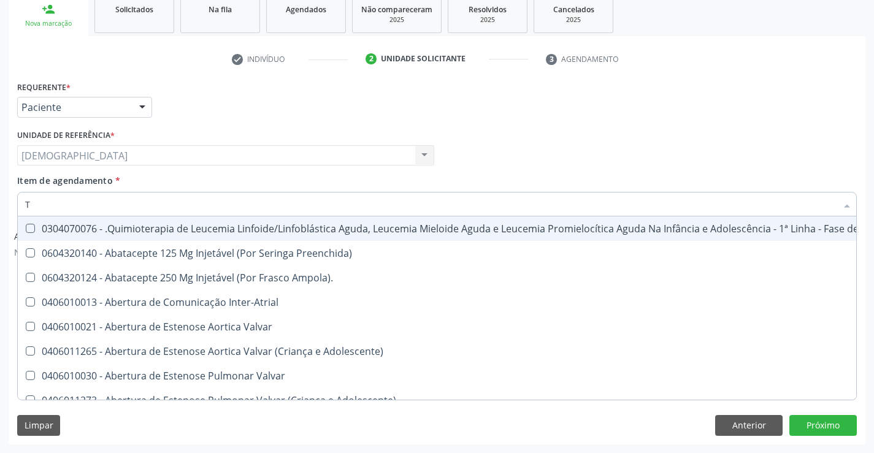
type input "TR"
checkbox Visual "true"
checkbox Primária "true"
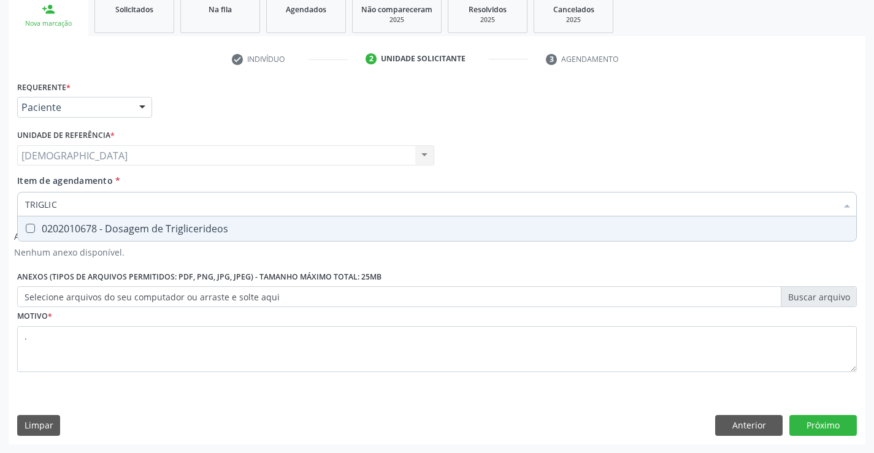
type input "TRIGLICE"
click at [170, 226] on div "0202010678 - Dosagem de Triglicerideos" at bounding box center [437, 229] width 824 height 10
checkbox Triglicerideos "true"
type input "T"
checkbox Triglicerideos "false"
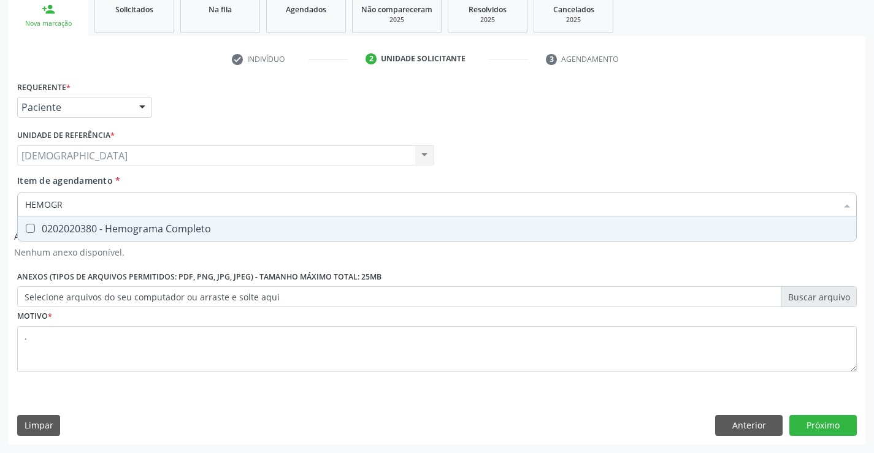
type input "HEMOGRA"
click at [71, 224] on div "0202020380 - Hemograma Completo" at bounding box center [437, 229] width 824 height 10
checkbox Completo "true"
type input "HEMOG"
checkbox Completo "false"
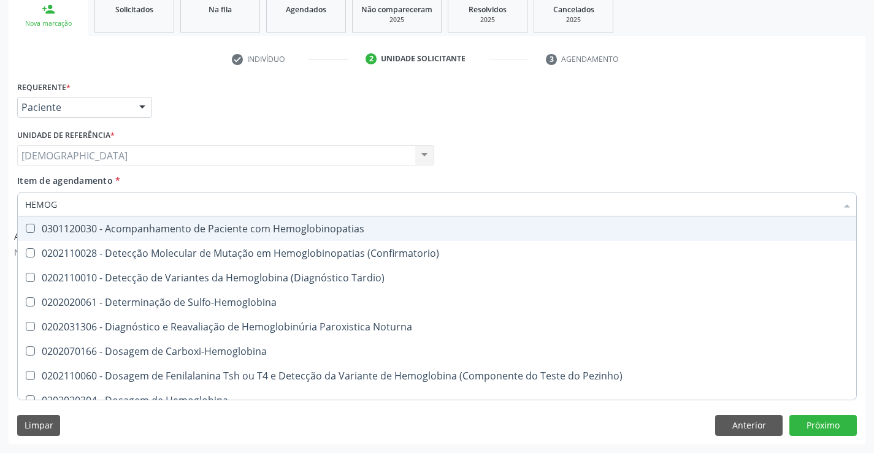
type input "HEMO"
checkbox Completo "false"
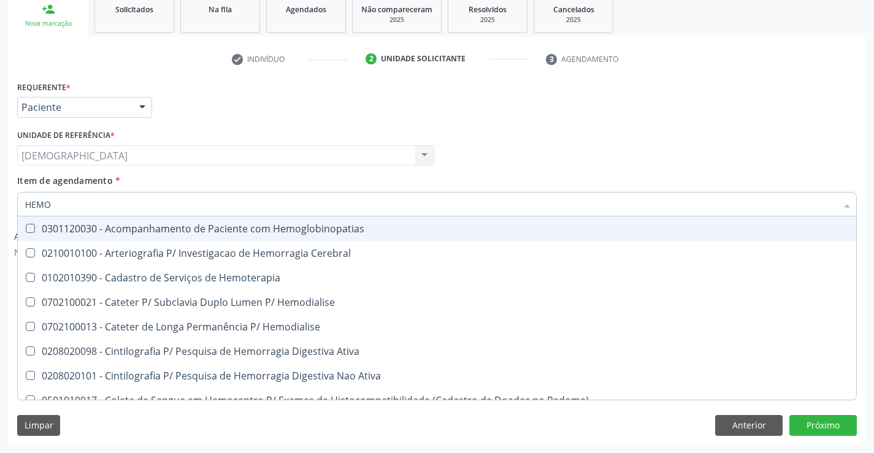
type input "HEM"
checkbox Completo "false"
checkbox Elástica "true"
type input "HE"
checkbox Elástica "false"
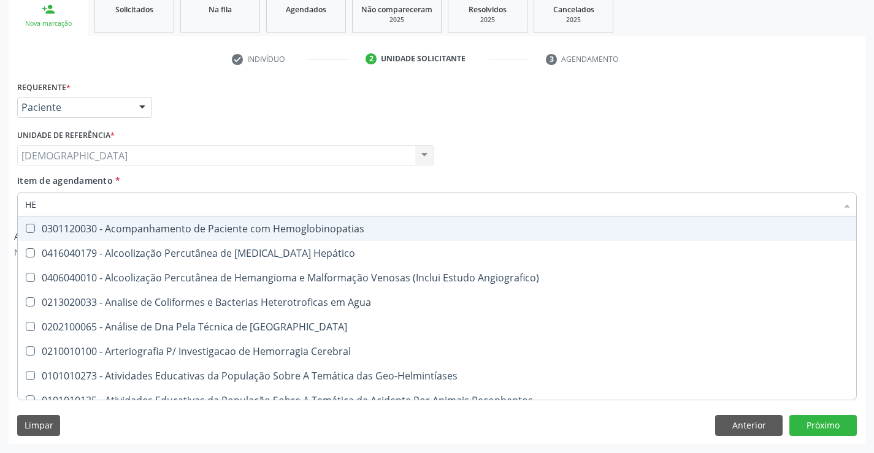
type input "H"
checkbox Completo "false"
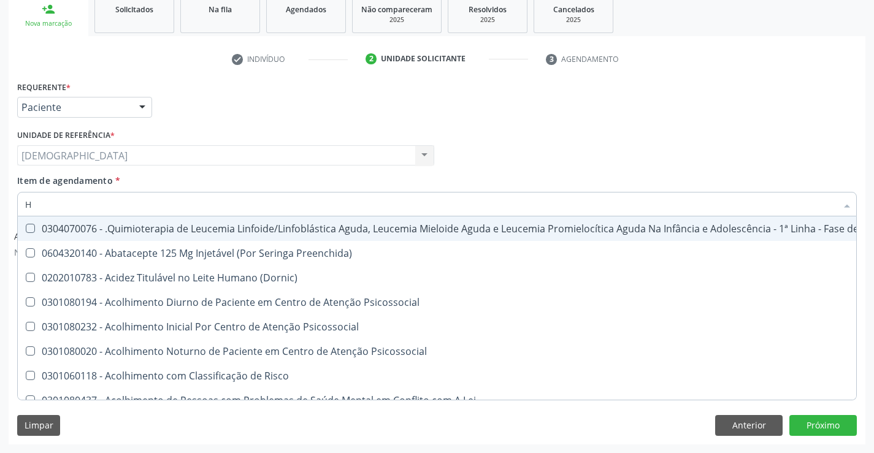
checkbox Completo "false"
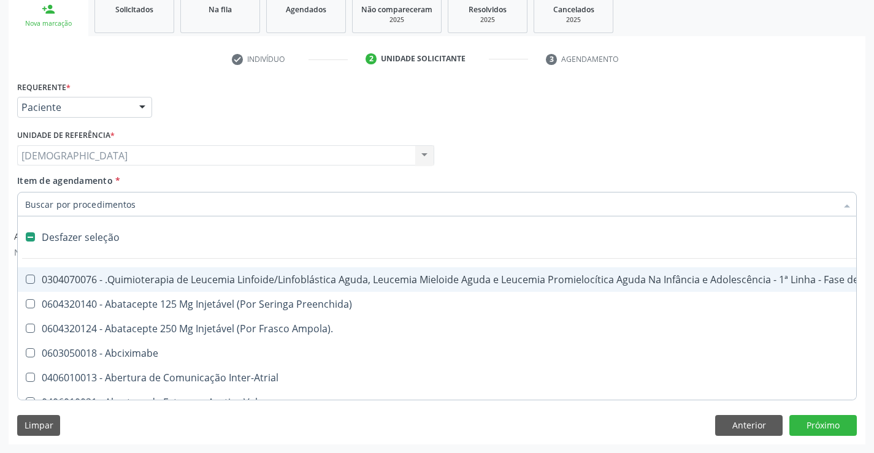
type input "2"
checkbox Colpoperineocleise "true"
checkbox Anterior "true"
checkbox Transjugular "true"
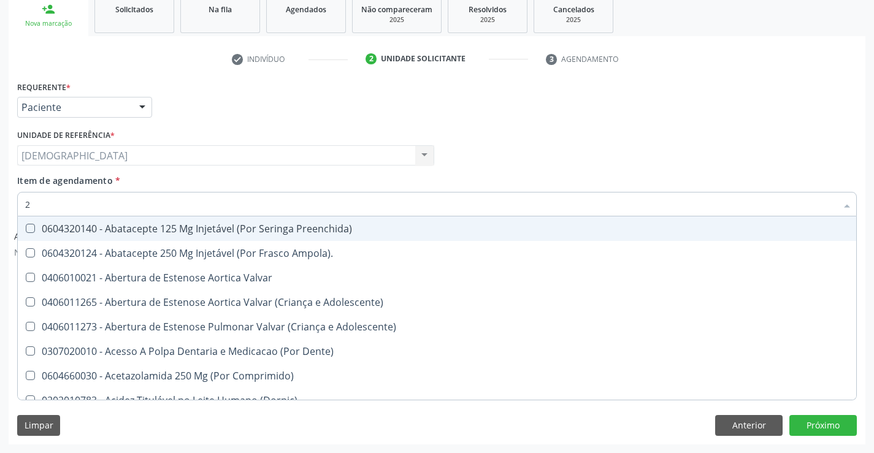
type input "20"
checkbox Colpectomia "true"
checkbox Revisão "true"
checkbox Coclear "true"
checkbox Biomecanico "true"
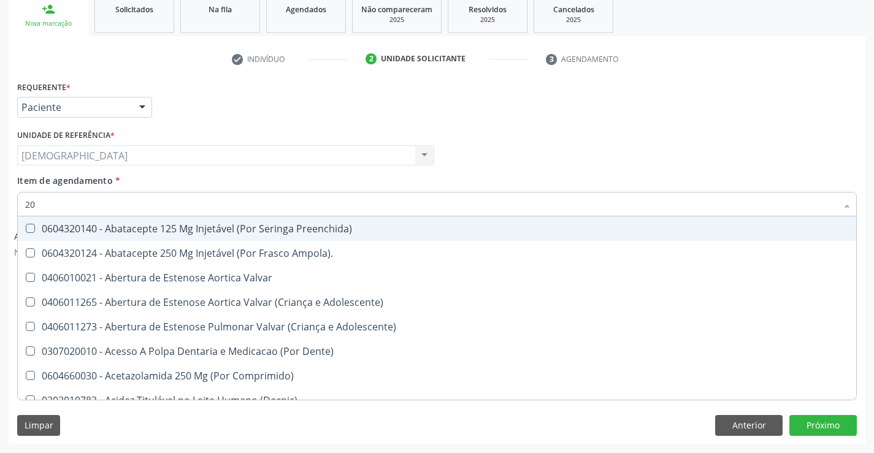
checkbox Periapical "true"
checkbox Medidas\) "true"
checkbox Comprimido\) "true"
checkbox Total "false"
checkbox Creatinina "false"
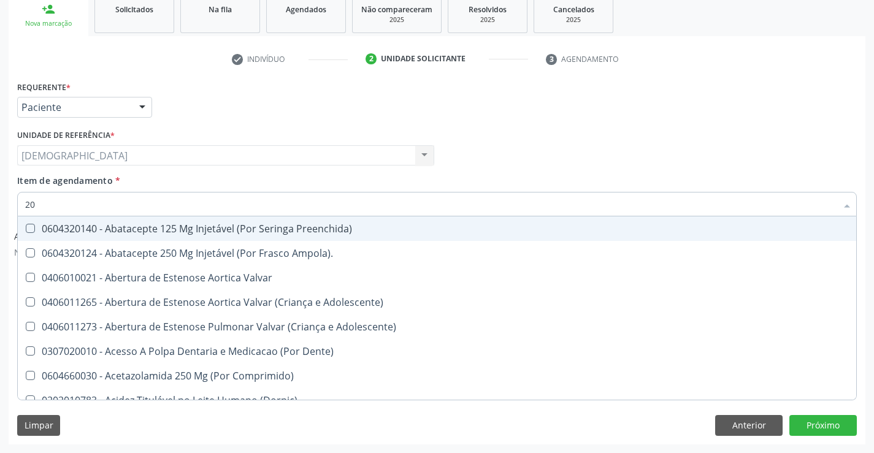
checkbox Fibrinogenio "true"
checkbox Glicose "false"
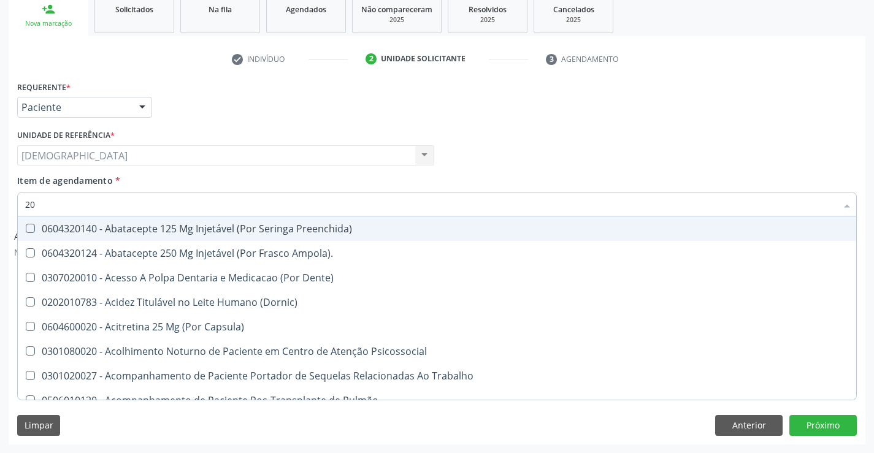
type input "202"
checkbox Tireoide "true"
checkbox Aspiracao "true"
checkbox Boca "true"
checkbox Antibiotico "true"
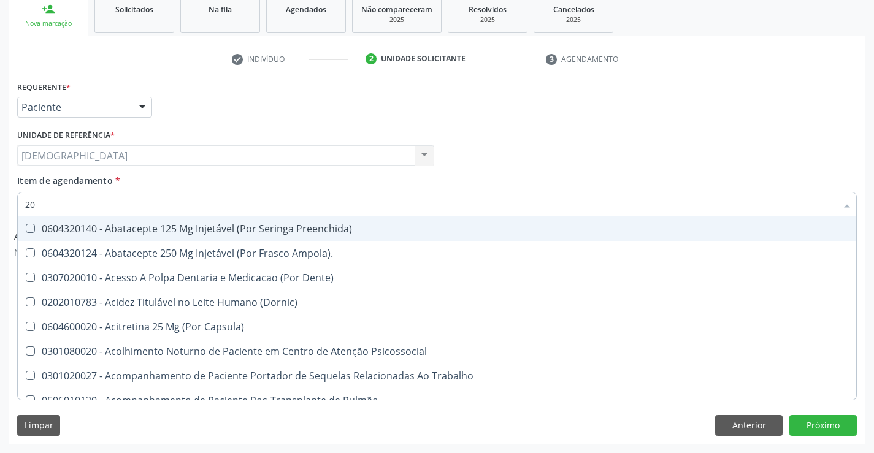
checkbox Transferências "true"
checkbox \(Liquido\) "true"
checkbox Gastro-Esofagico "true"
checkbox Herpesvirus "true"
checkbox Total "false"
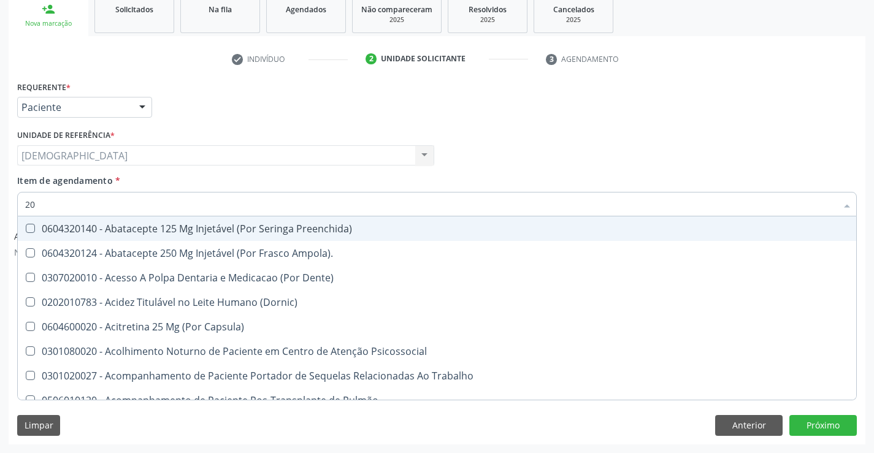
checkbox Creatinina "false"
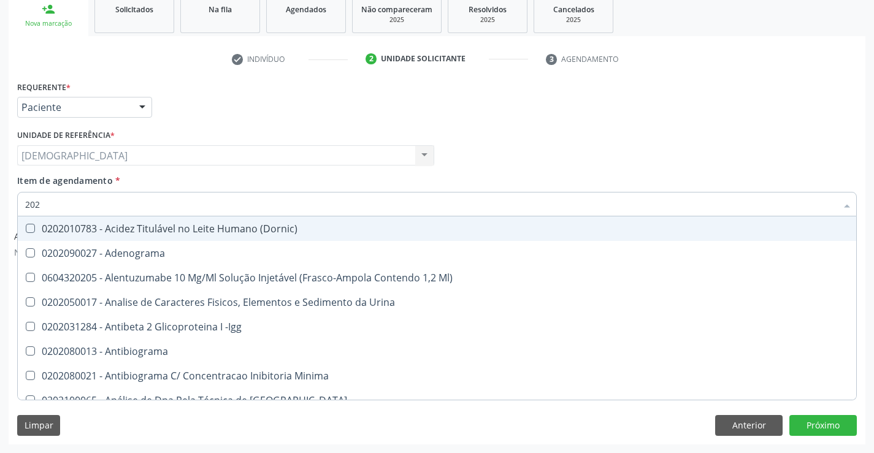
type input "2020"
checkbox III "true"
checkbox Cadmio "true"
checkbox Total "false"
checkbox Creatinina "false"
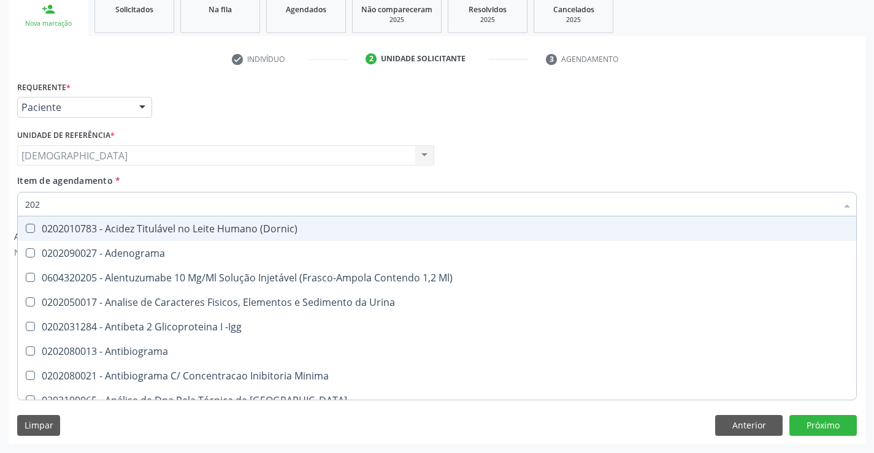
checkbox X "true"
checkbox Glicose "false"
checkbox Progesterona "true"
checkbox Prolactina "true"
checkbox Reativa "true"
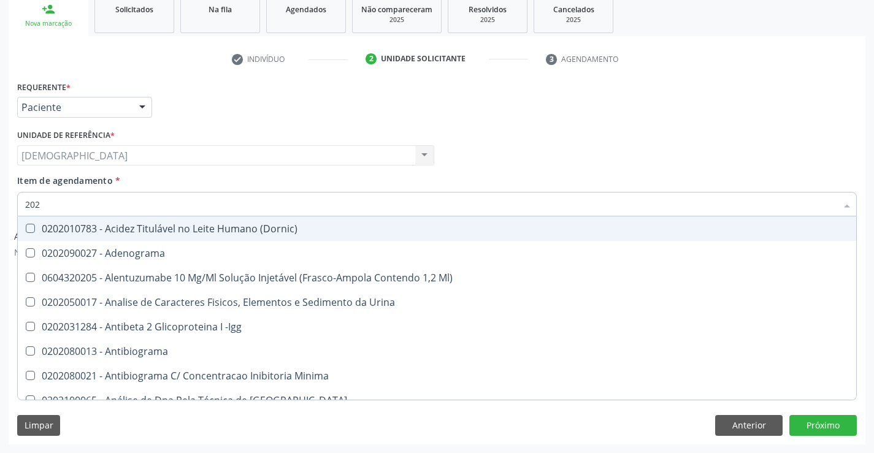
checkbox Fracoes "true"
checkbox \(Tgo\) "false"
checkbox \(Tgp\) "false"
checkbox Triglicerideos "false"
checkbox Ureia "false"
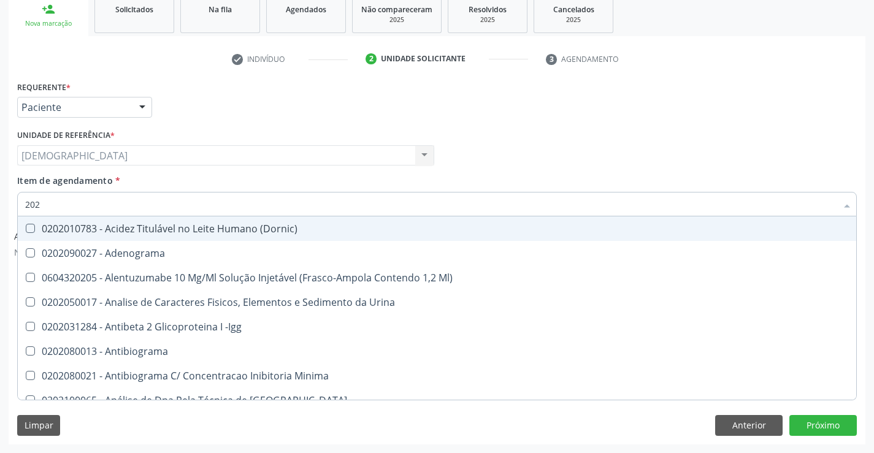
checkbox B12 "true"
checkbox Completo "false"
type input "20203"
checkbox \(Qualitativo\) "true"
checkbox Total "false"
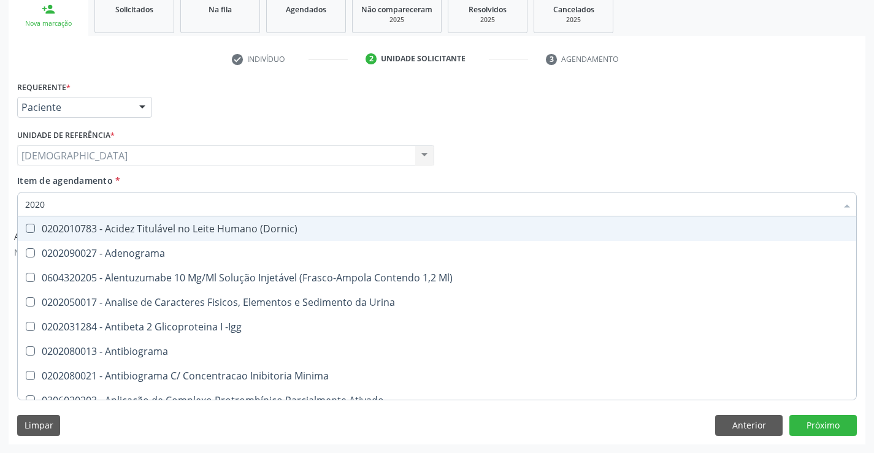
checkbox Creatinina "false"
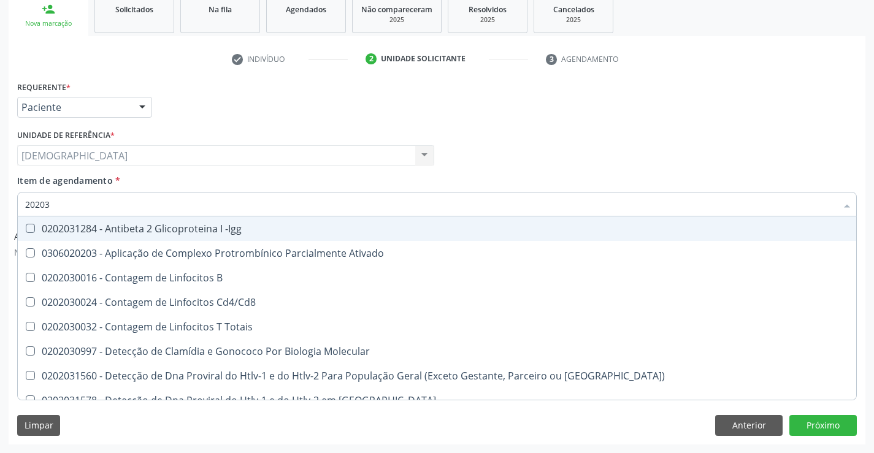
type input "202030"
checkbox Completo "false"
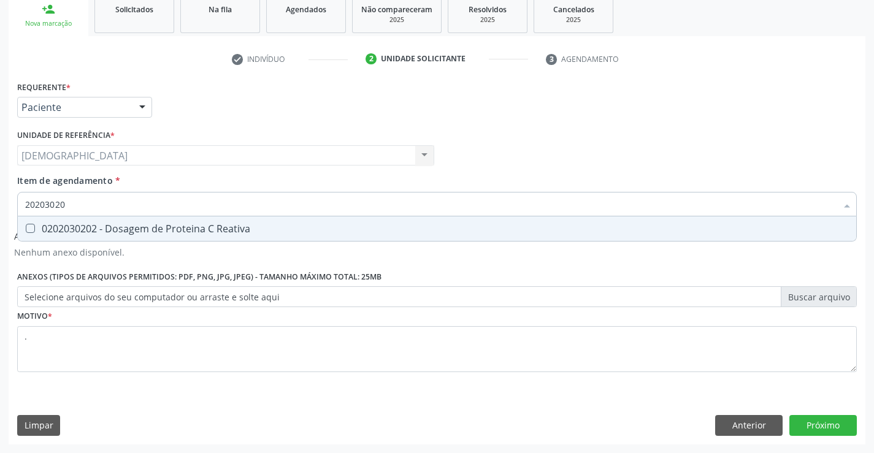
type input "202030202"
click at [83, 224] on div "0202030202 - Dosagem de Proteina C Reativa" at bounding box center [437, 229] width 824 height 10
checkbox Reativa "true"
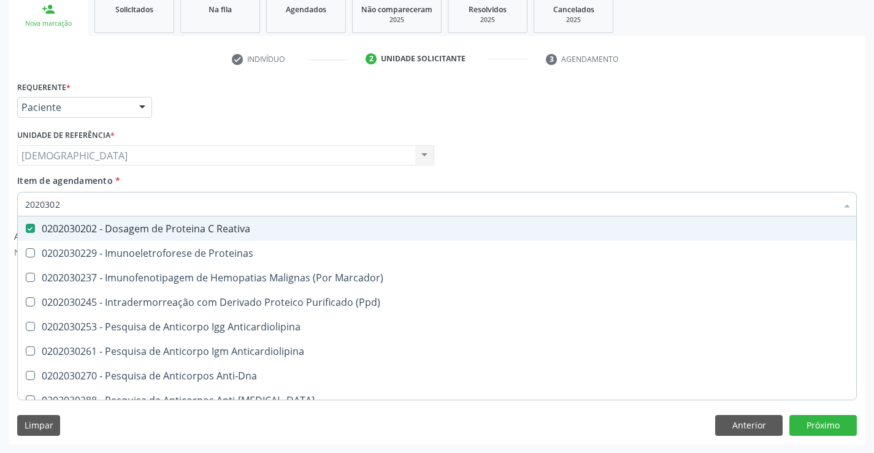
type input "202030"
checkbox Reativa "false"
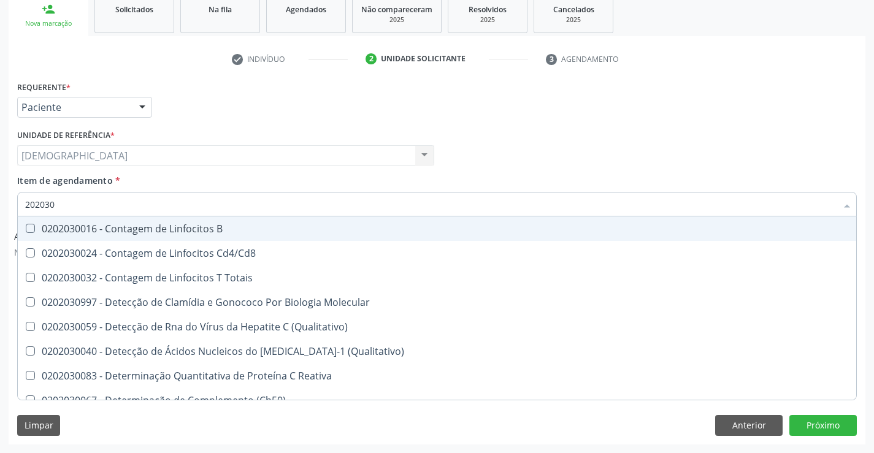
type input "20203"
checkbox Reativa "false"
checkbox Antiaspergillus "true"
checkbox Antiglomerulo "true"
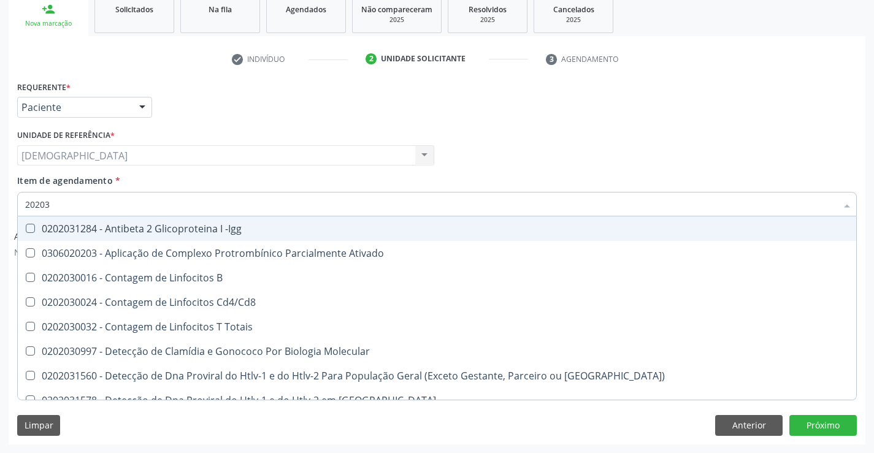
type input "2020"
checkbox Reativa "false"
checkbox Completo "false"
checkbox C "true"
checkbox Parceria\) "true"
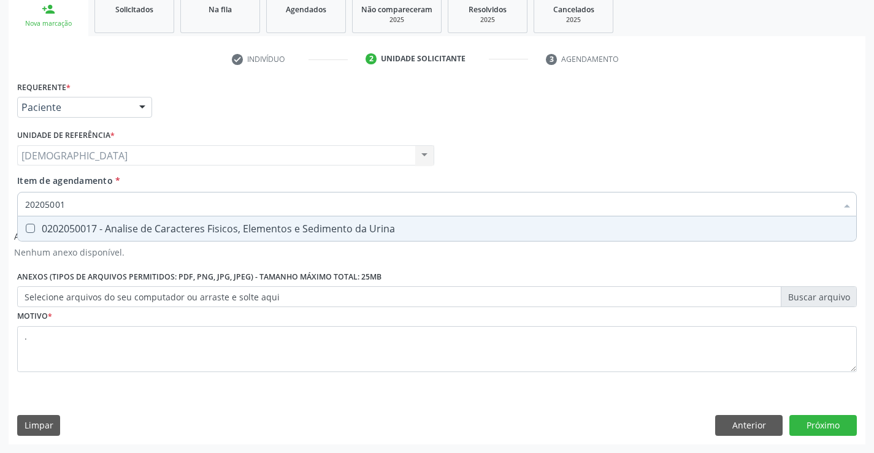
type input "202050017"
click at [120, 230] on div "0202050017 - Analise de Caracteres Fisicos, Elementos e Sedimento da Urina" at bounding box center [437, 229] width 824 height 10
checkbox Urina "true"
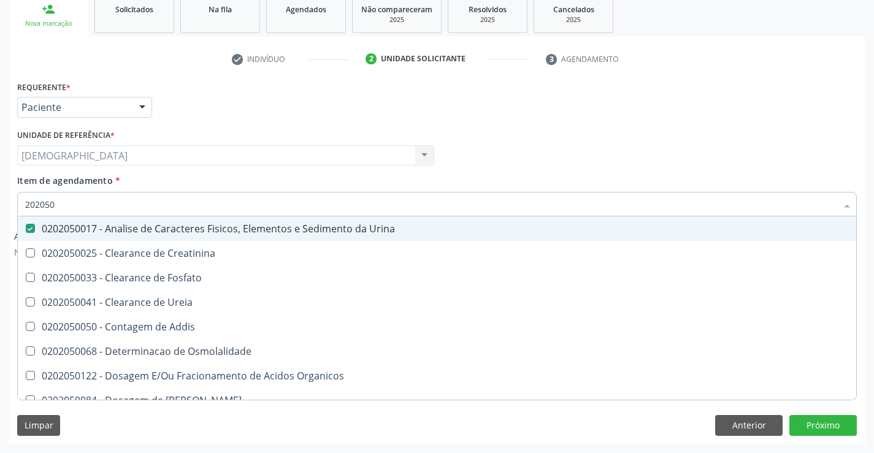
type input "20205"
checkbox Urina "false"
checkbox Creatinina "true"
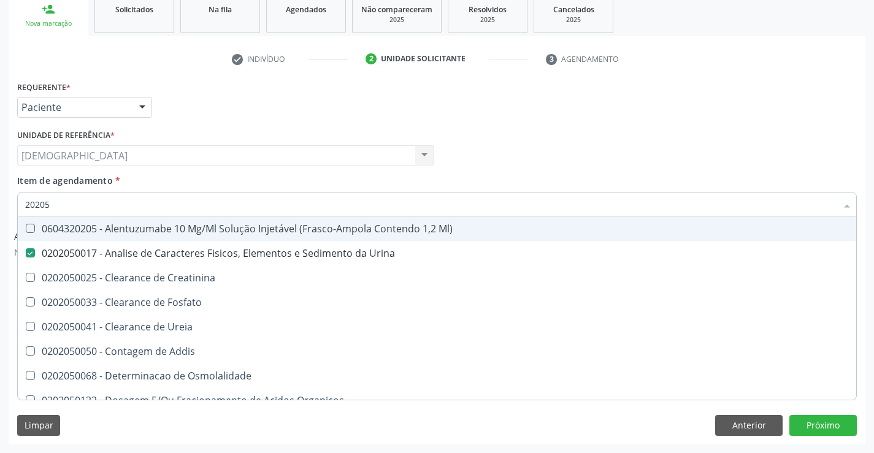
type input "2020"
checkbox Urina "false"
checkbox Fosfato "true"
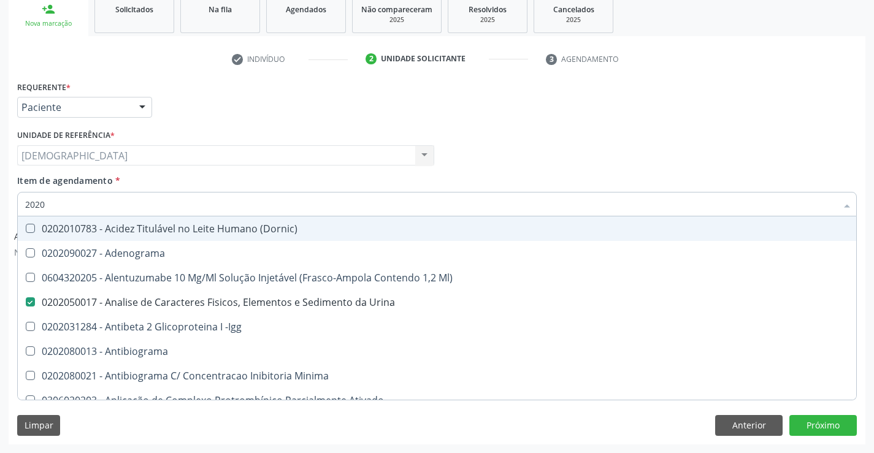
type input "20204"
checkbox Urina "false"
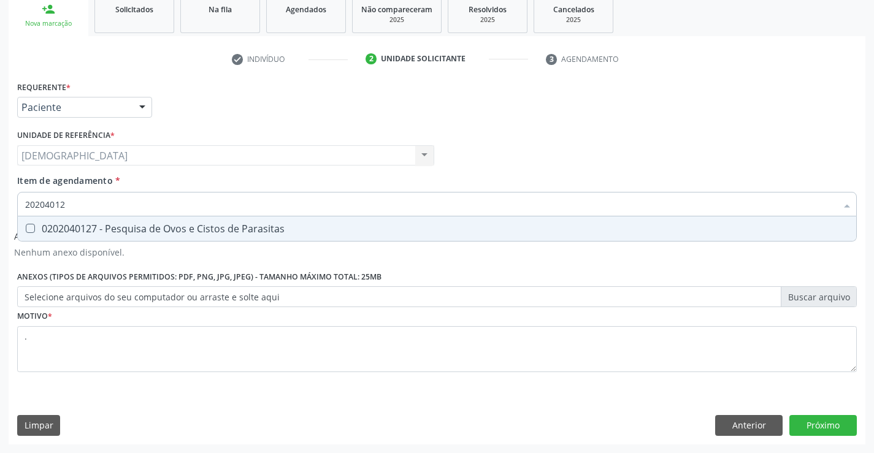
type input "202040127"
click at [120, 229] on div "0202040127 - Pesquisa de Ovos e Cistos de Parasitas" at bounding box center [437, 229] width 824 height 10
checkbox Parasitas "true"
click at [82, 210] on input "202040127" at bounding box center [430, 204] width 811 height 25
type input "2020401"
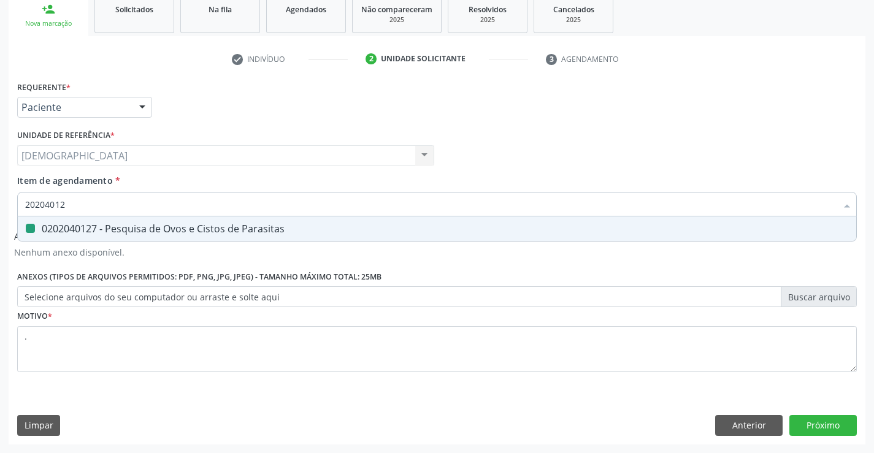
checkbox Parasitas "false"
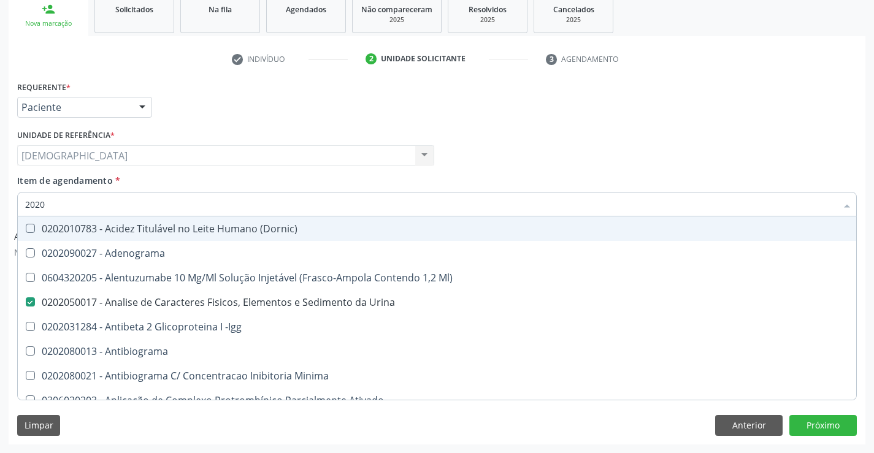
type input "202"
checkbox Total "false"
checkbox Creatinina "false"
checkbox II "true"
checkbox \(Inibidor\) "true"
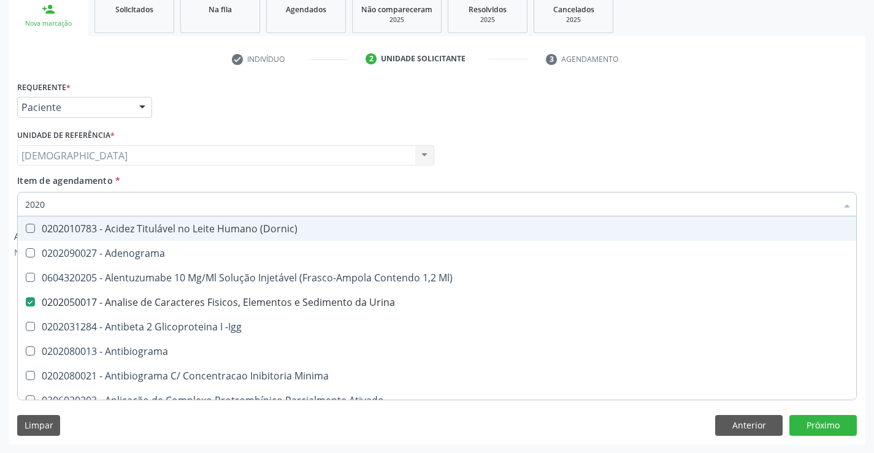
checkbox Glicose "false"
checkbox Leucino-Aminopeptidase "true"
checkbox Reativa "false"
checkbox \(Tgo\) "false"
checkbox \(Tgp\) "false"
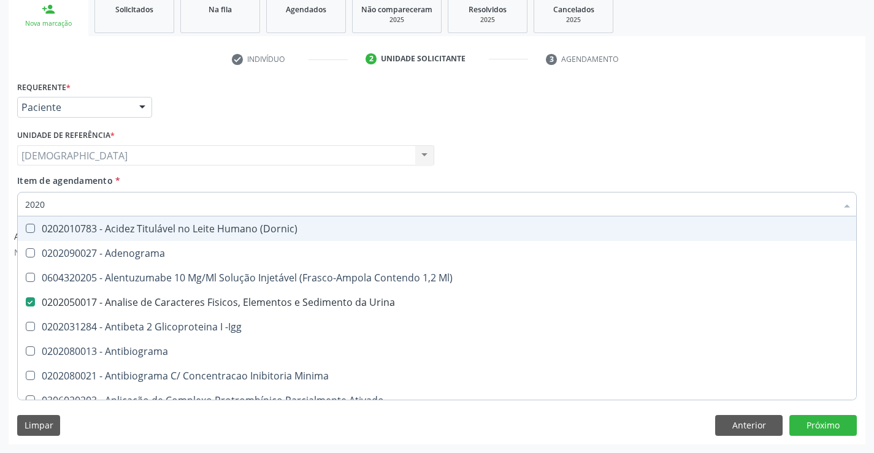
checkbox Ureia "false"
checkbox Urinarios "true"
checkbox Células "true"
checkbox Mandíbula "true"
checkbox Hemocultura "true"
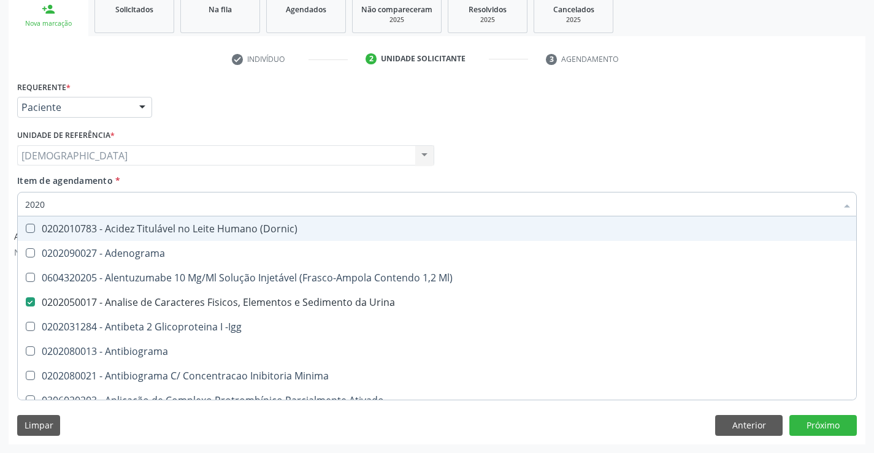
checkbox Completo "false"
checkbox Anticardiolipina "true"
checkbox Parasitas "false"
checkbox Mediastinal "true"
type input "20"
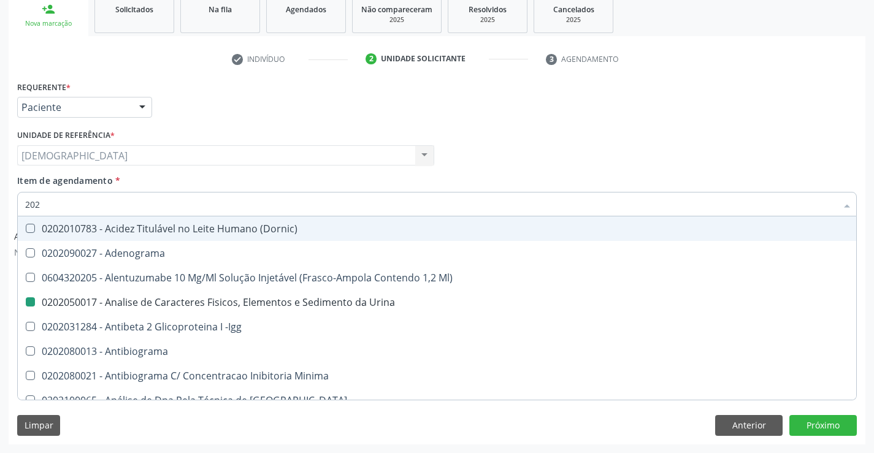
checkbox Urina "false"
checkbox \(Pos-Pasteurização\) "true"
checkbox Total "false"
checkbox Creatinina "false"
checkbox Glicose "false"
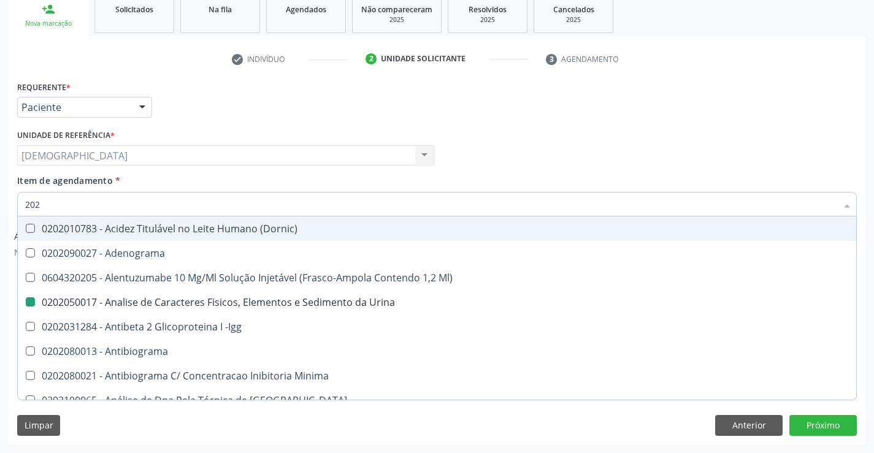
checkbox Reativa "false"
checkbox \(Tgo\) "false"
checkbox \(Tgp\) "false"
checkbox Triglicerideos "false"
checkbox Ureia "false"
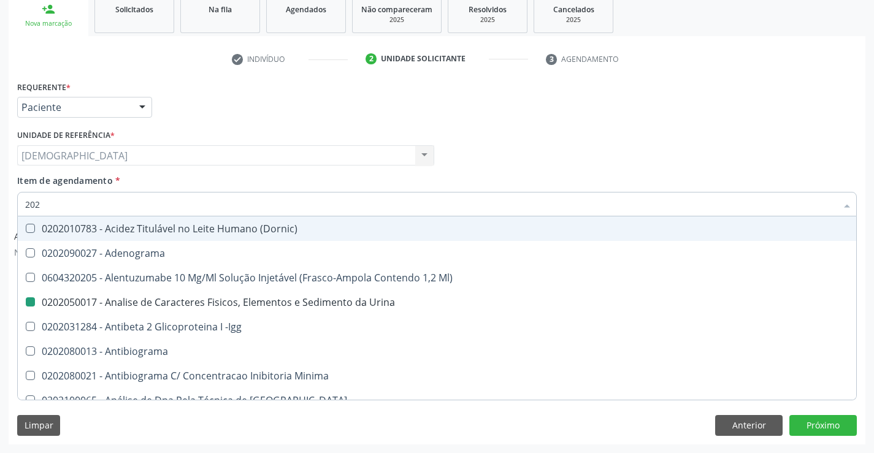
checkbox Completo "false"
checkbox Parasitas "false"
checkbox B "true"
checkbox Pública "true"
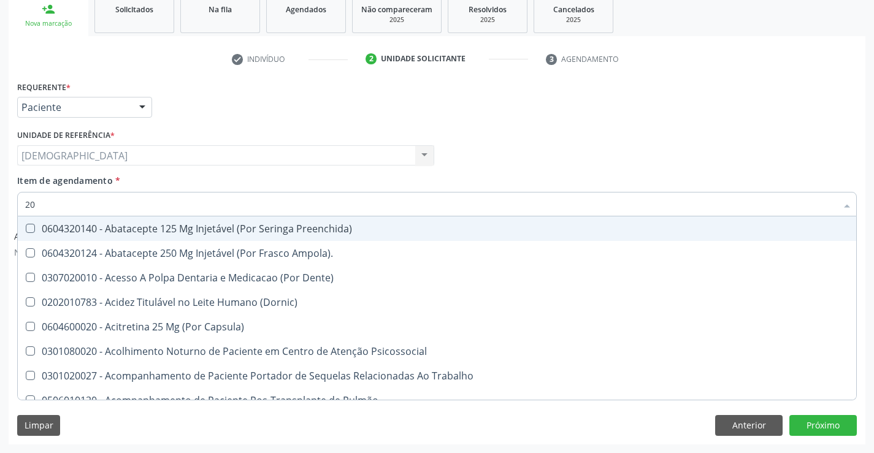
type input "2"
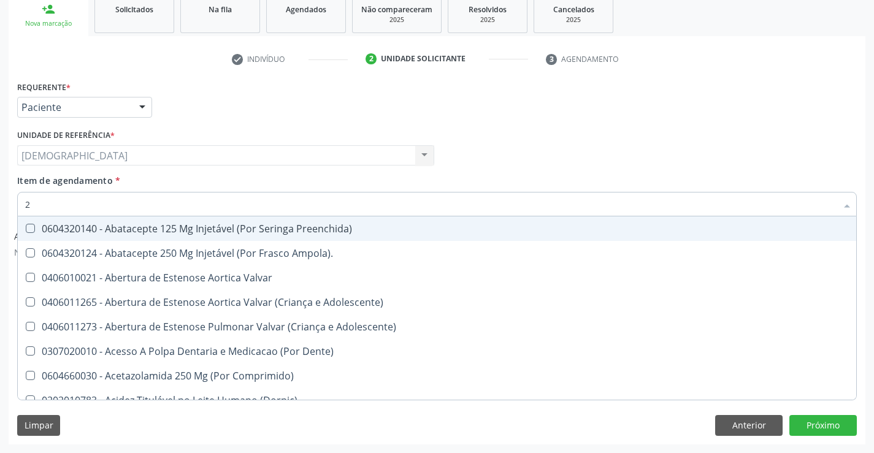
checkbox Especializada\ "false"
checkbox Urina "true"
checkbox Colpectomia "false"
checkbox Revisão "false"
checkbox Coclear "false"
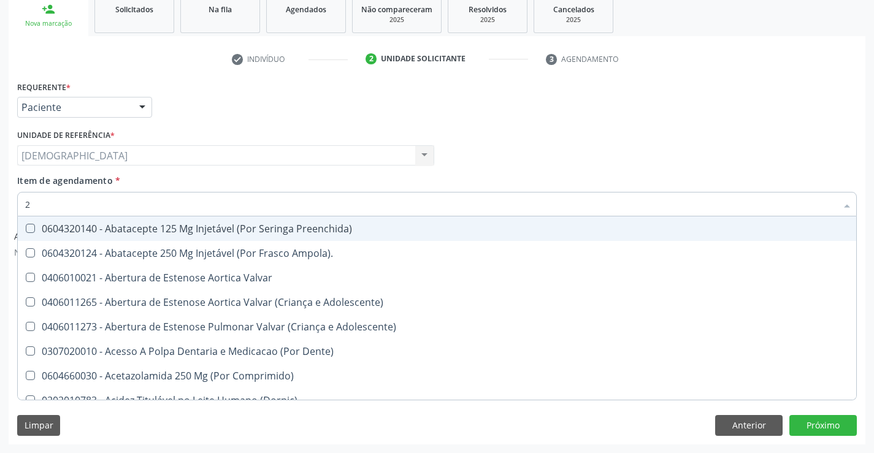
checkbox Récem-Nascido "false"
checkbox Biomecanico "false"
checkbox Periapical "false"
checkbox Medidas\) "false"
checkbox Comprimido\) "false"
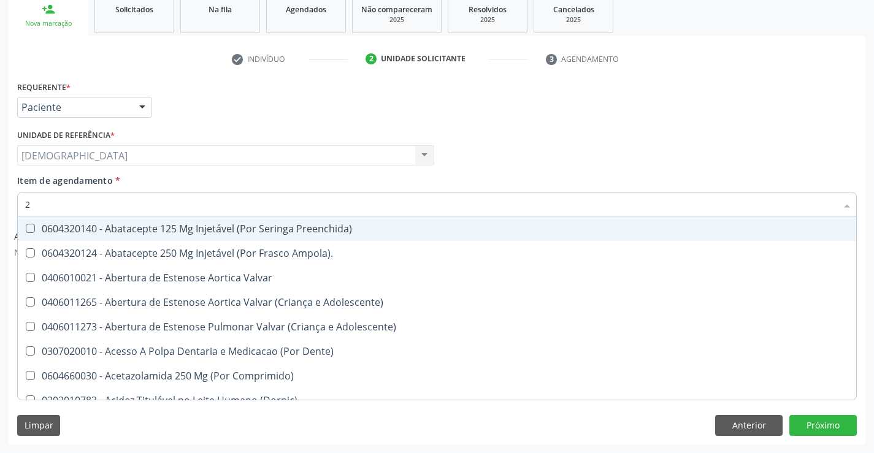
checkbox Total "true"
checkbox Creatinina "true"
checkbox Fibrinogenio "false"
checkbox Glicose "true"
checkbox Urina "false"
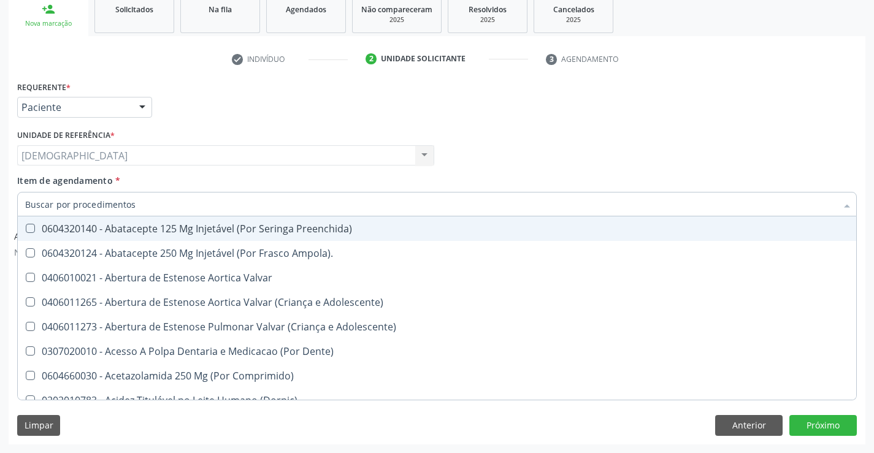
checkbox Posterior "true"
checkbox Total "false"
checkbox Creatinina "false"
checkbox Glicose "false"
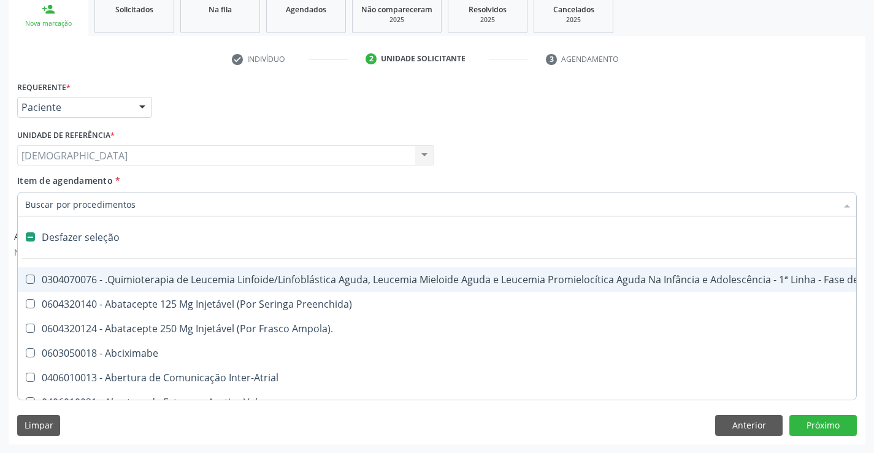
type input "2"
checkbox A "true"
checkbox Urina "false"
checkbox Colpoperineocleise "true"
checkbox Anterior "true"
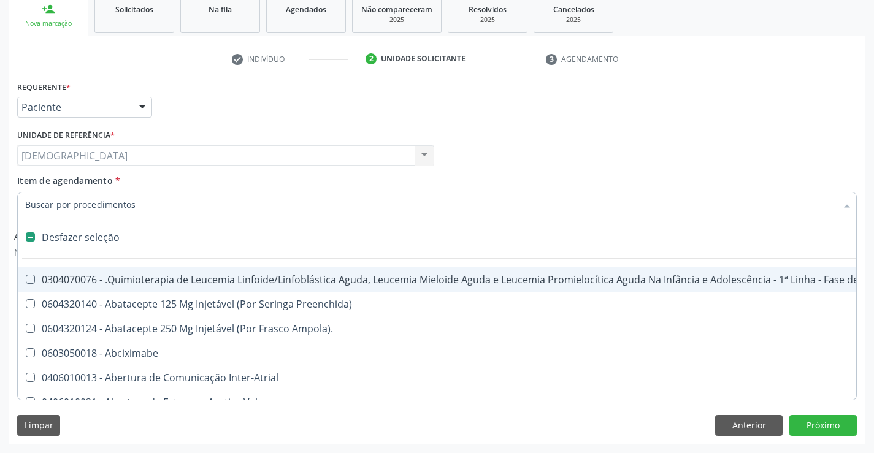
checkbox Transjugular "true"
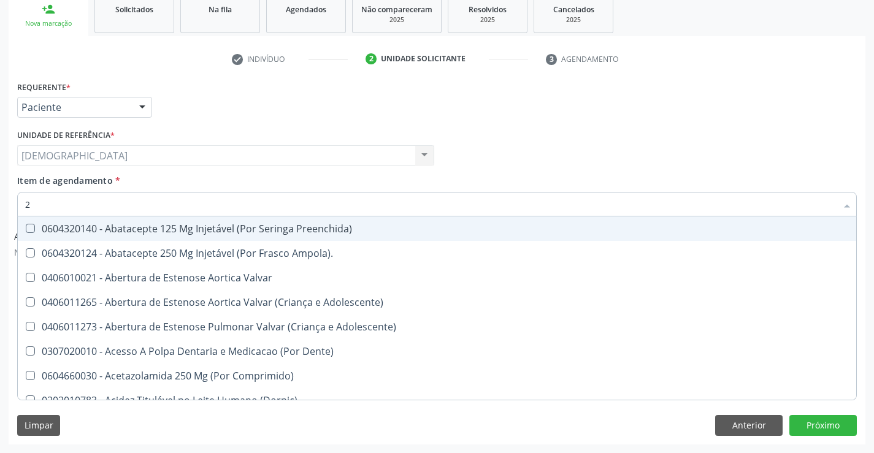
type input "20"
checkbox Especializada\ "true"
checkbox Urina "false"
checkbox Colpectomia "true"
checkbox Revisão "true"
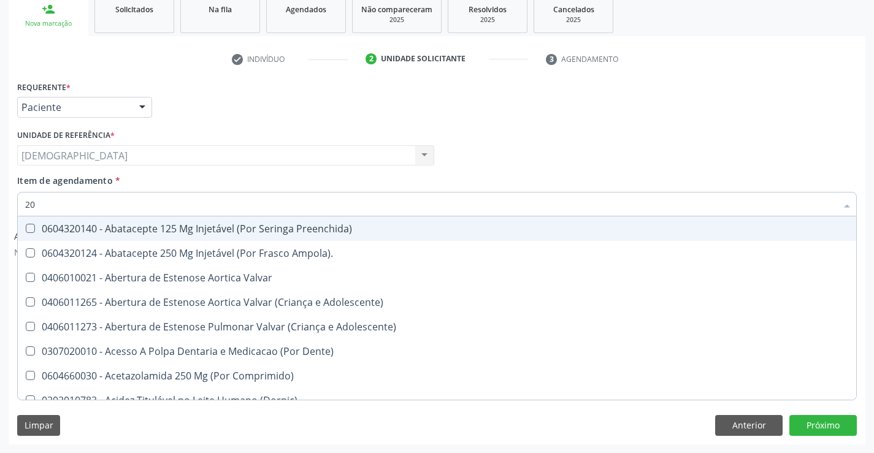
checkbox Coclear "true"
checkbox Récem-Nascido "true"
checkbox Biomecanico "true"
checkbox Periapical "true"
checkbox Medidas\) "true"
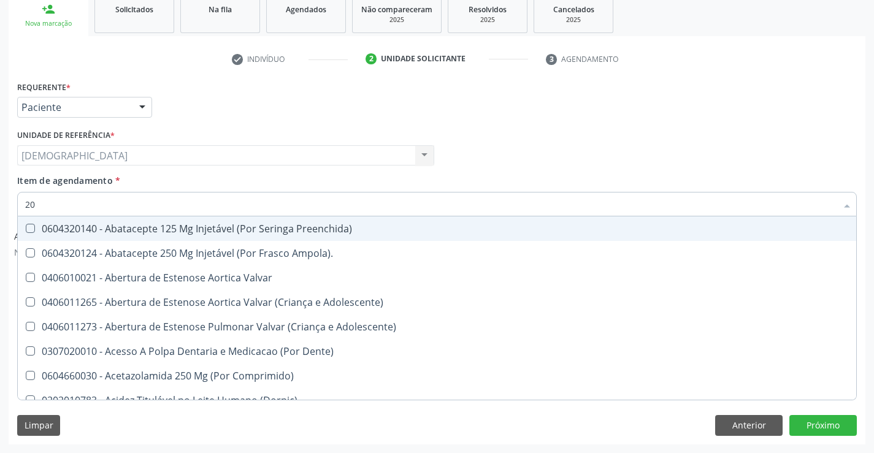
checkbox Comprimido\) "true"
checkbox Total "false"
checkbox Creatinina "false"
checkbox Fibrinogenio "true"
checkbox Glicose "false"
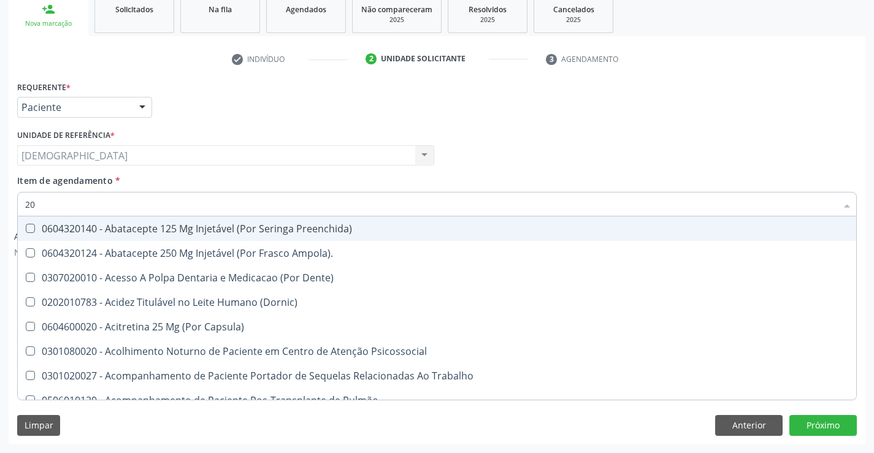
type input "202"
checkbox \(Dornic\) "true"
checkbox Urina "false"
checkbox Tireoide "true"
checkbox Aspiracao "true"
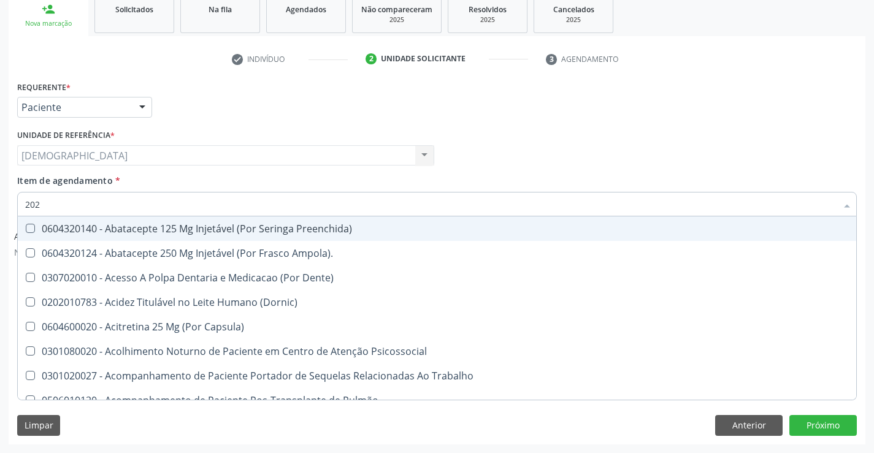
checkbox Boca "true"
checkbox Etc\) "true"
checkbox Antibiotico "true"
checkbox Transferências "true"
checkbox \(Liquido\) "true"
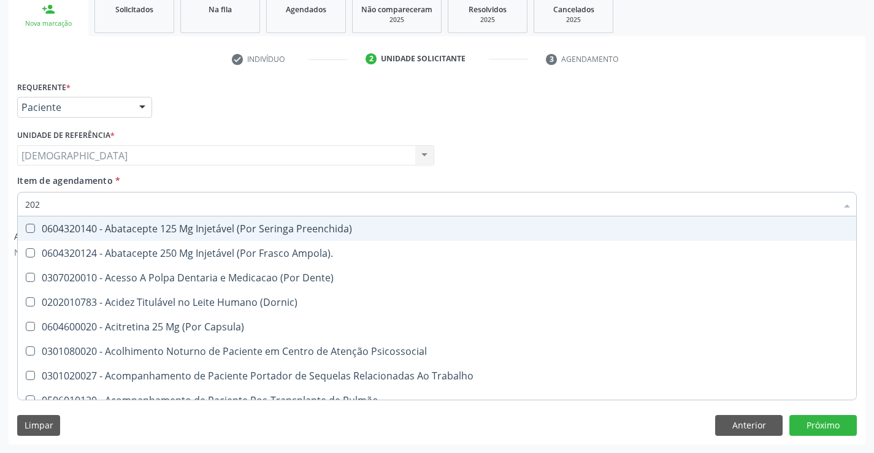
checkbox Gastro-Esofagico "true"
checkbox Herpesvirus "true"
checkbox Noturna "true"
checkbox Total "false"
checkbox Creatinina "false"
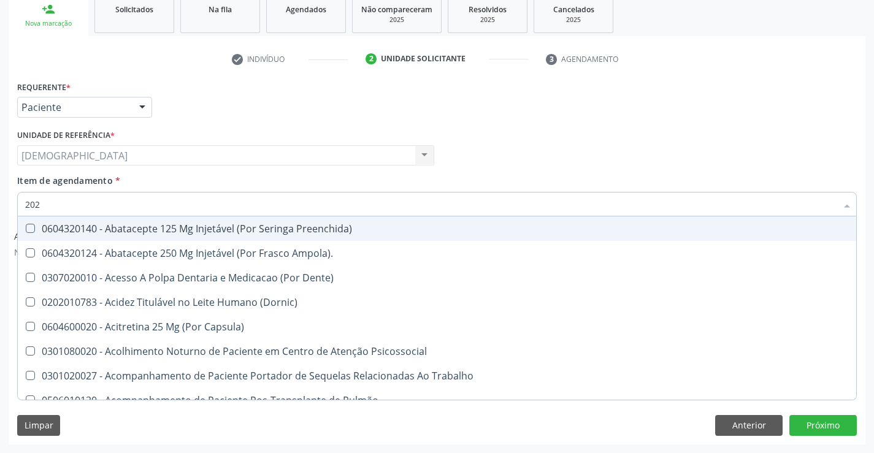
type input "2020"
checkbox Supervisionada "true"
checkbox \(Hanseníase\) "true"
checkbox Tireoide "false"
checkbox Aspiracao "false"
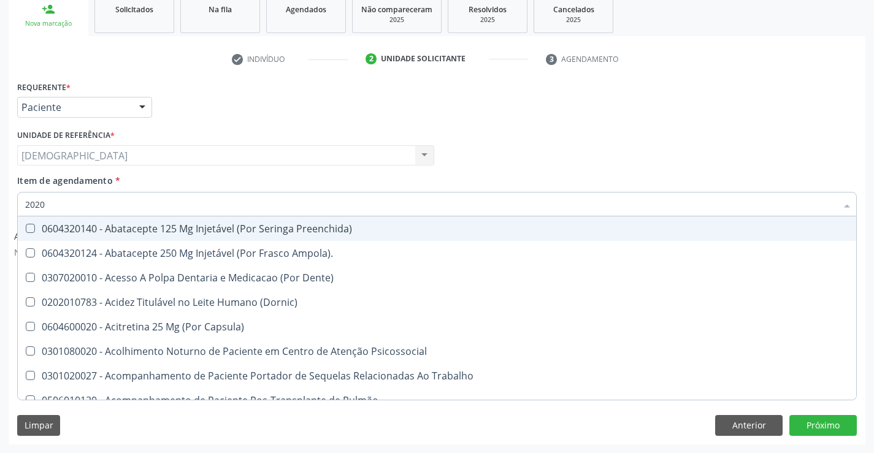
checkbox Aberto\) "true"
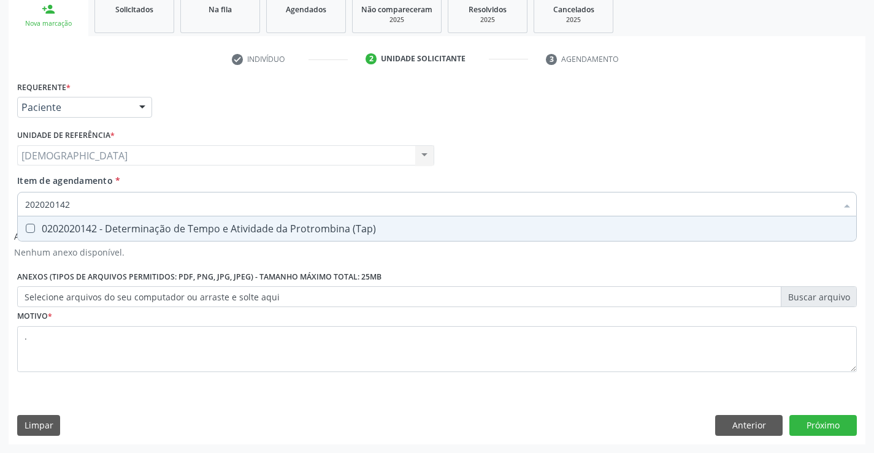
click at [91, 224] on div "0202020142 - Determinação de Tempo e Atividade da Protrombina (Tap)" at bounding box center [437, 229] width 824 height 10
click at [92, 224] on div "0202020070 - Determinação de Tempo de Coagulação" at bounding box center [437, 229] width 824 height 10
click at [92, 224] on div "0202020096 - Determinação de Tempo de Sangramento -Duke" at bounding box center [437, 229] width 824 height 10
click at [808, 423] on button "Próximo" at bounding box center [822, 425] width 67 height 21
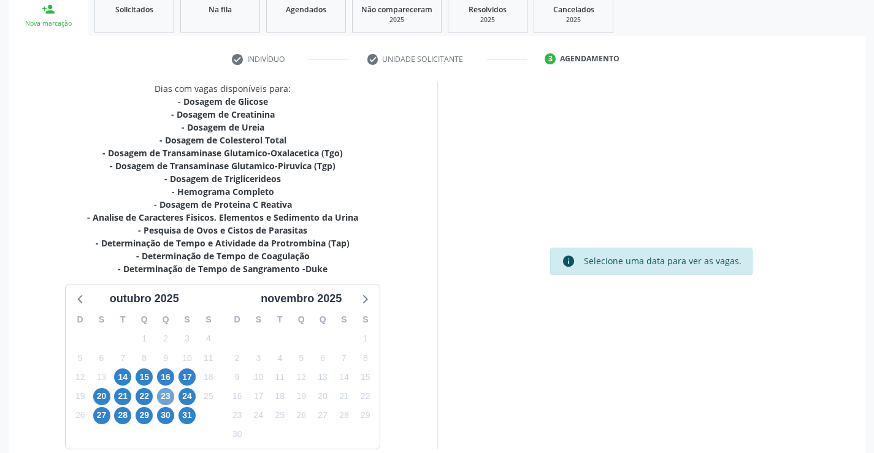
click at [164, 399] on span "23" at bounding box center [165, 396] width 17 height 17
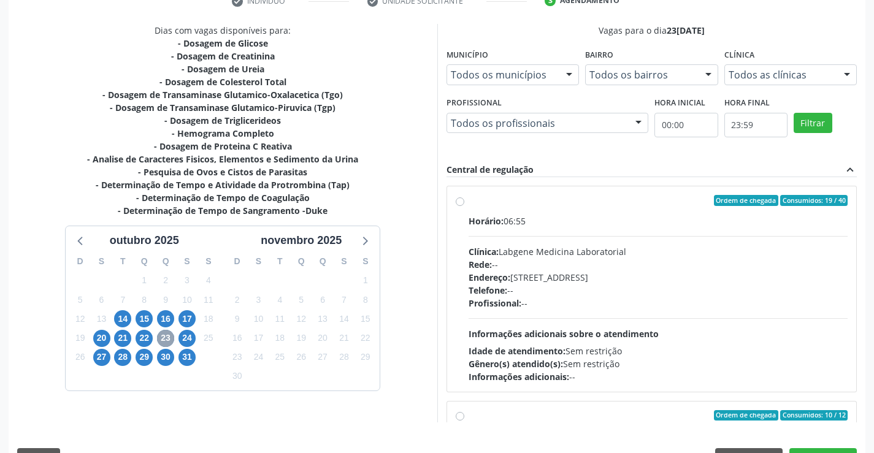
scroll to position [280, 0]
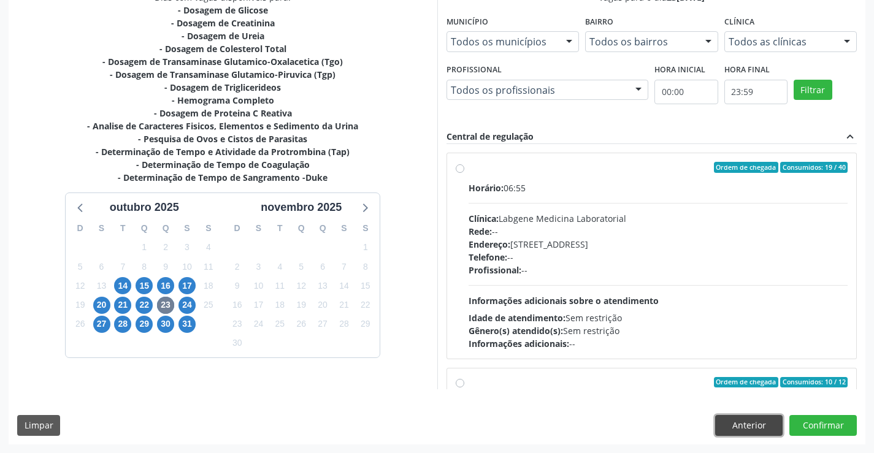
click at [729, 420] on button "Anterior" at bounding box center [748, 425] width 67 height 21
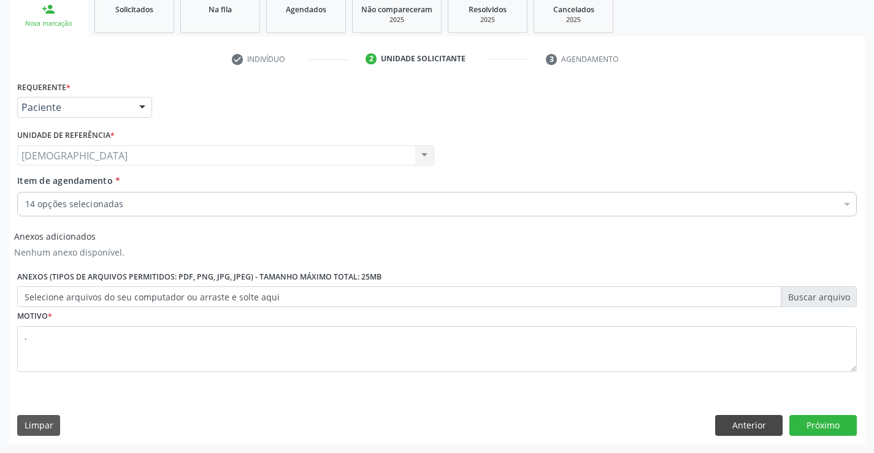
scroll to position [188, 0]
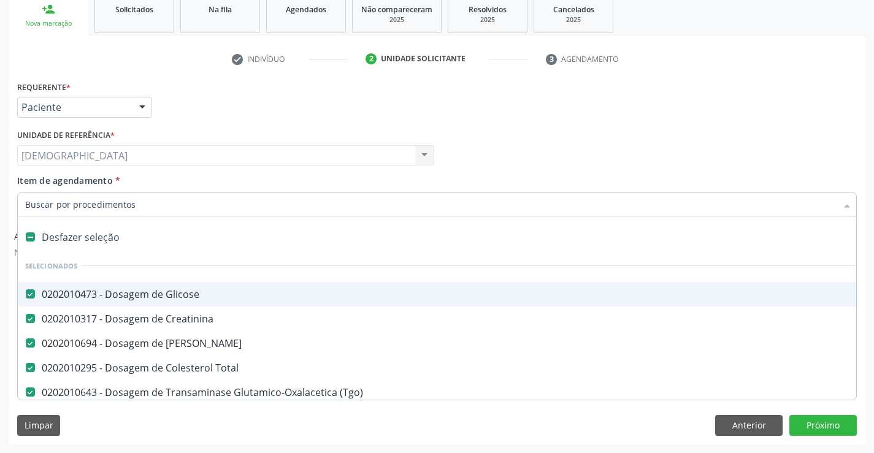
click at [841, 204] on div at bounding box center [847, 205] width 18 height 21
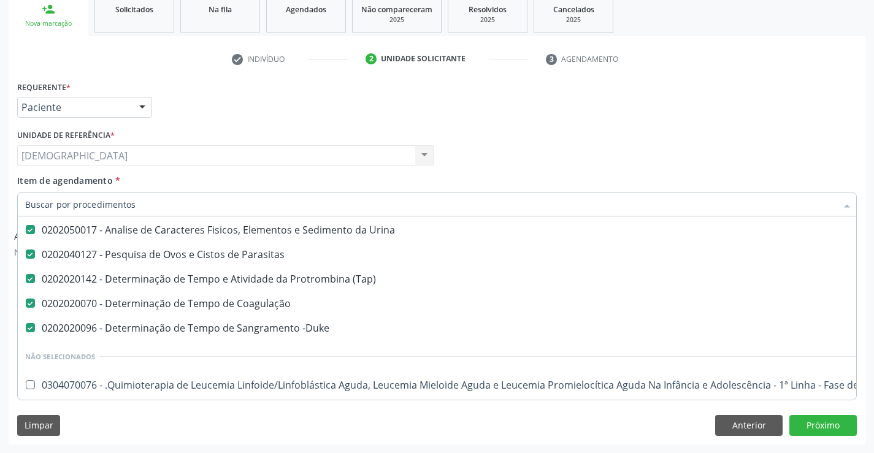
scroll to position [307, 0]
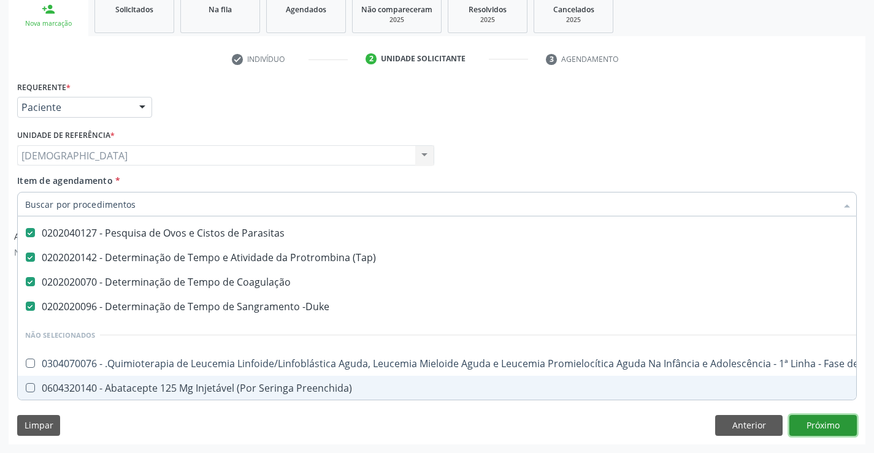
click at [803, 424] on button "Próximo" at bounding box center [822, 425] width 67 height 21
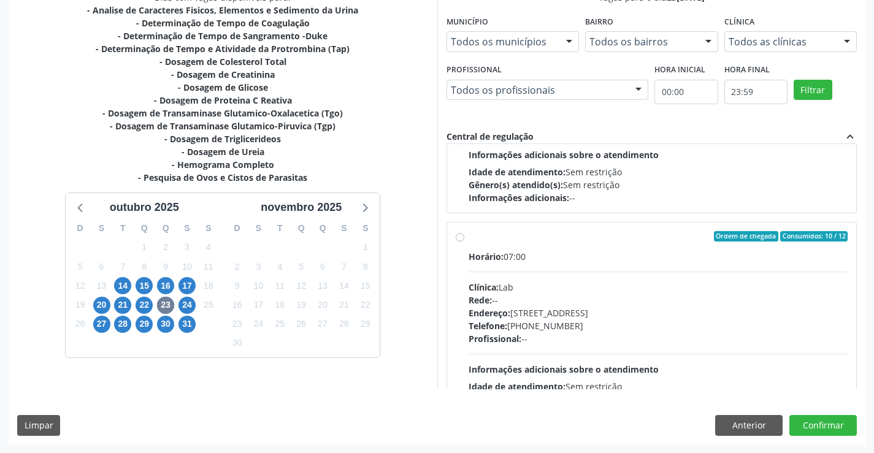
scroll to position [193, 0]
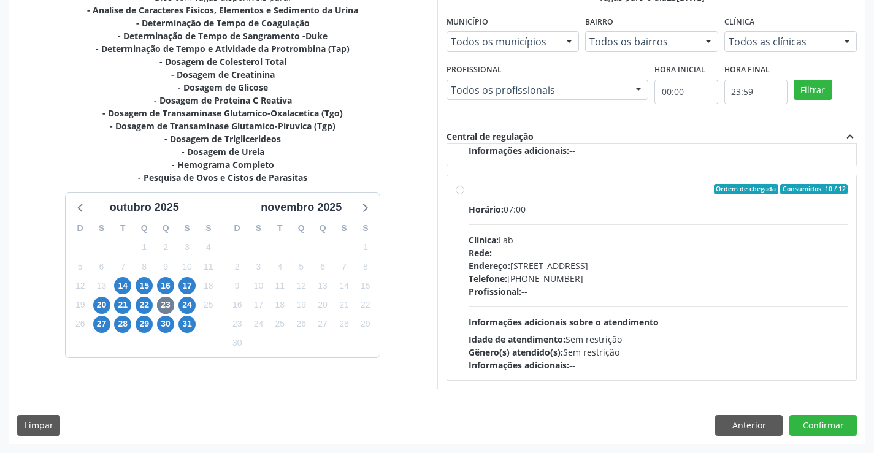
drag, startPoint x: 845, startPoint y: 372, endPoint x: 864, endPoint y: 275, distance: 98.1
click at [864, 275] on div "Vagas para o dia 23/10/2025 Município Todos os municípios Todos os municípios S…" at bounding box center [651, 190] width 429 height 399
click at [278, 409] on div "Dias com vagas disponíveis para: - Analise de Caracteres Fisicos, Elementos e S…" at bounding box center [437, 217] width 857 height 453
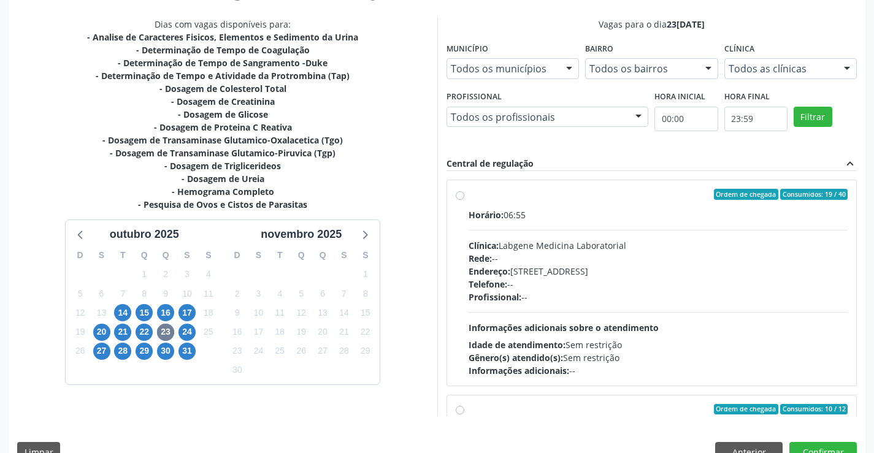
scroll to position [280, 0]
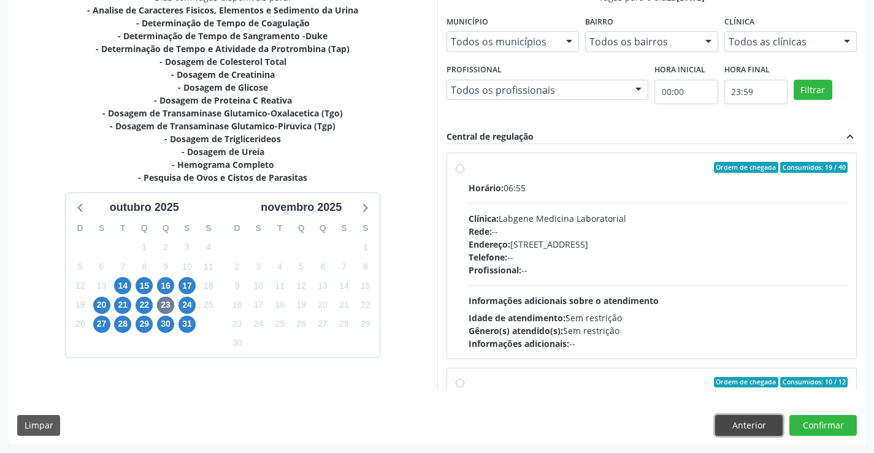
click at [728, 424] on button "Anterior" at bounding box center [748, 425] width 67 height 21
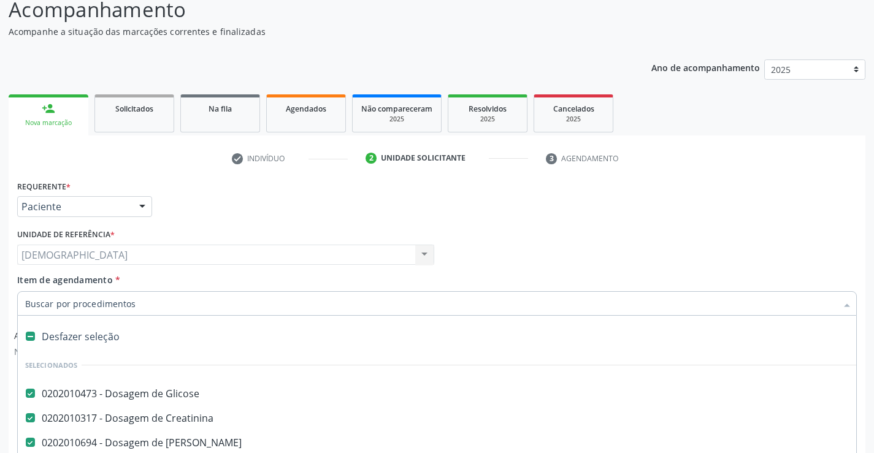
scroll to position [188, 0]
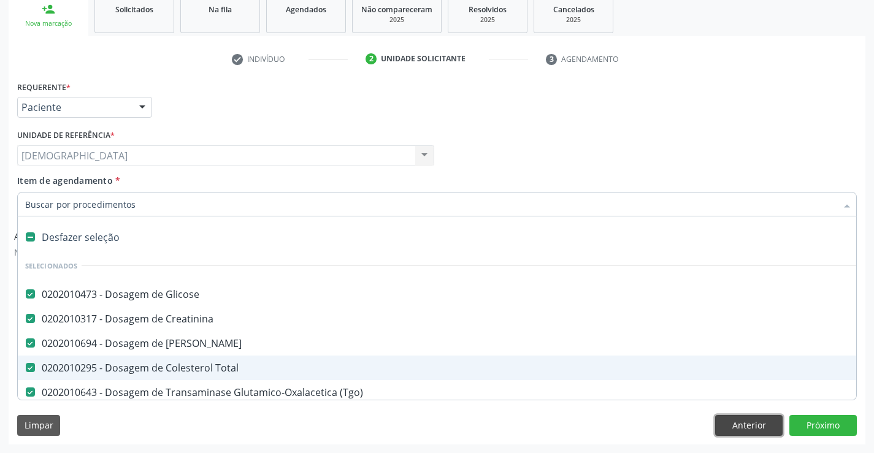
click at [731, 429] on button "Anterior" at bounding box center [748, 425] width 67 height 21
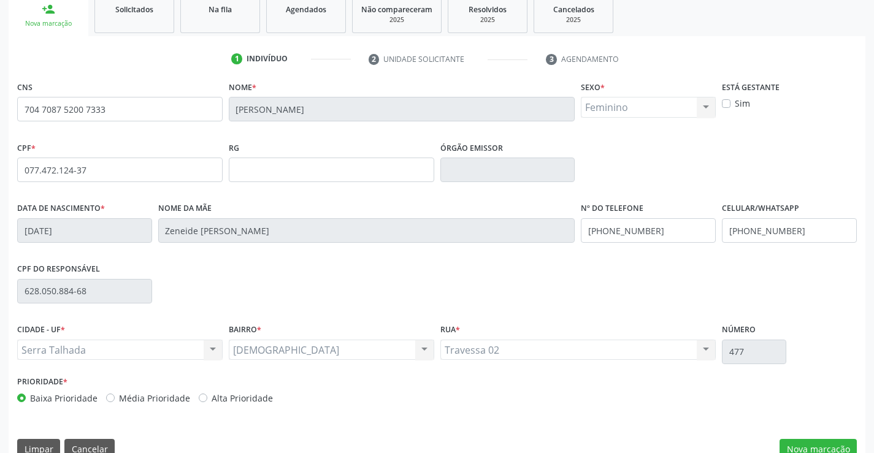
scroll to position [212, 0]
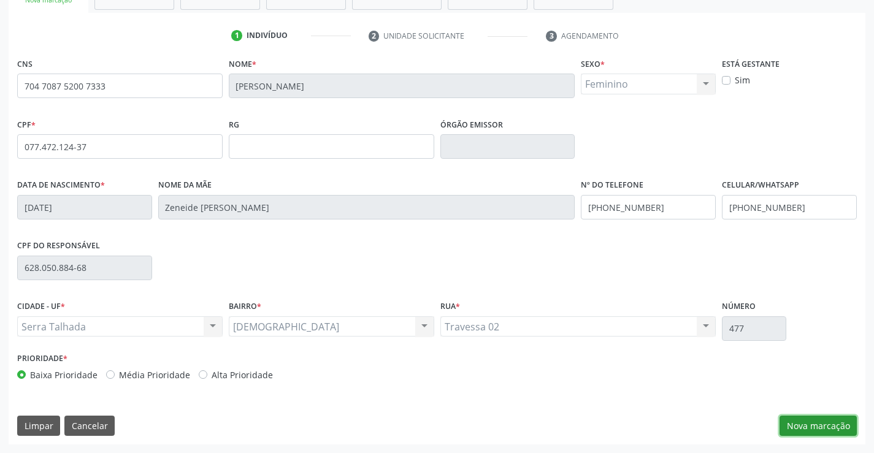
click at [813, 422] on button "Nova marcação" at bounding box center [817, 426] width 77 height 21
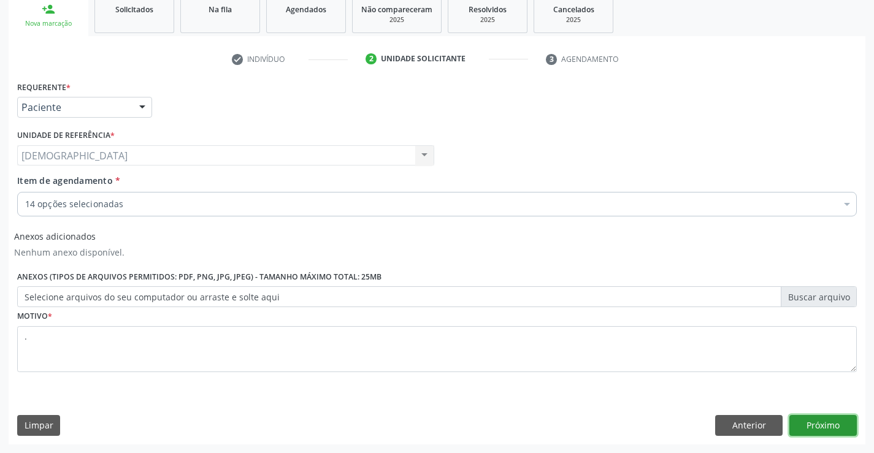
click at [817, 429] on button "Próximo" at bounding box center [822, 425] width 67 height 21
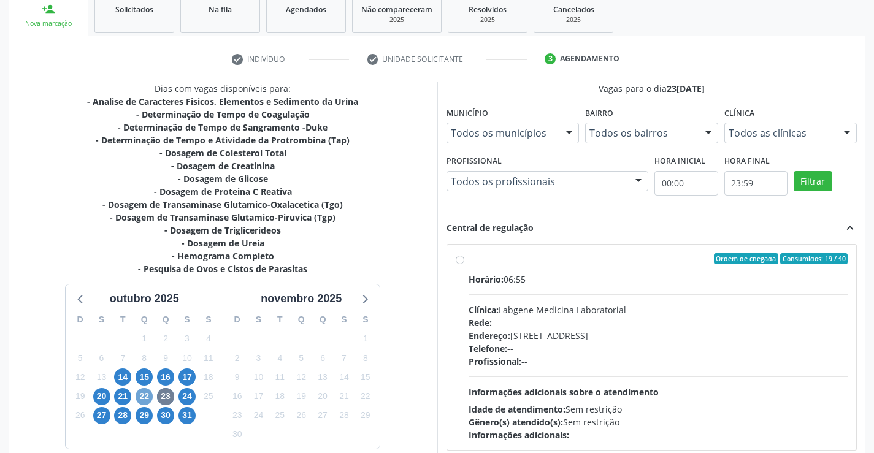
click at [150, 397] on span "22" at bounding box center [144, 396] width 17 height 17
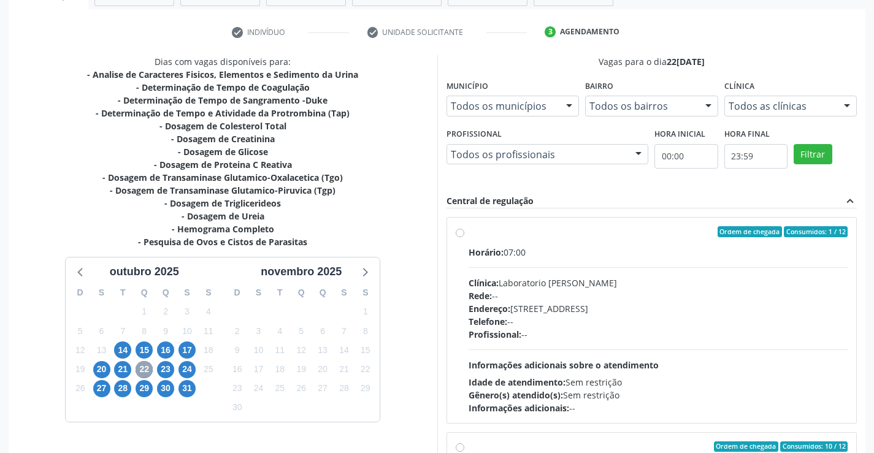
scroll to position [227, 0]
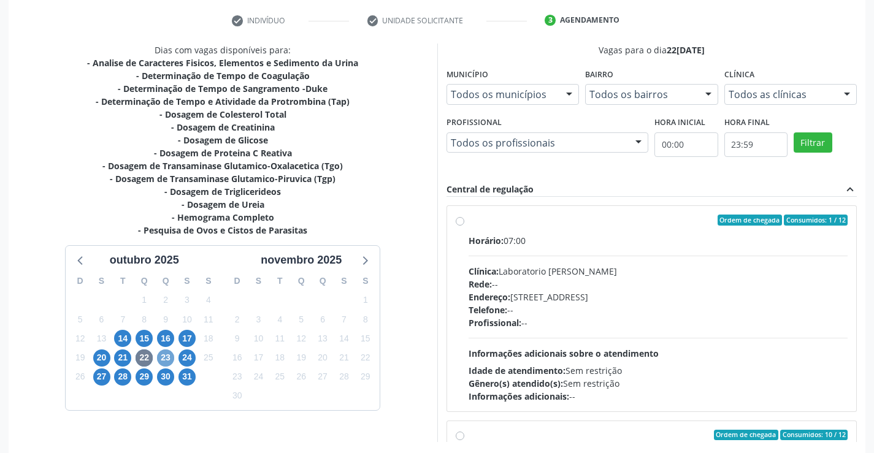
click at [164, 357] on span "23" at bounding box center [165, 358] width 17 height 17
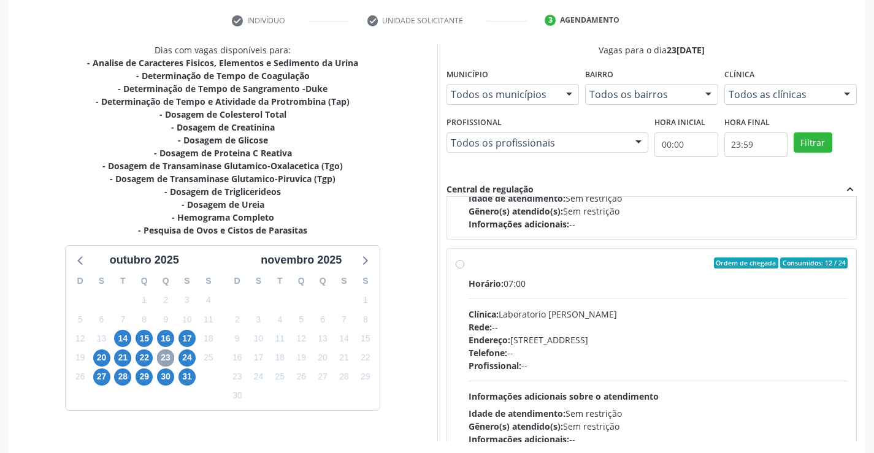
scroll to position [408, 0]
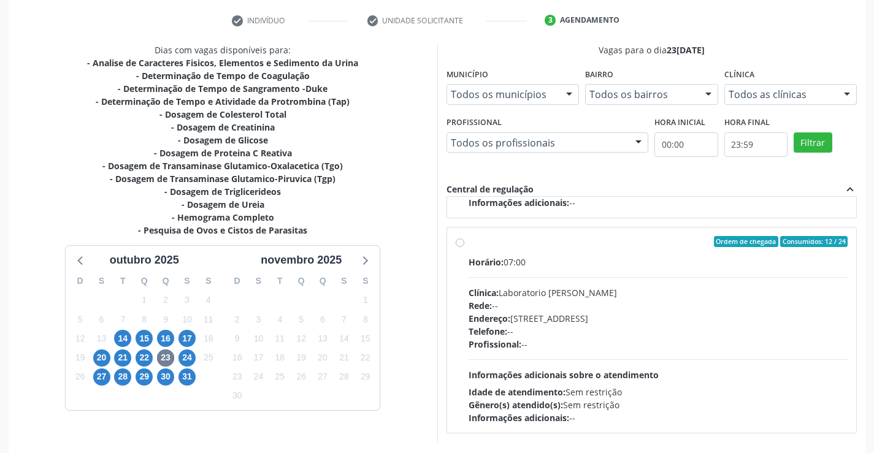
click at [478, 239] on div "Ordem de chegada Consumidos: 12 / 24" at bounding box center [658, 241] width 380 height 11
click at [464, 239] on input "Ordem de chegada Consumidos: 12 / 24 Horário: 07:00 Clínica: Laboratorio Jose P…" at bounding box center [460, 241] width 9 height 11
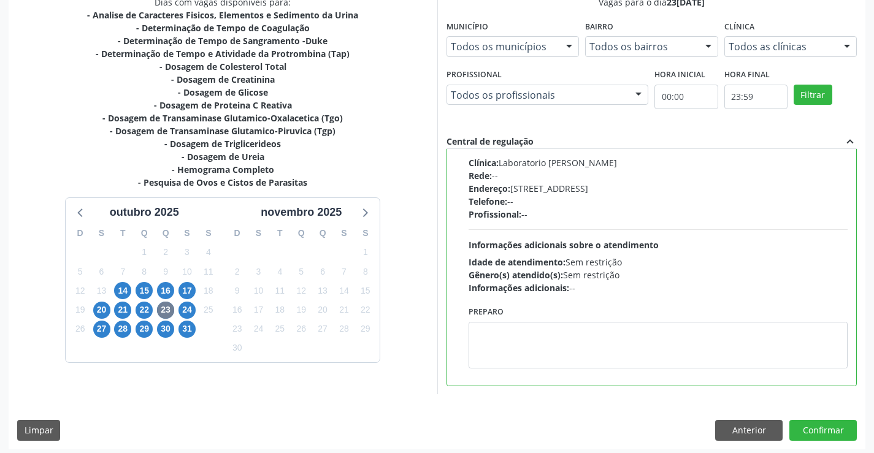
scroll to position [280, 0]
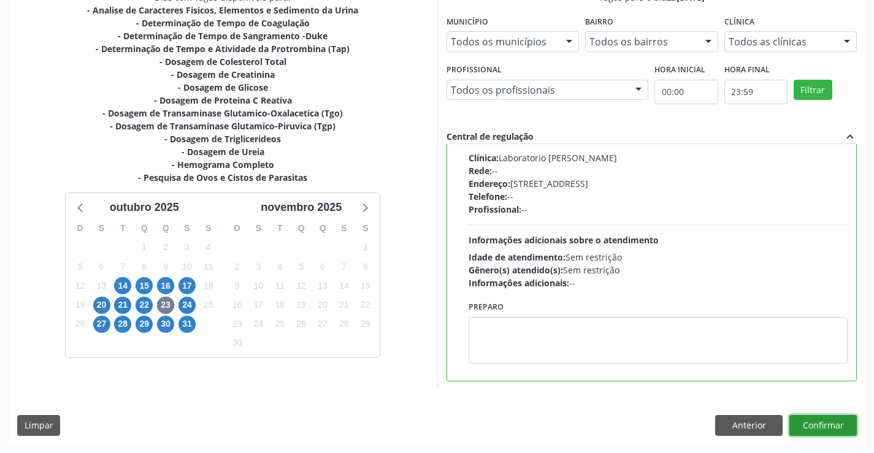
click at [813, 421] on button "Confirmar" at bounding box center [822, 425] width 67 height 21
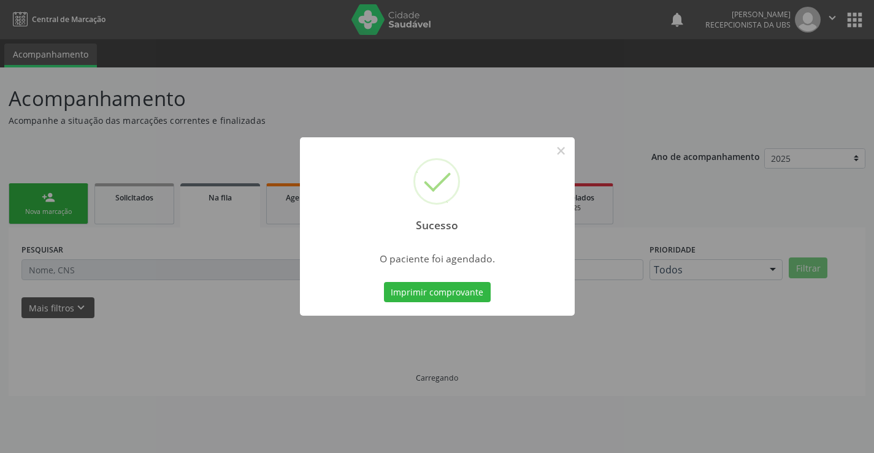
scroll to position [0, 0]
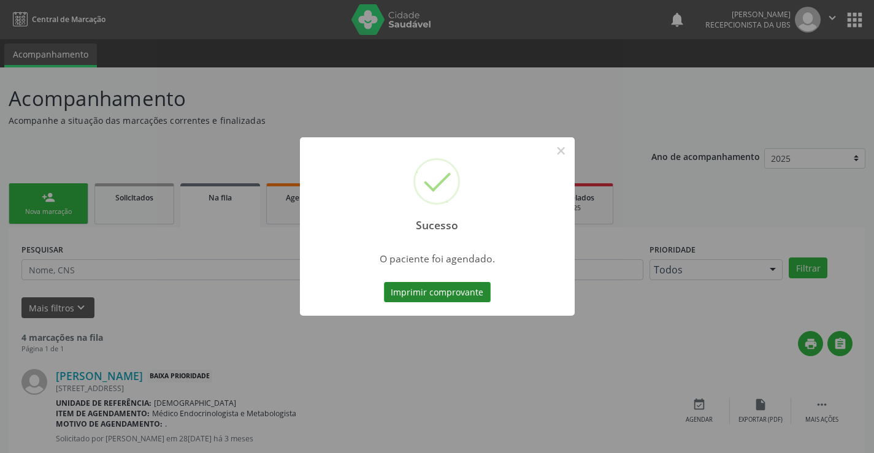
click at [394, 294] on button "Imprimir comprovante" at bounding box center [437, 292] width 107 height 21
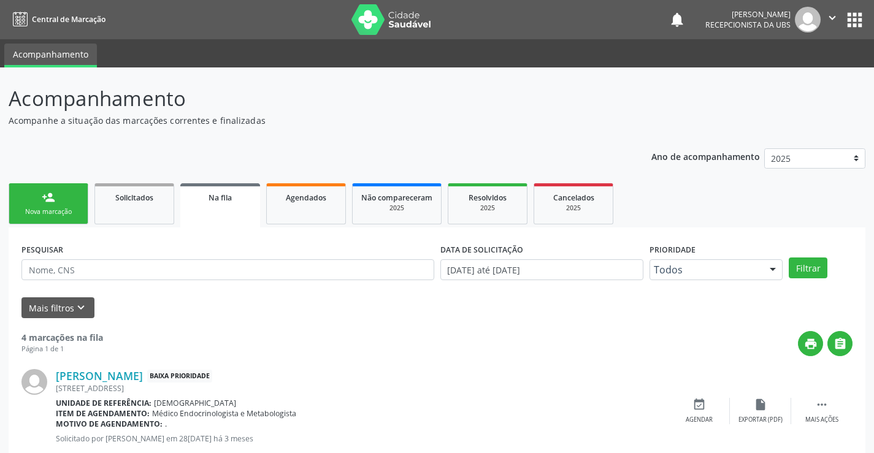
click at [27, 215] on div "Nova marcação" at bounding box center [48, 211] width 61 height 9
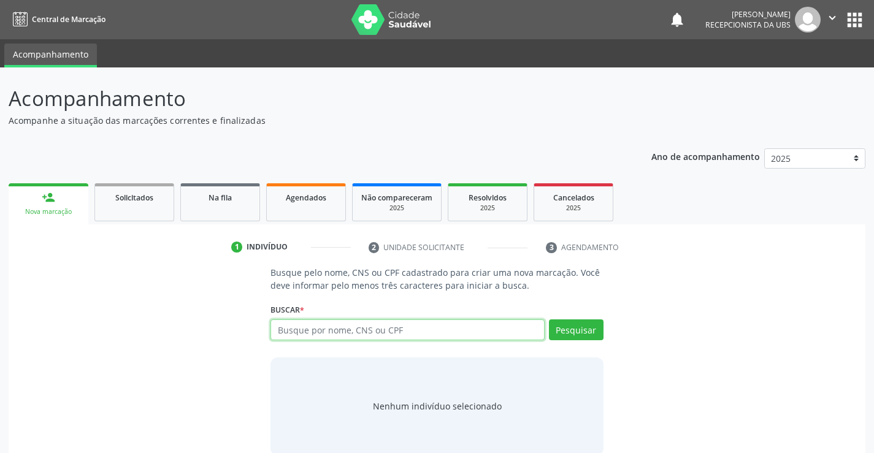
click at [372, 332] on input "text" at bounding box center [406, 329] width 273 height 21
click at [275, 332] on input "708752007333" at bounding box center [406, 329] width 273 height 21
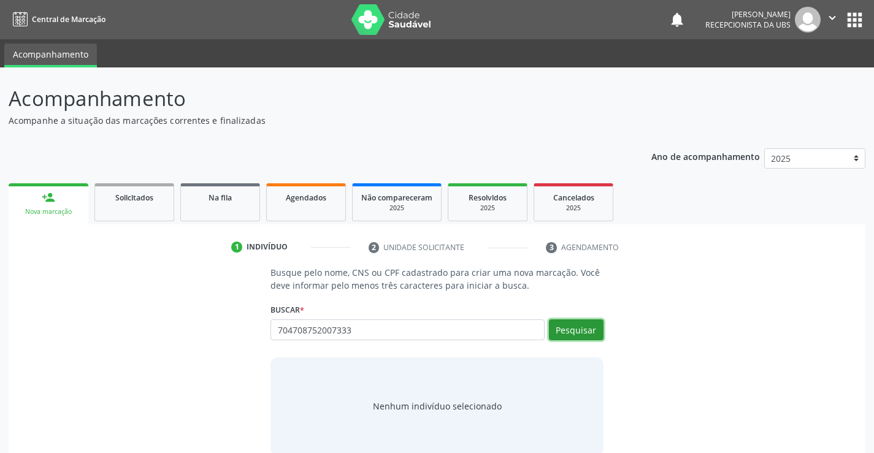
click at [581, 325] on button "Pesquisar" at bounding box center [576, 329] width 55 height 21
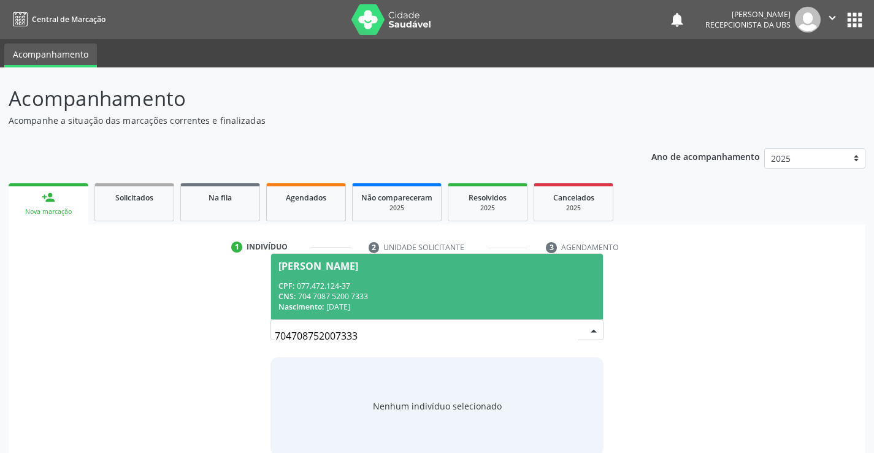
click at [461, 293] on div "CNS: 704 7087 5200 7333" at bounding box center [436, 296] width 316 height 10
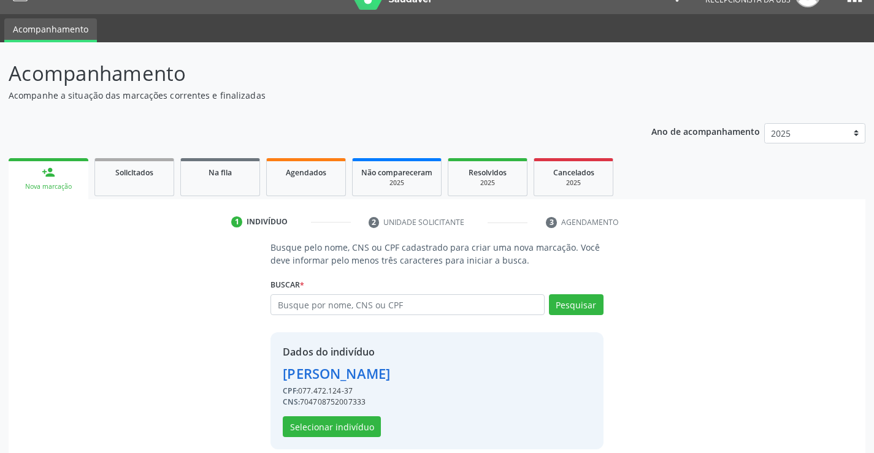
scroll to position [39, 0]
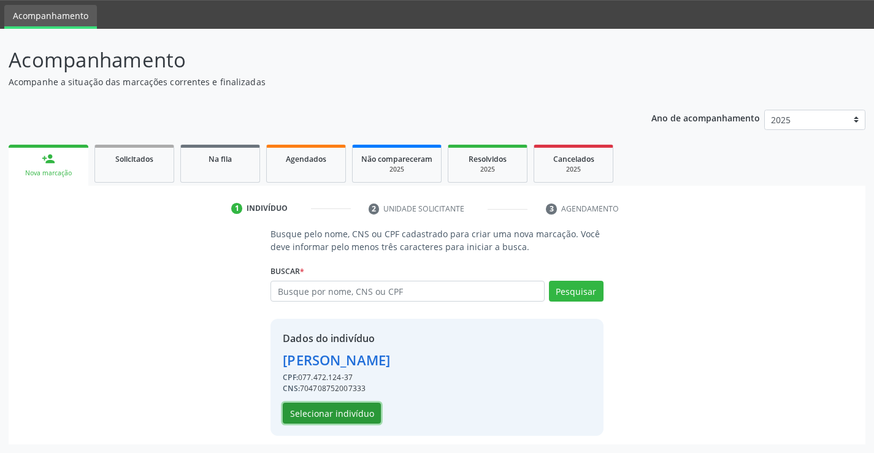
click at [346, 418] on button "Selecionar indivíduo" at bounding box center [332, 413] width 98 height 21
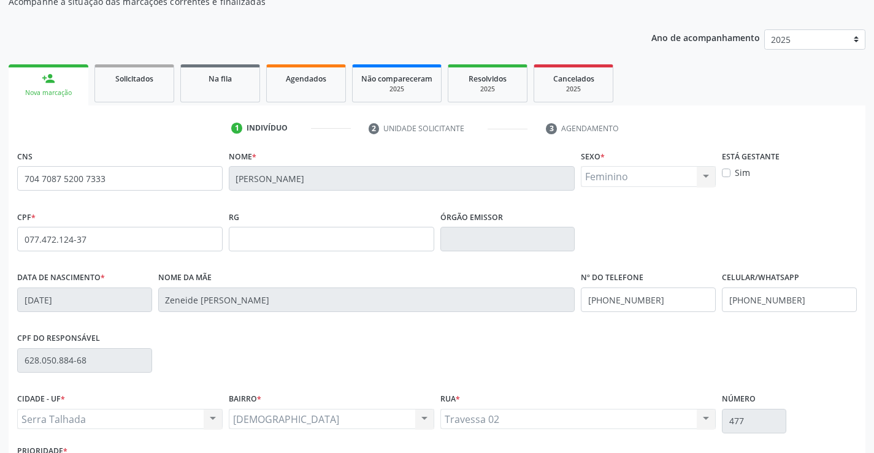
scroll to position [212, 0]
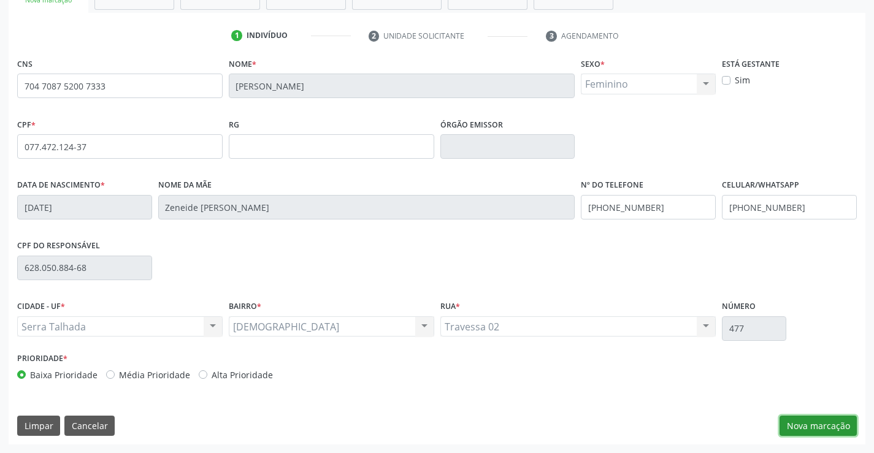
click at [817, 421] on button "Nova marcação" at bounding box center [817, 426] width 77 height 21
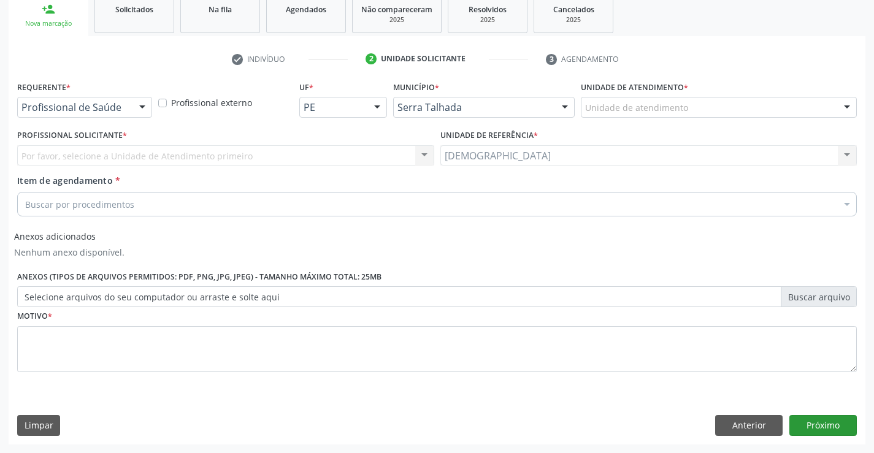
scroll to position [188, 0]
click at [140, 108] on div at bounding box center [142, 107] width 18 height 21
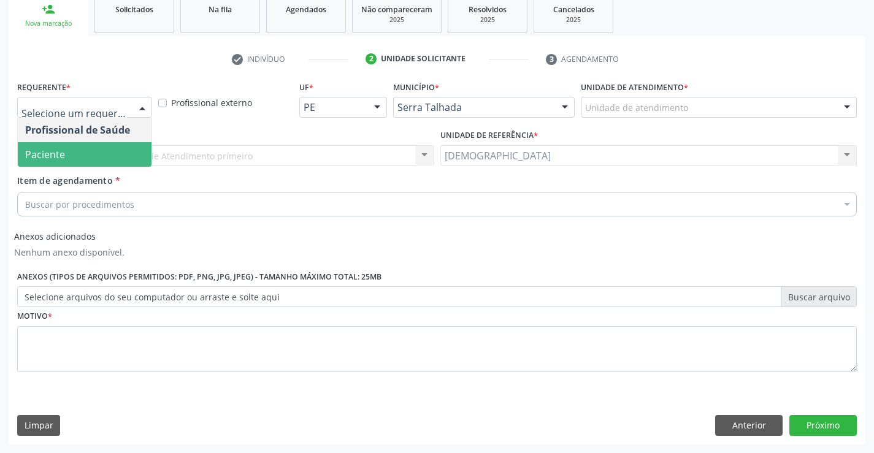
click at [96, 148] on span "Paciente" at bounding box center [85, 154] width 134 height 25
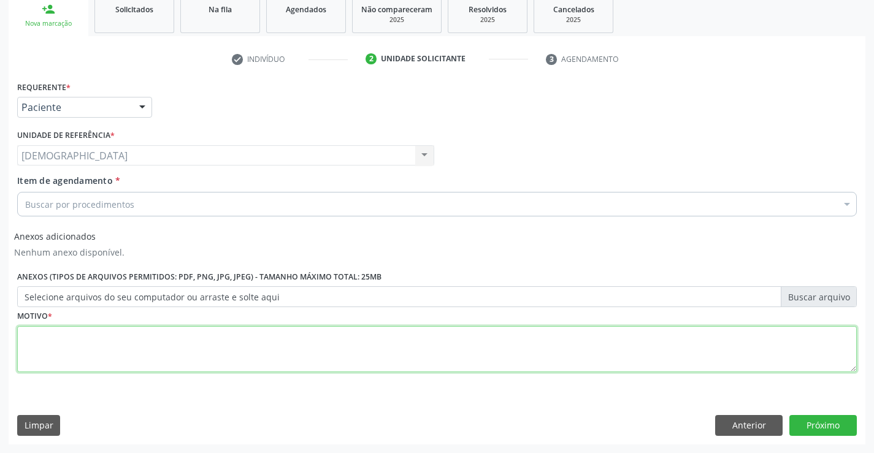
click at [62, 339] on textarea at bounding box center [436, 349] width 839 height 47
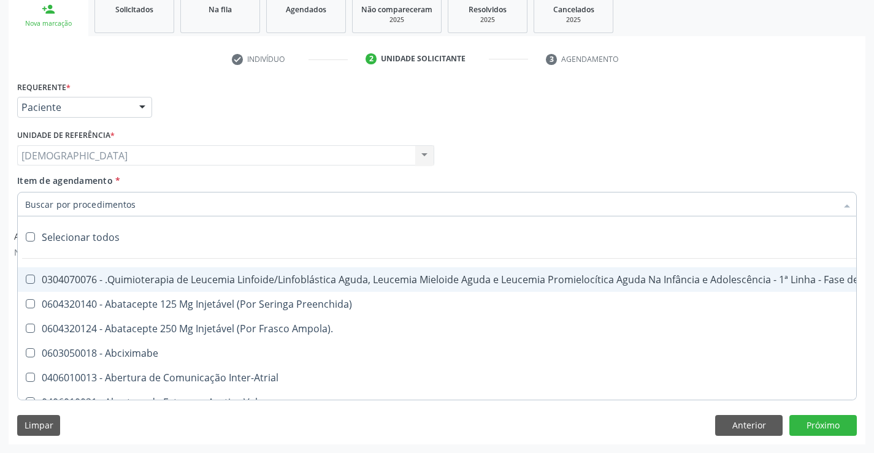
click at [140, 109] on div at bounding box center [142, 107] width 18 height 21
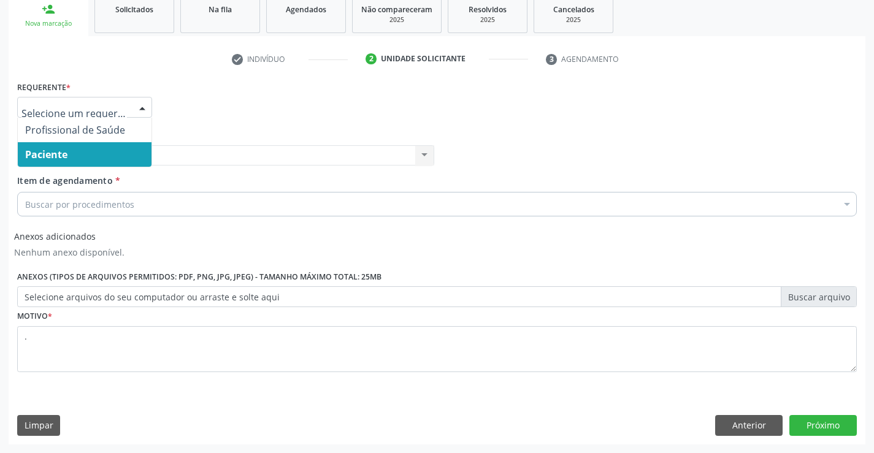
click at [121, 155] on span "Paciente" at bounding box center [85, 154] width 134 height 25
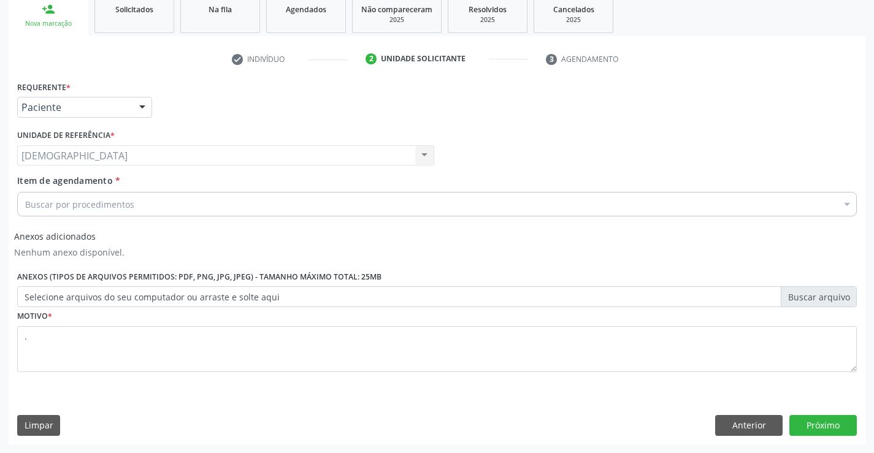
click at [169, 203] on div "Buscar por procedimentos" at bounding box center [436, 204] width 839 height 25
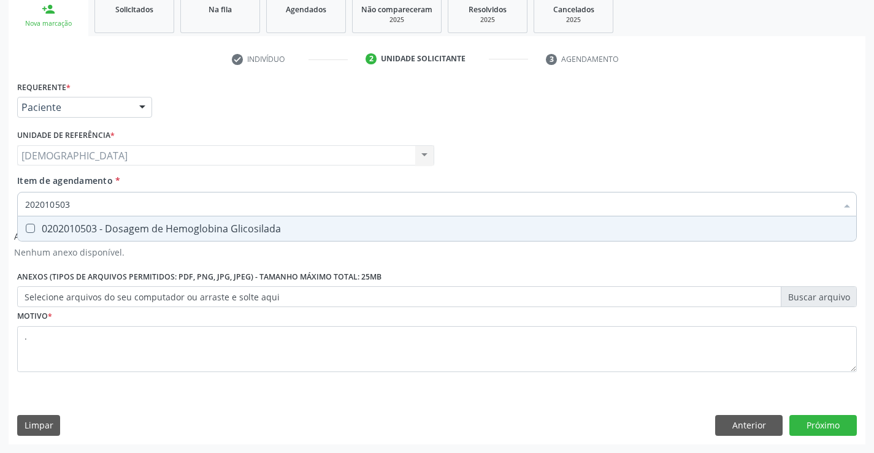
click at [248, 227] on div "0202010503 - Dosagem de Hemoglobina Glicosilada" at bounding box center [437, 229] width 824 height 10
click at [811, 422] on button "Próximo" at bounding box center [822, 425] width 67 height 21
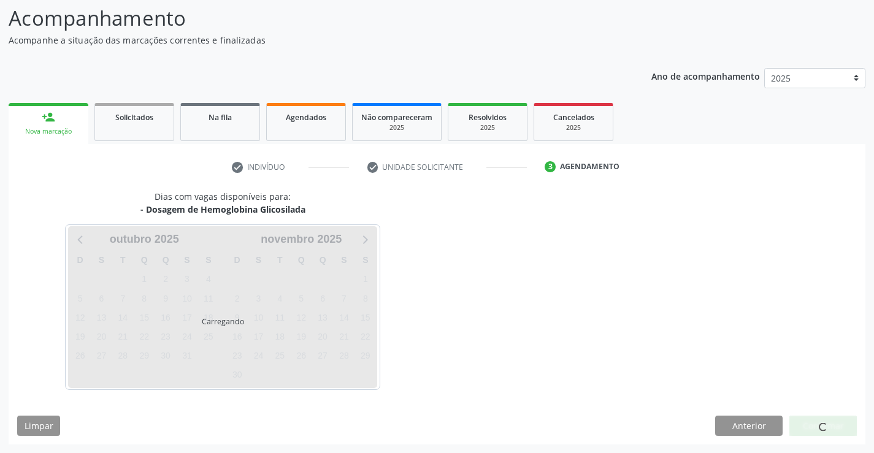
scroll to position [80, 0]
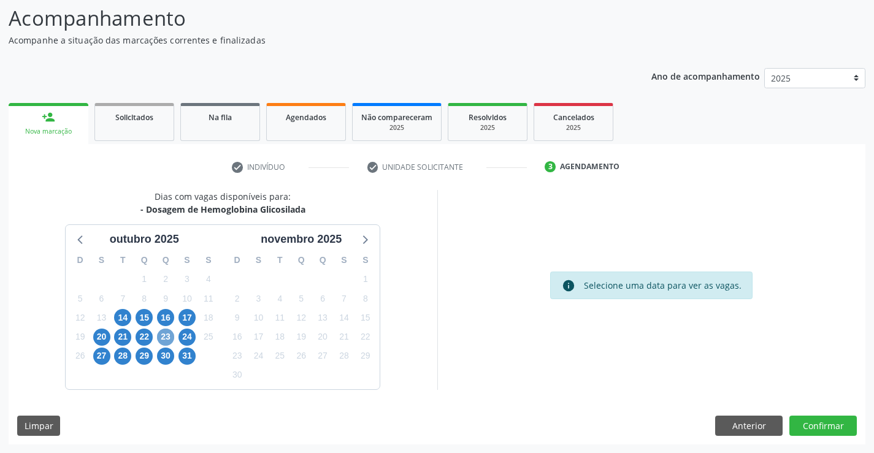
click at [163, 334] on span "23" at bounding box center [165, 337] width 17 height 17
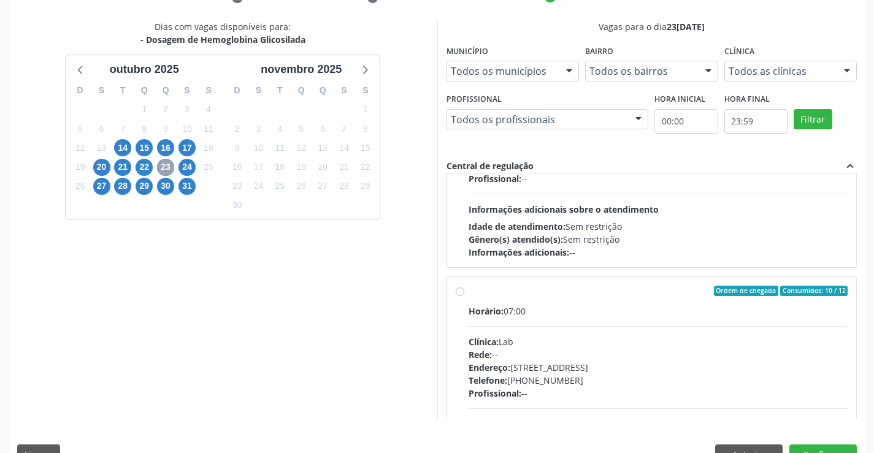
scroll to position [131, 0]
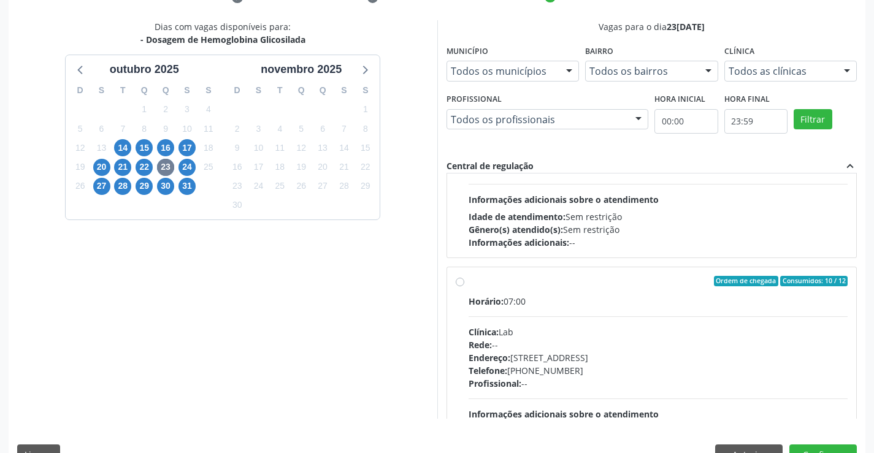
click at [500, 284] on div "Ordem de chegada Consumidos: 10 / 12" at bounding box center [658, 281] width 380 height 11
click at [464, 284] on input "Ordem de chegada Consumidos: 10 / 12 Horário: 07:00 Clínica: Lab Rede: -- Ender…" at bounding box center [460, 281] width 9 height 11
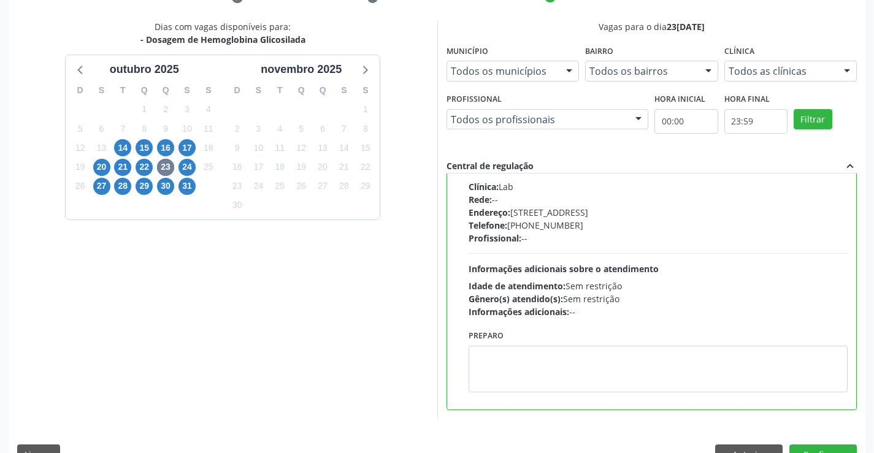
scroll to position [280, 0]
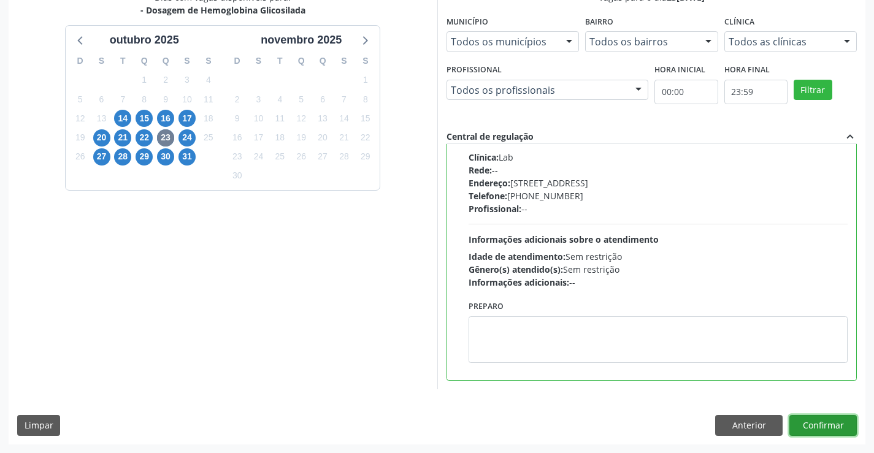
click at [828, 419] on button "Confirmar" at bounding box center [822, 425] width 67 height 21
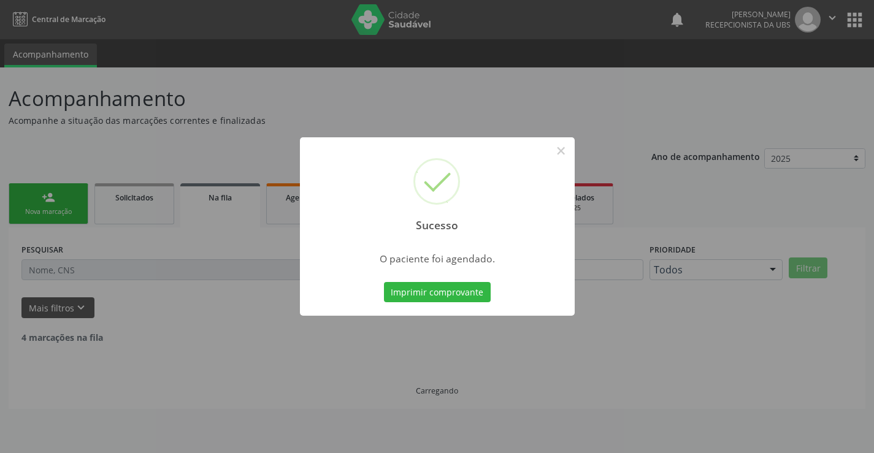
scroll to position [0, 0]
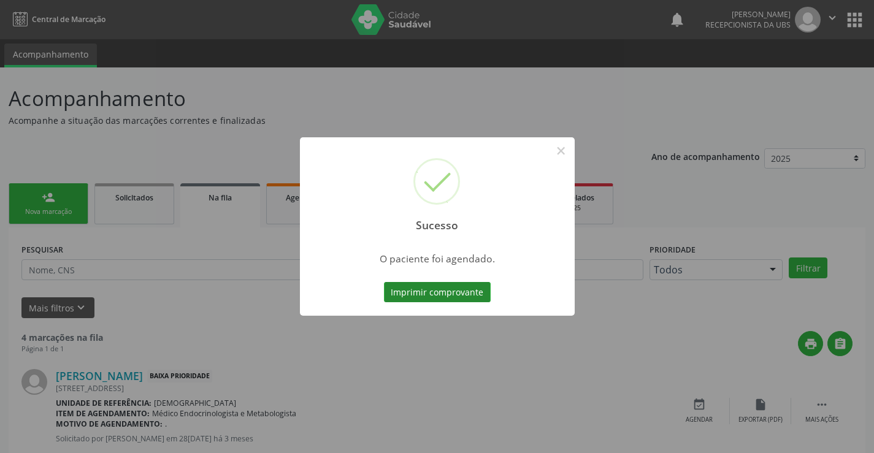
click at [437, 290] on button "Imprimir comprovante" at bounding box center [437, 292] width 107 height 21
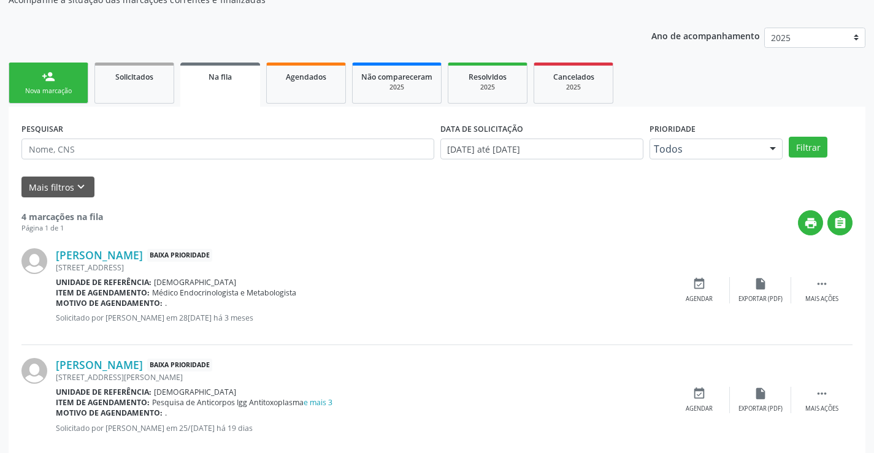
scroll to position [155, 0]
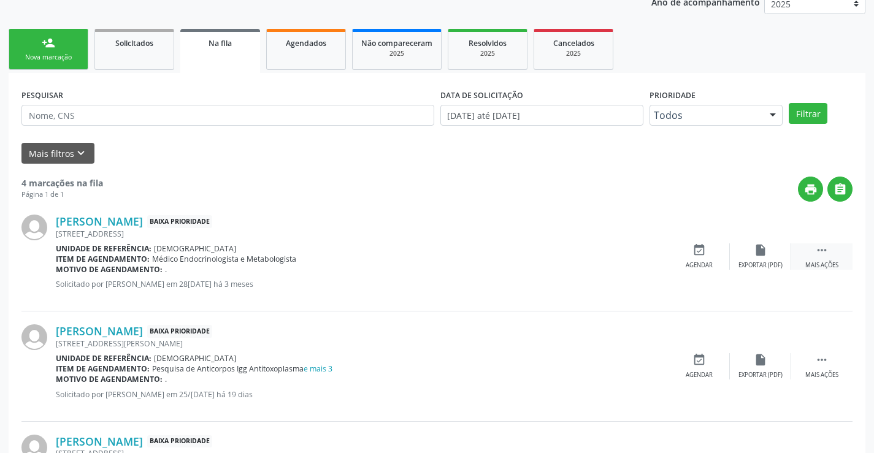
click at [827, 251] on icon "" at bounding box center [821, 249] width 13 height 13
click at [699, 251] on icon "cancel" at bounding box center [698, 249] width 13 height 13
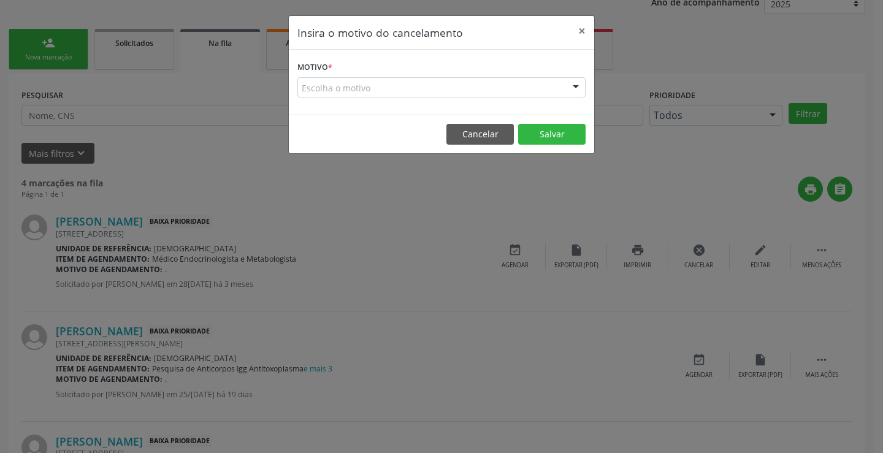
click at [578, 90] on div at bounding box center [576, 88] width 18 height 21
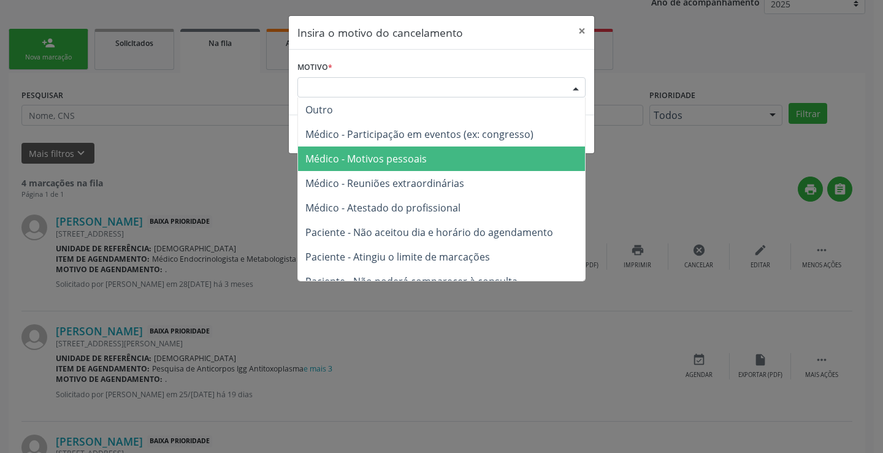
click at [387, 165] on span "Médico - Motivos pessoais" at bounding box center [365, 158] width 121 height 13
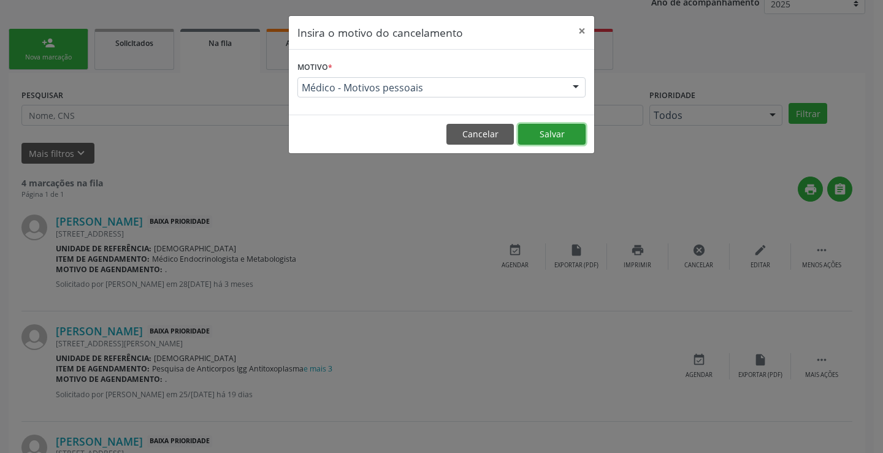
click at [562, 136] on button "Salvar" at bounding box center [551, 134] width 67 height 21
click at [584, 31] on button "×" at bounding box center [582, 31] width 25 height 30
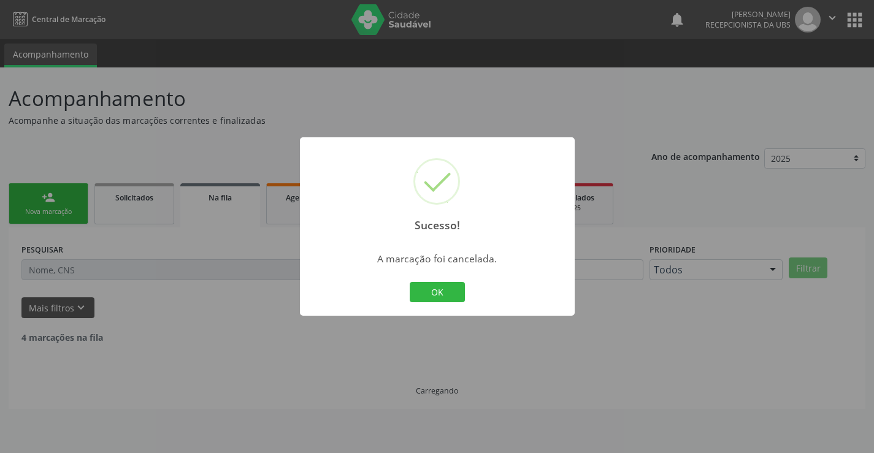
scroll to position [0, 0]
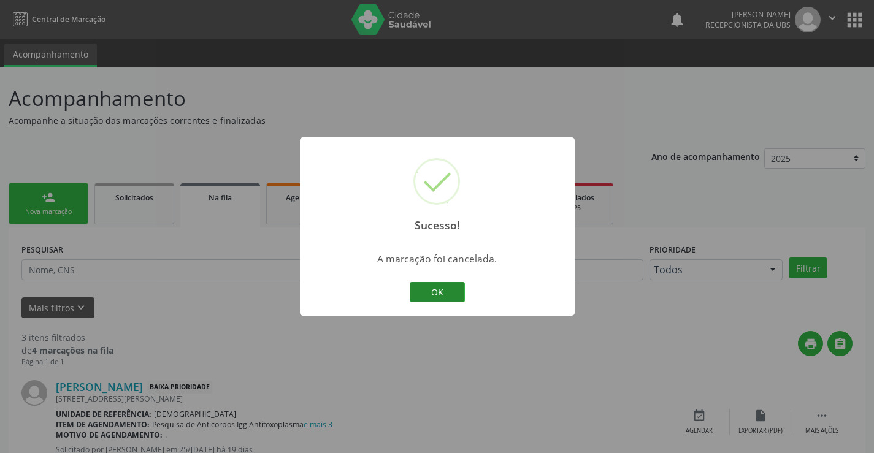
click at [438, 289] on button "OK" at bounding box center [437, 292] width 55 height 21
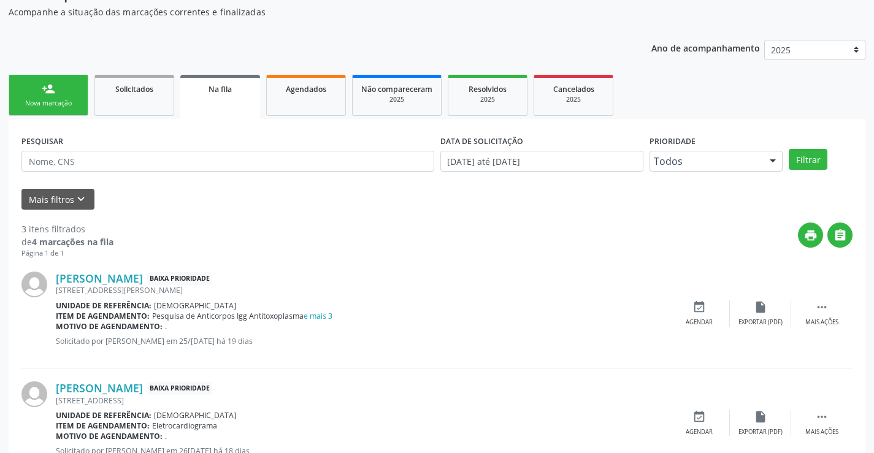
scroll to position [110, 0]
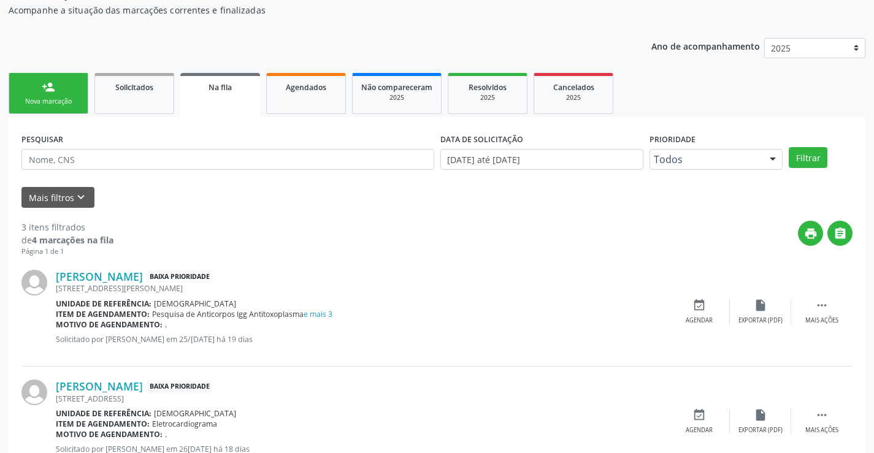
drag, startPoint x: 873, startPoint y: 257, endPoint x: 871, endPoint y: 267, distance: 10.1
click at [871, 267] on div "Acompanhamento Acompanhe a situação das marcações correntes e finalizadas Relat…" at bounding box center [437, 282] width 874 height 651
click at [495, 234] on div "print " at bounding box center [482, 239] width 739 height 36
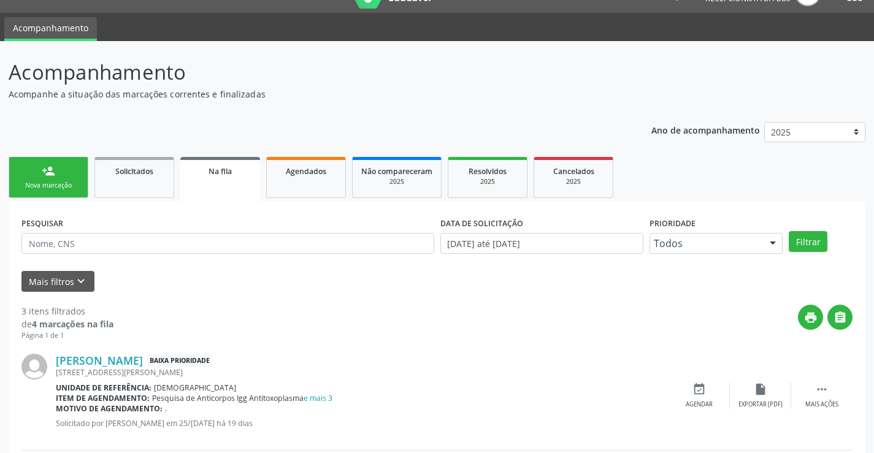
scroll to position [0, 0]
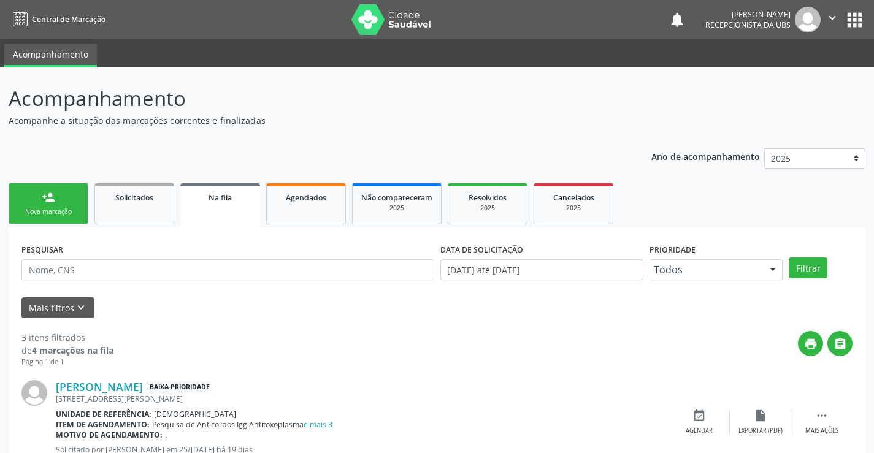
click at [829, 15] on icon "" at bounding box center [831, 17] width 13 height 13
click at [791, 77] on link "Sair" at bounding box center [801, 74] width 85 height 17
